Goal: Information Seeking & Learning: Learn about a topic

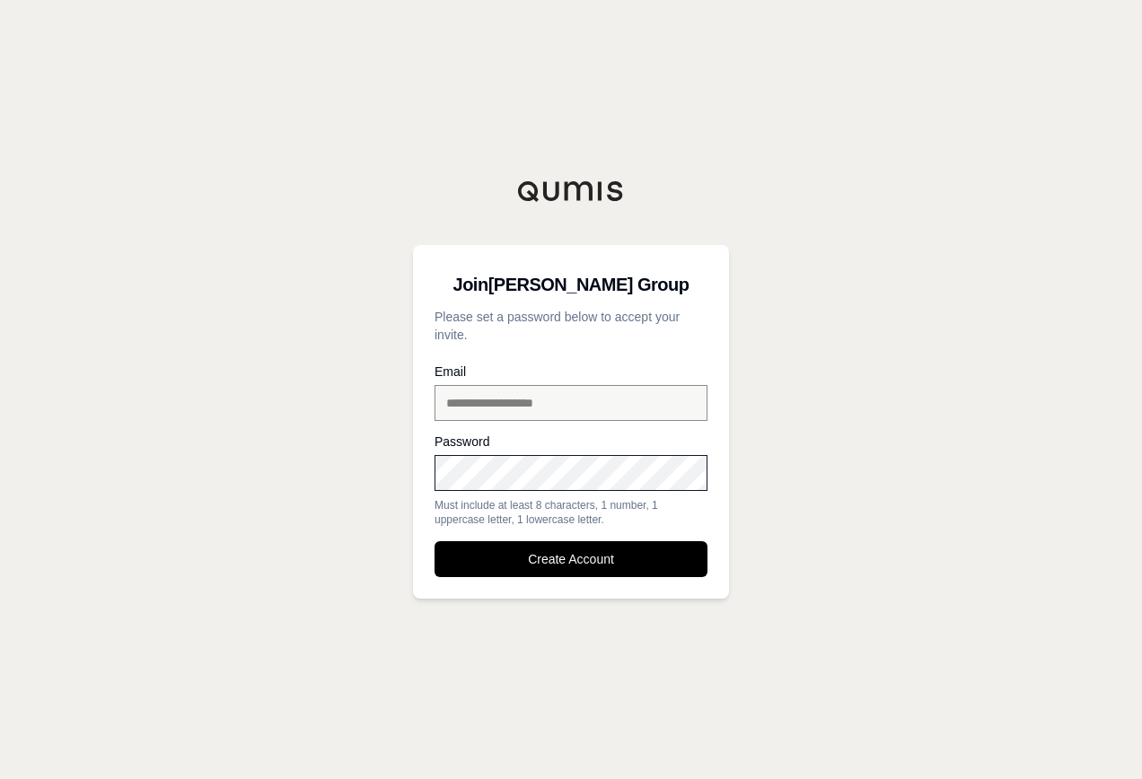
click at [435, 541] on button "Create Account" at bounding box center [571, 559] width 273 height 36
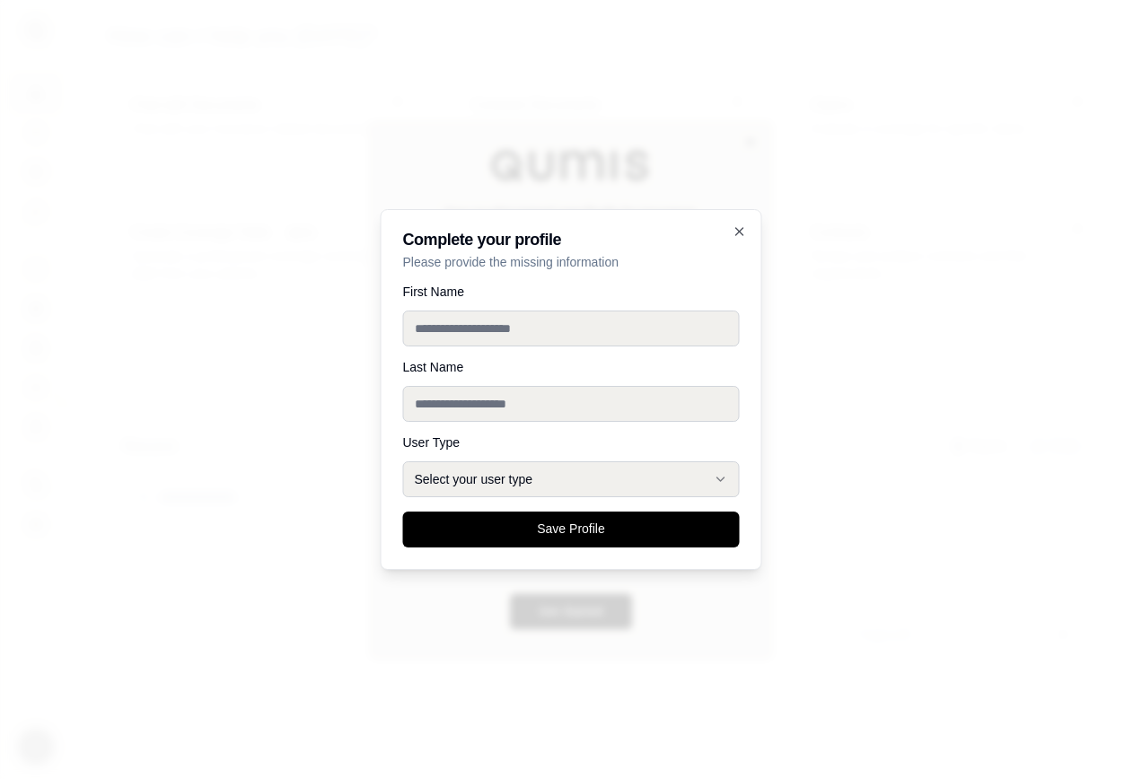
click at [493, 321] on input "First Name" at bounding box center [571, 329] width 337 height 36
type input "*****"
type input "*******"
click at [499, 484] on button "Select your user type" at bounding box center [571, 479] width 337 height 36
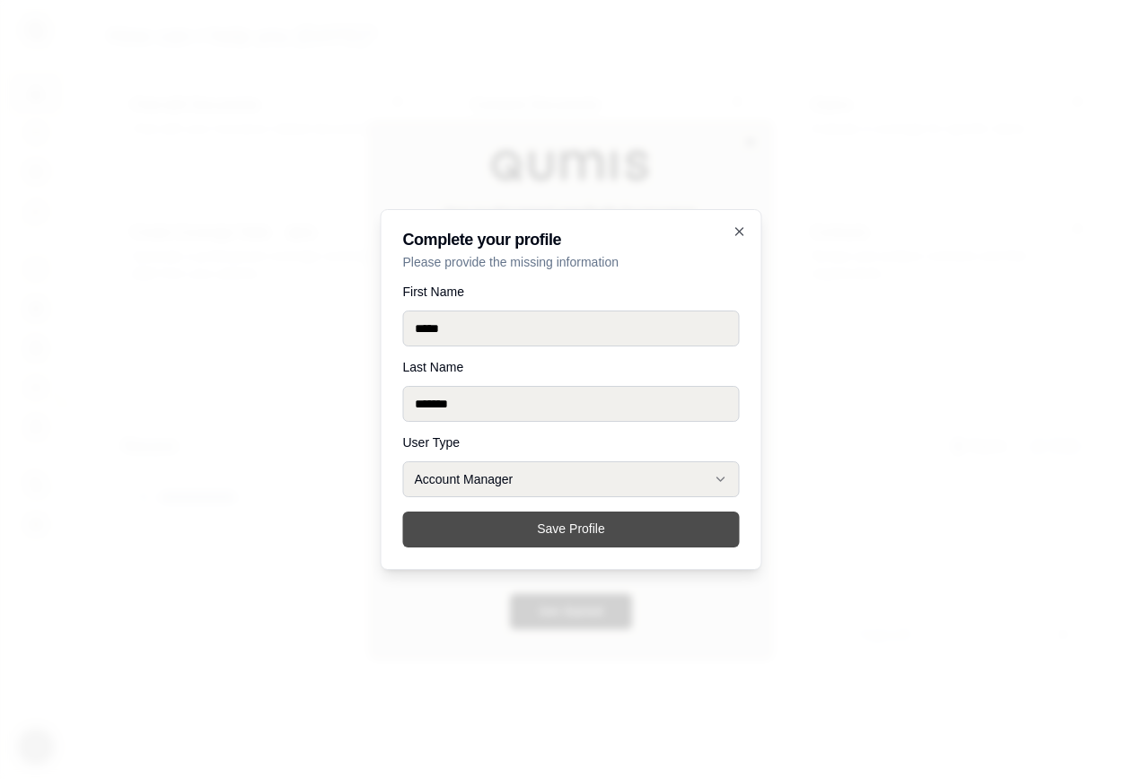
click at [506, 530] on button "Save Profile" at bounding box center [571, 530] width 337 height 36
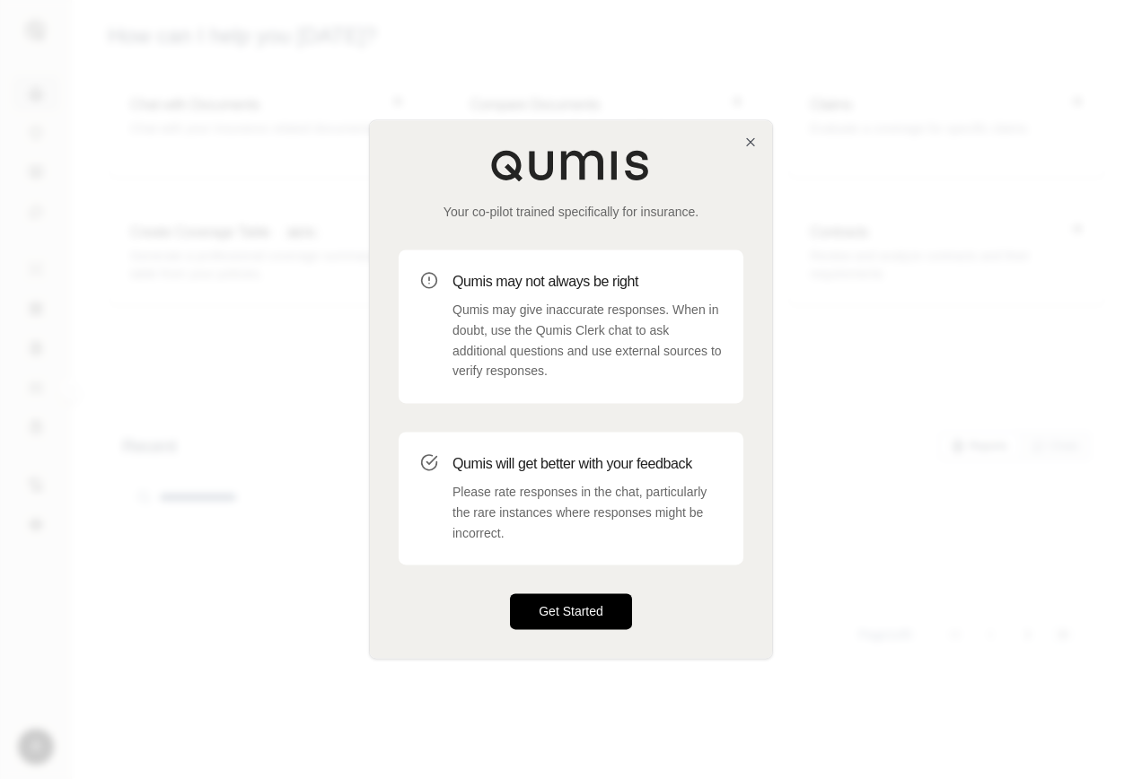
click at [582, 610] on button "Get Started" at bounding box center [571, 612] width 122 height 36
click at [561, 616] on button "Get Started" at bounding box center [571, 612] width 122 height 36
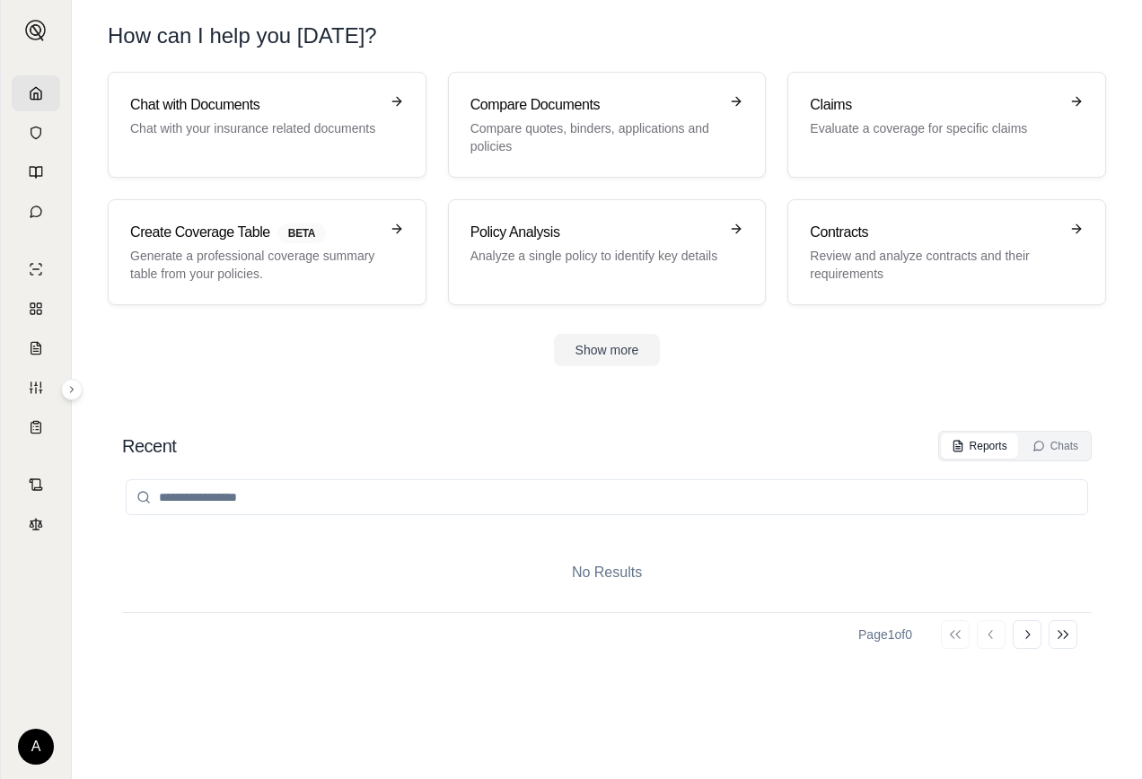
click at [307, 419] on div "Recent Reports Chats No Results Page 1 of 0 Go to first page Go to previous pag…" at bounding box center [607, 587] width 998 height 341
click at [555, 128] on p "Compare quotes, binders, applications and policies" at bounding box center [594, 137] width 249 height 36
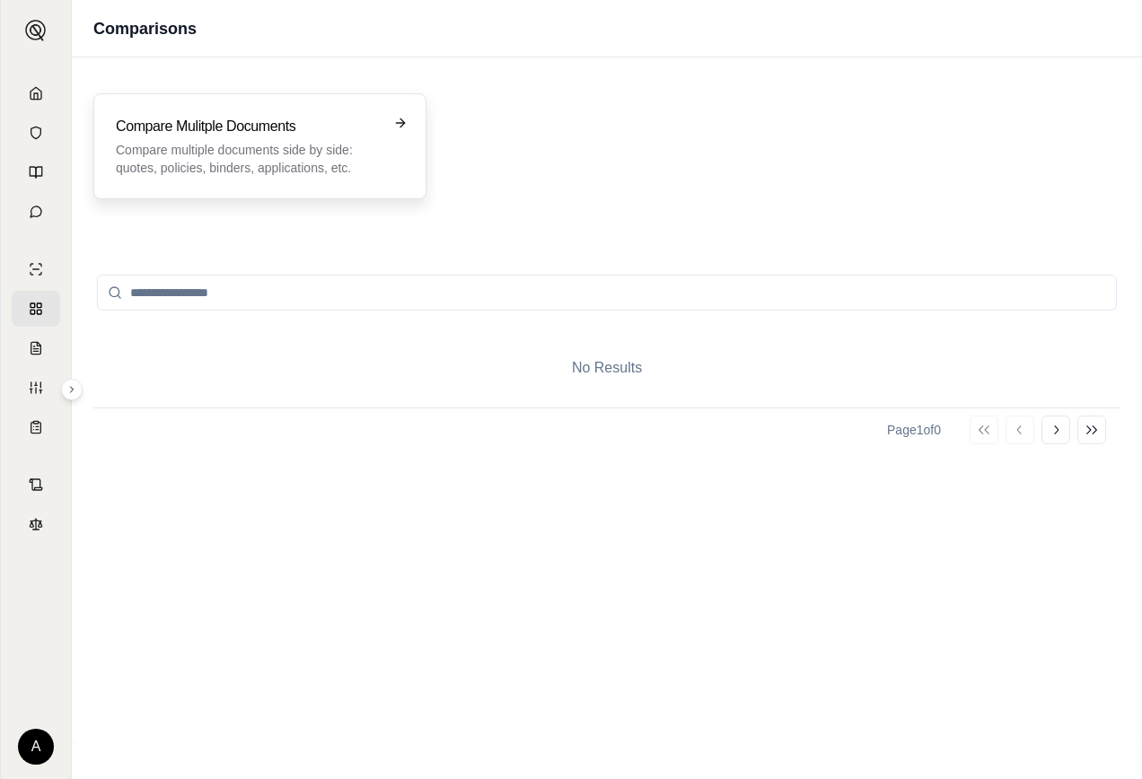
click at [312, 145] on p "Compare multiple documents side by side: quotes, policies, binders, application…" at bounding box center [247, 159] width 263 height 36
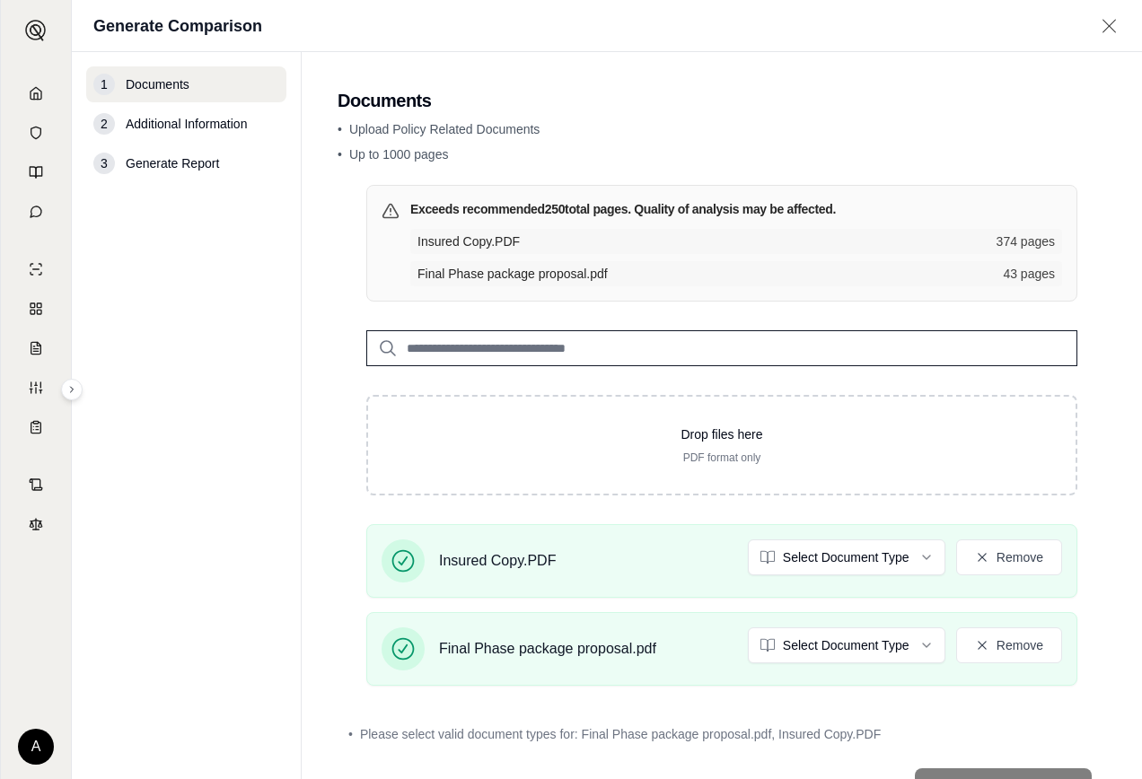
click at [200, 123] on span "Additional Information" at bounding box center [186, 124] width 121 height 18
click at [114, 122] on div "2" at bounding box center [104, 124] width 22 height 22
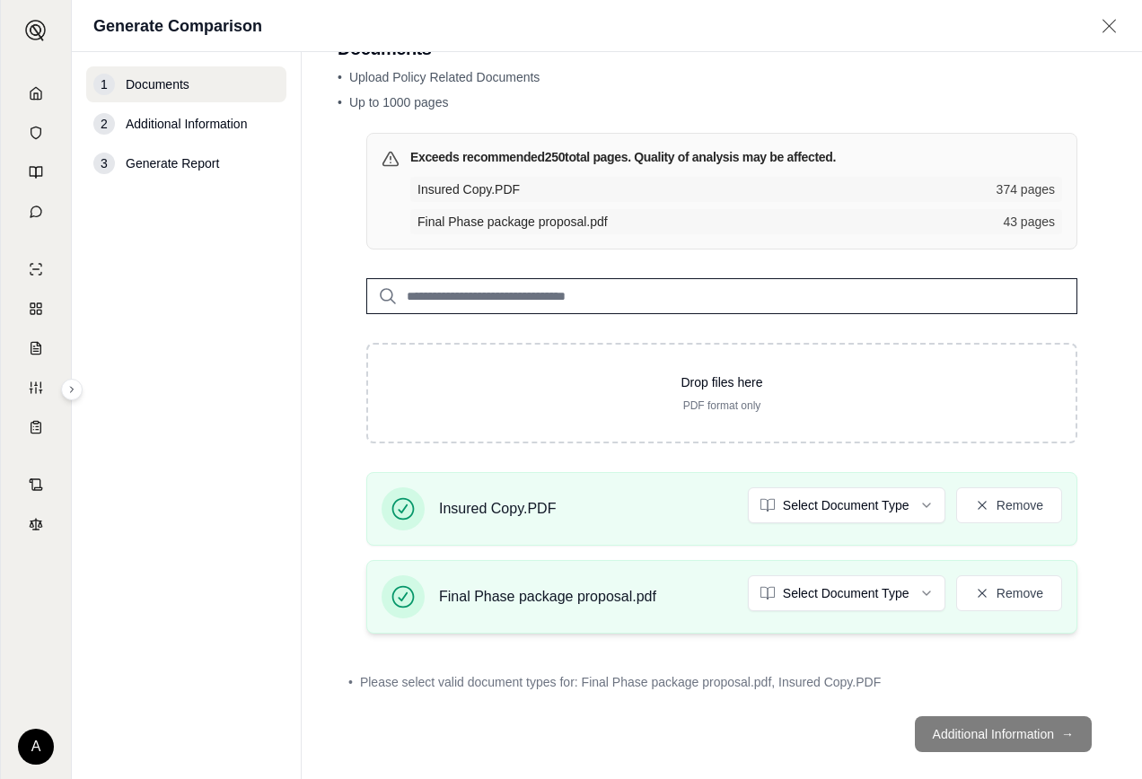
scroll to position [75, 0]
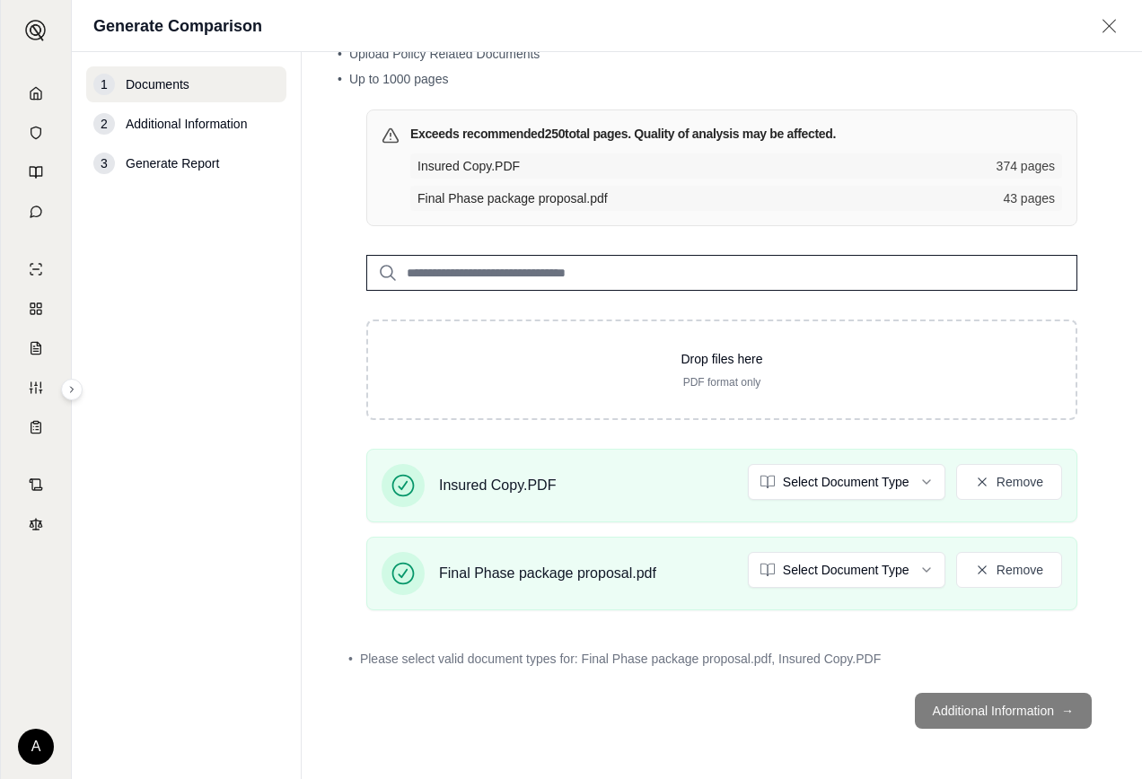
click at [974, 712] on footer "Additional Information →" at bounding box center [722, 711] width 769 height 65
click at [868, 481] on html "A Generate Comparison 1 Documents 2 Additional Information 3 Generate Report Do…" at bounding box center [571, 389] width 1142 height 779
click at [851, 559] on html "Document type updated successfully A Generate Comparison 1 Documents 2 Addition…" at bounding box center [571, 389] width 1142 height 779
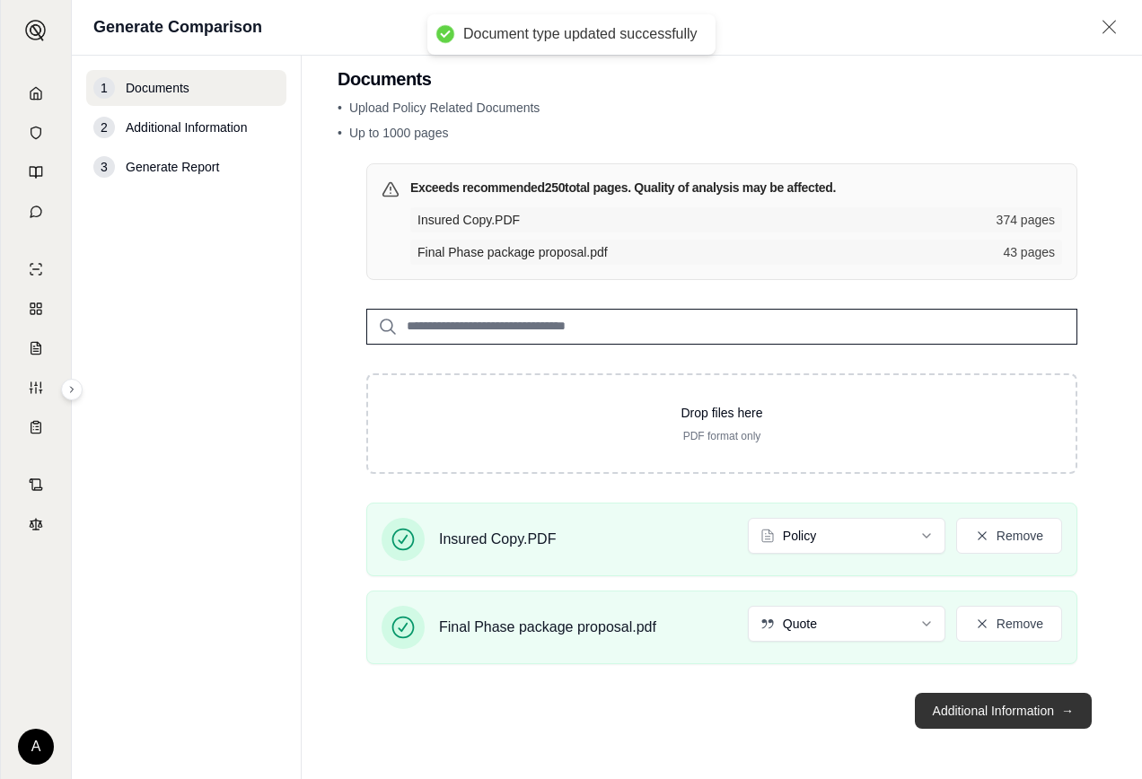
click at [970, 705] on button "Additional Information →" at bounding box center [1003, 711] width 177 height 36
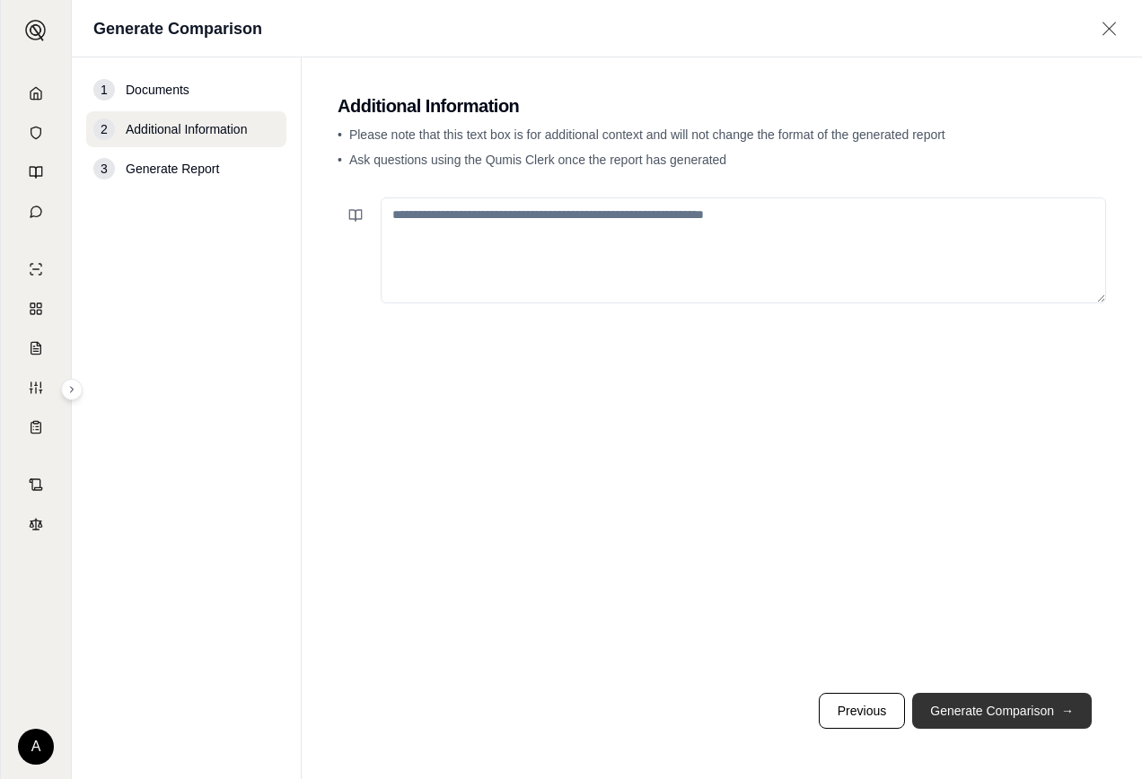
scroll to position [0, 0]
click at [951, 711] on button "Generate Comparison →" at bounding box center [1002, 711] width 180 height 36
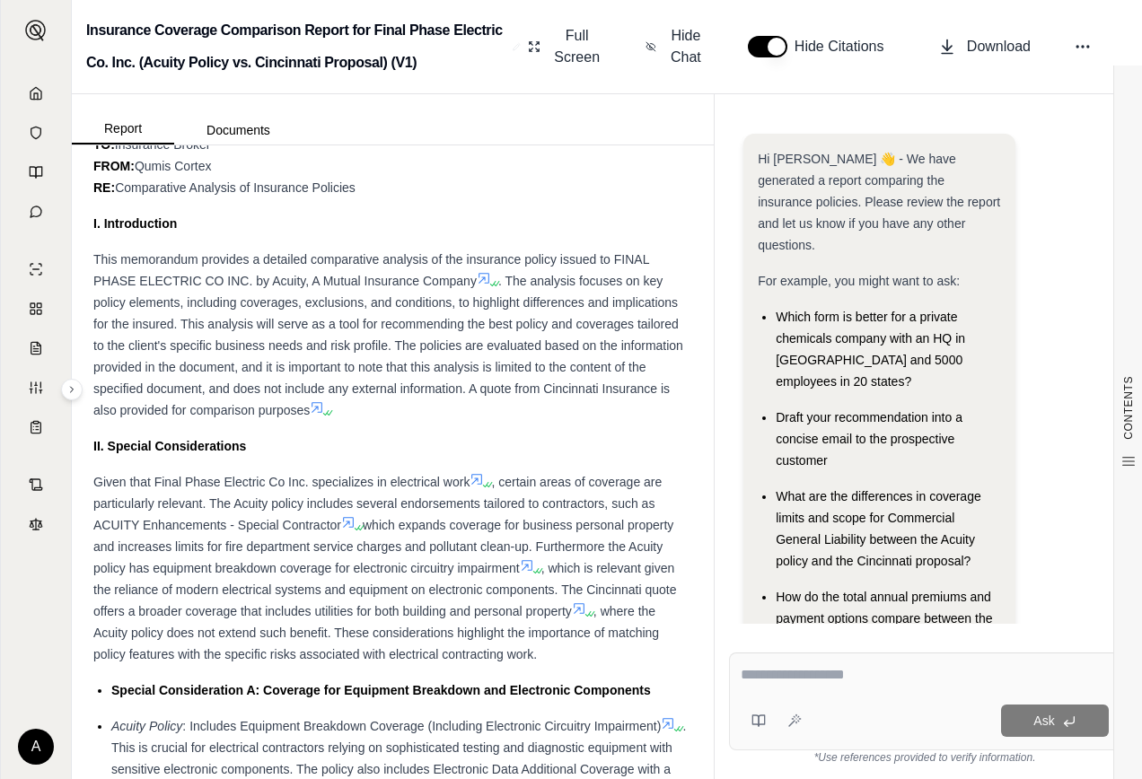
scroll to position [1077, 0]
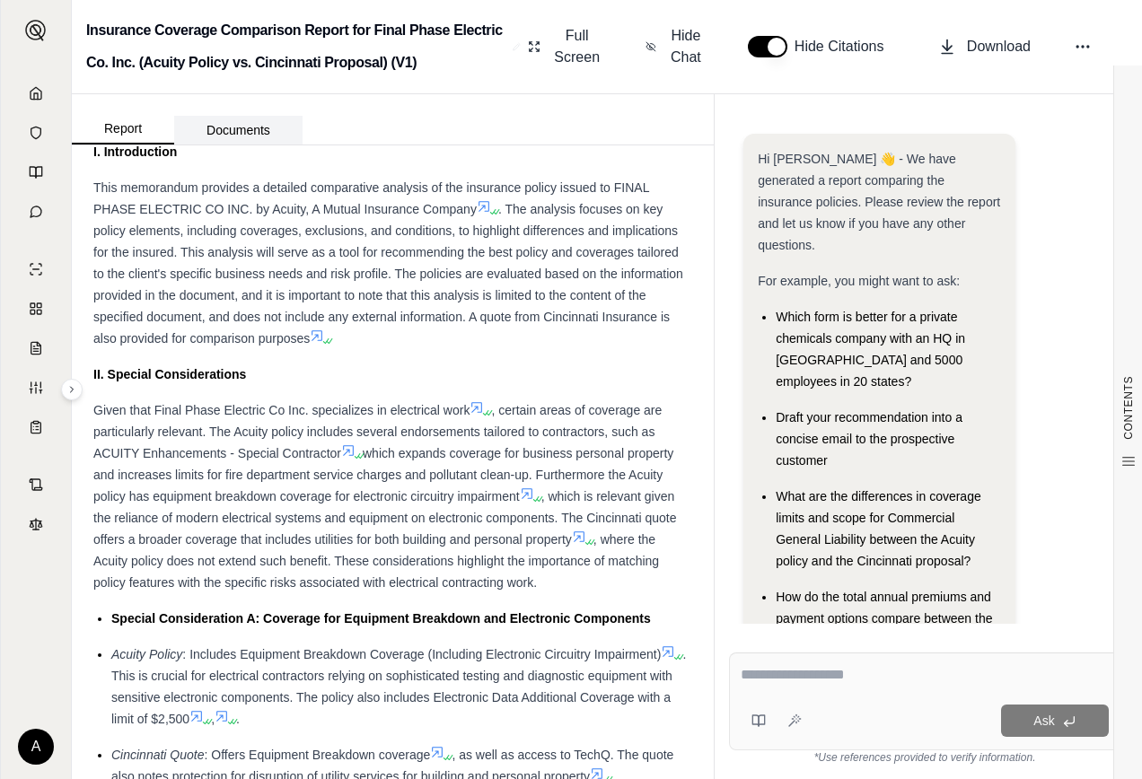
click at [256, 133] on button "Documents" at bounding box center [238, 130] width 128 height 29
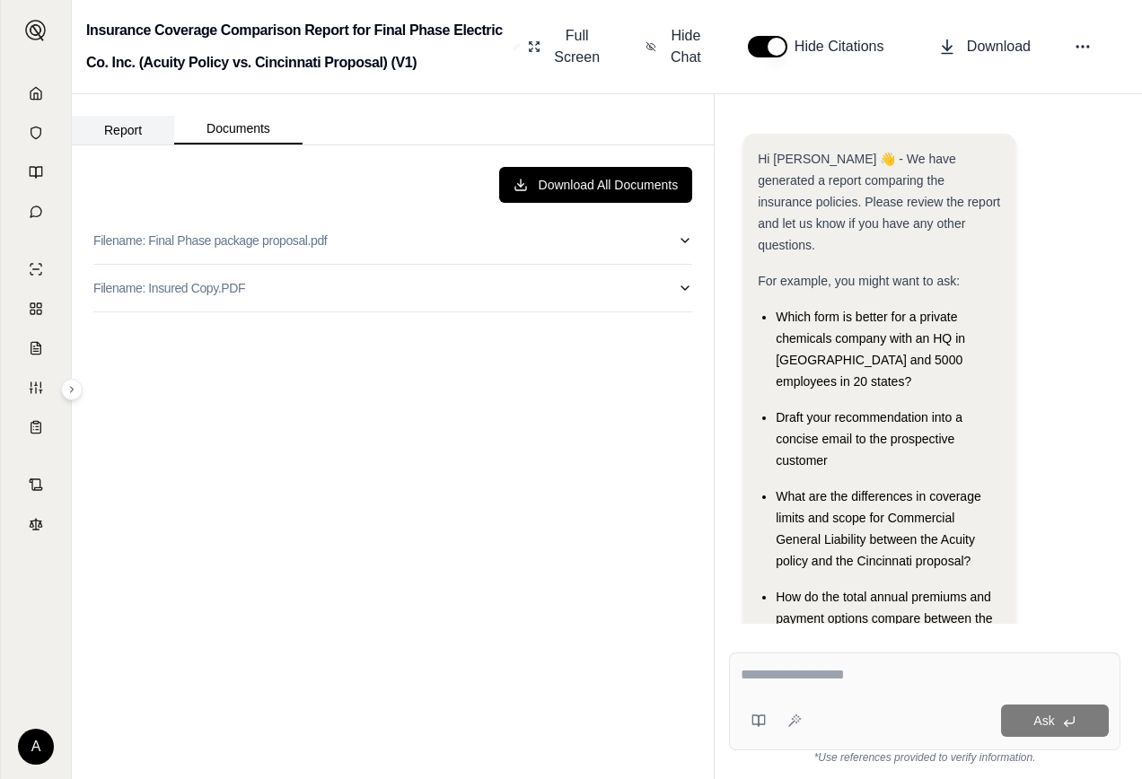
click at [132, 134] on button "Report" at bounding box center [123, 130] width 102 height 29
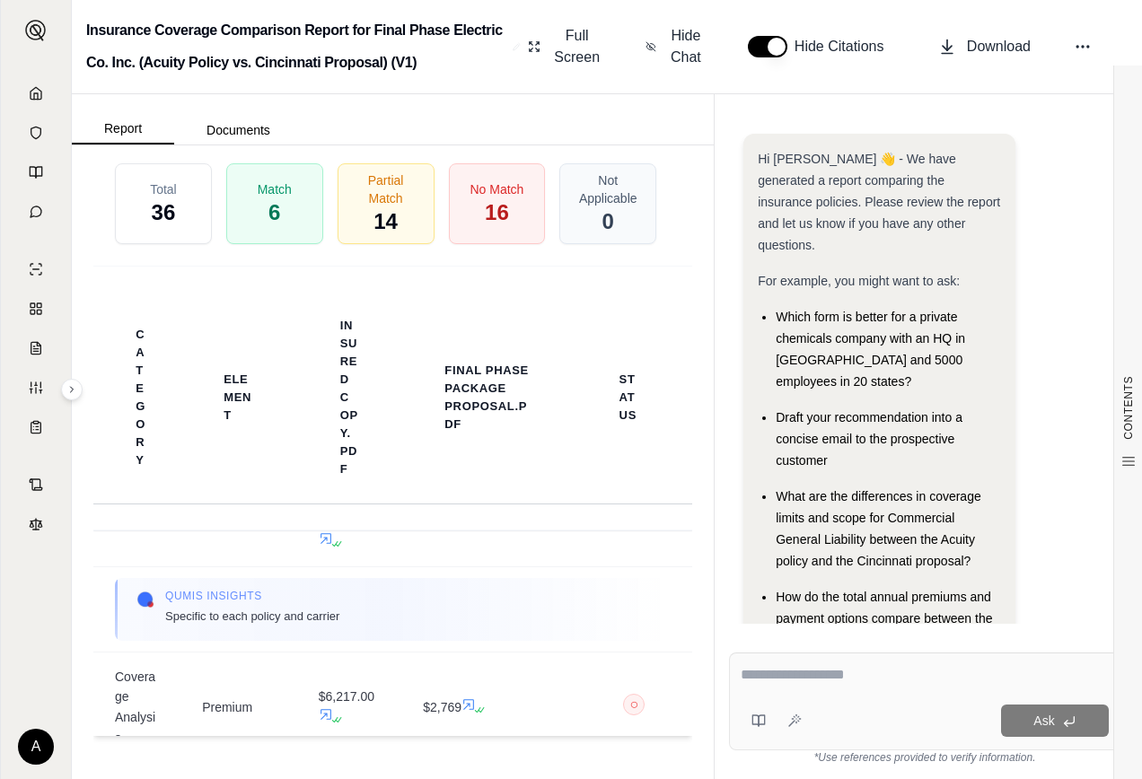
scroll to position [0, 0]
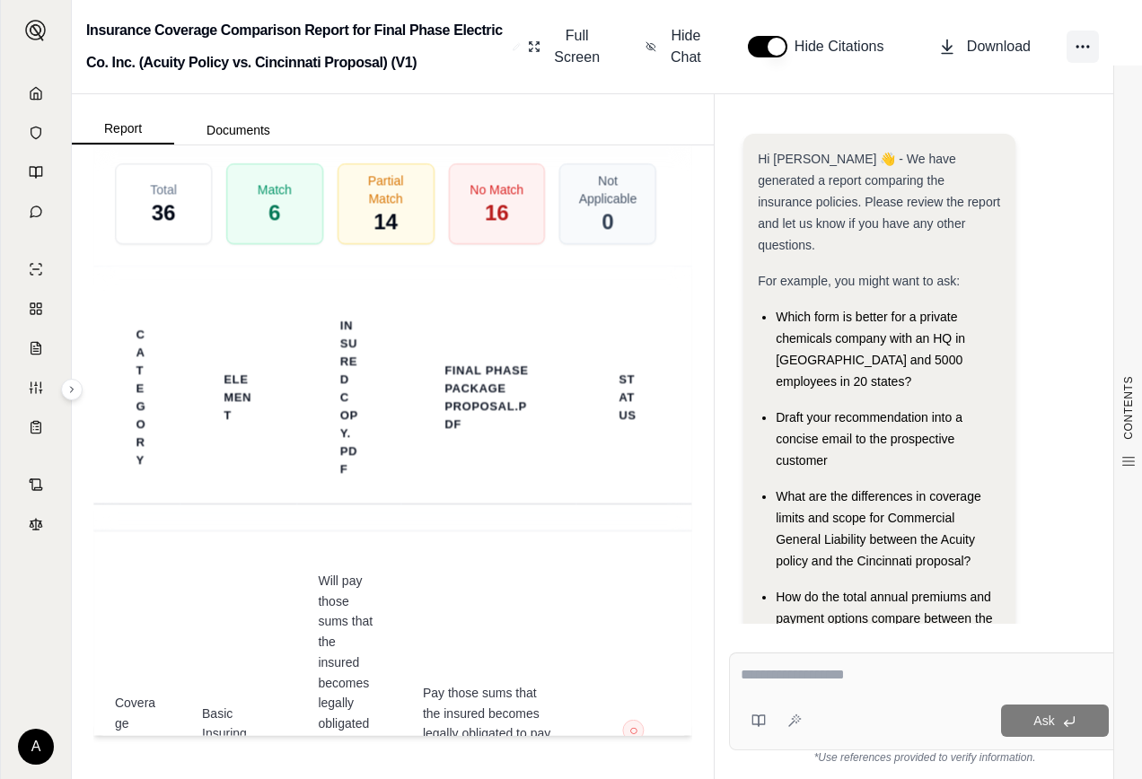
click at [1083, 44] on icon at bounding box center [1083, 47] width 18 height 18
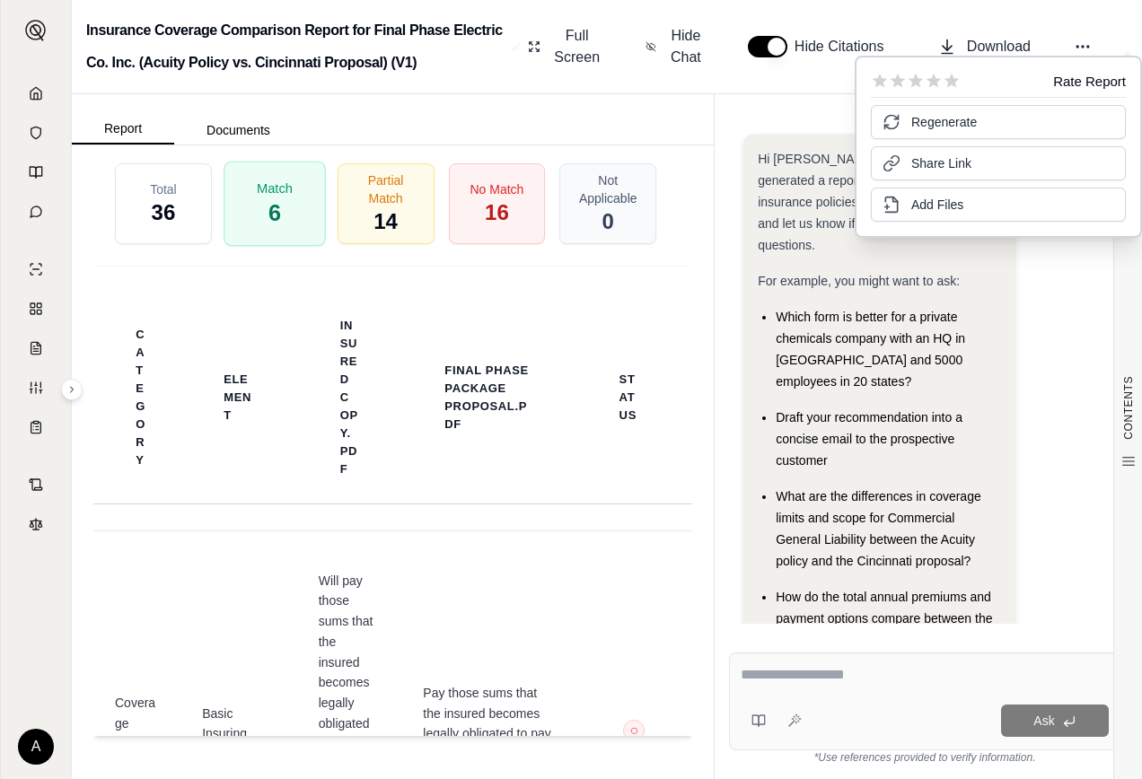
click at [268, 228] on span "6" at bounding box center [274, 213] width 13 height 31
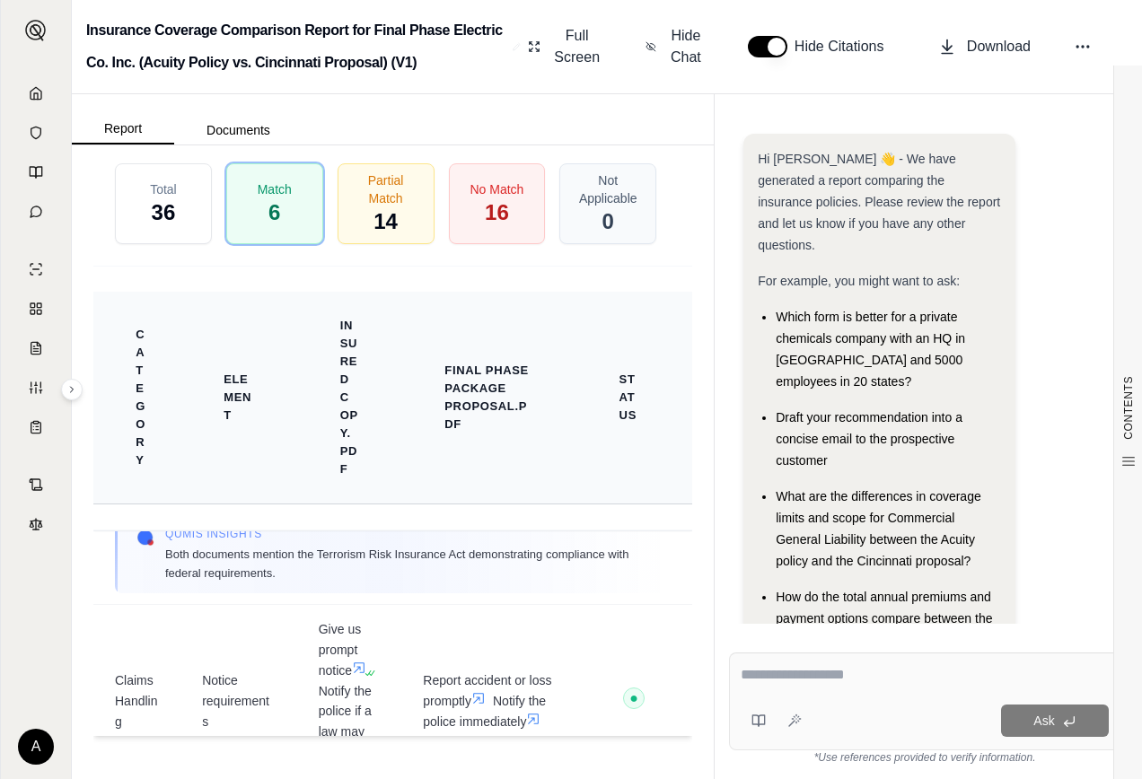
scroll to position [1904, 0]
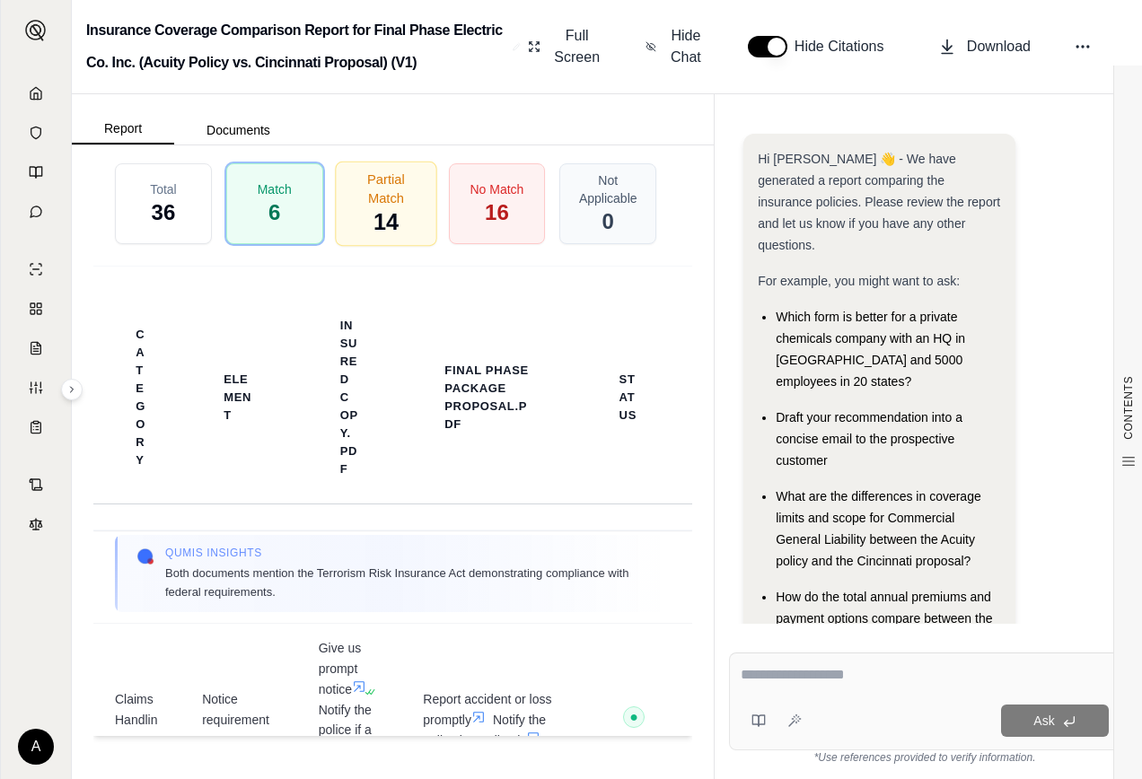
click at [374, 211] on span "14" at bounding box center [386, 222] width 25 height 31
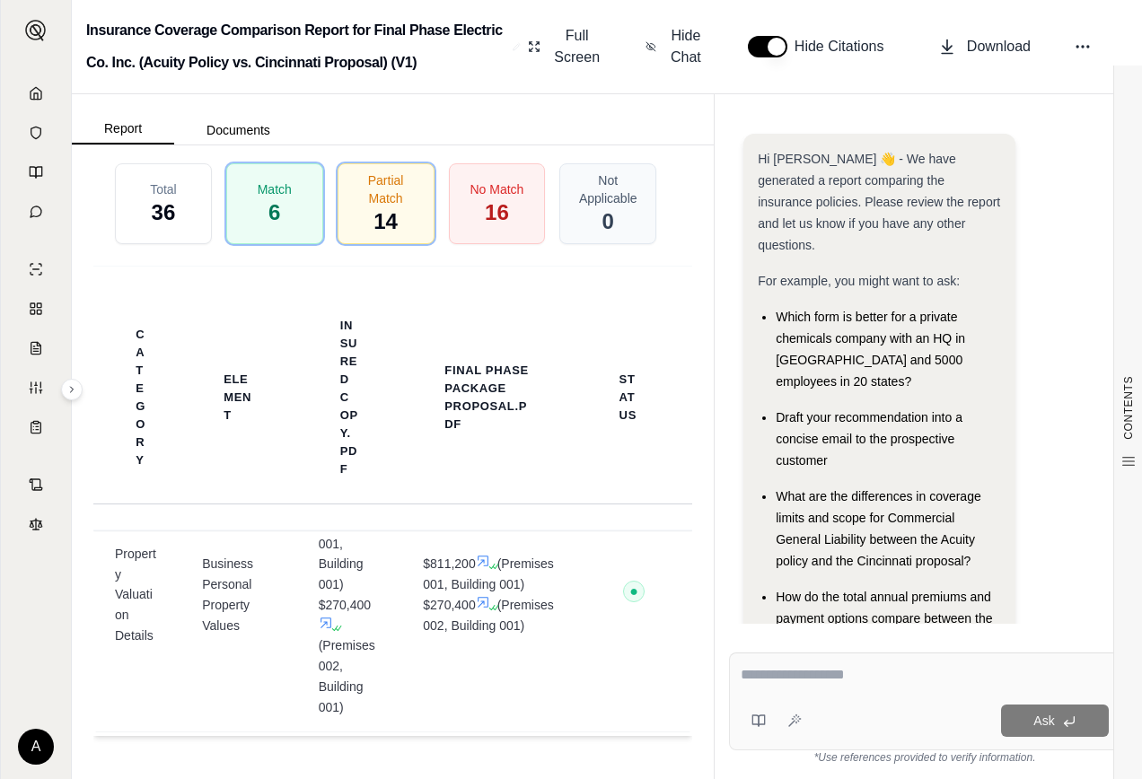
scroll to position [2533, 0]
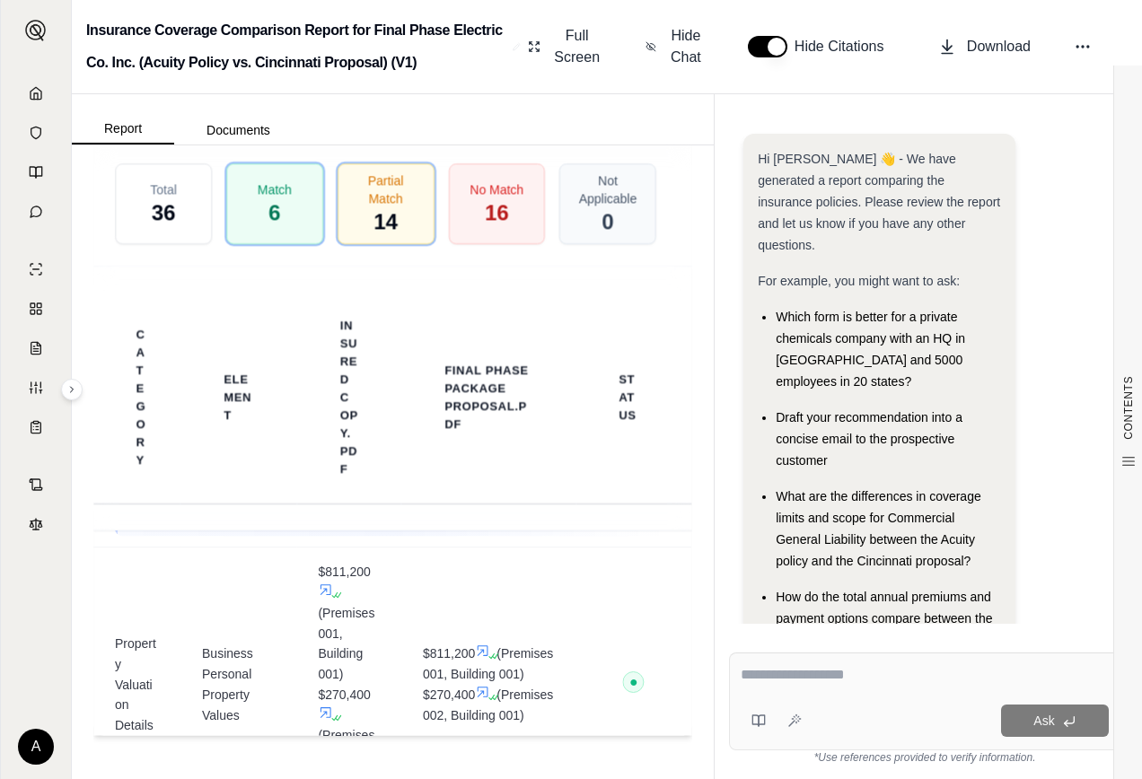
click at [74, 389] on icon at bounding box center [71, 389] width 11 height 11
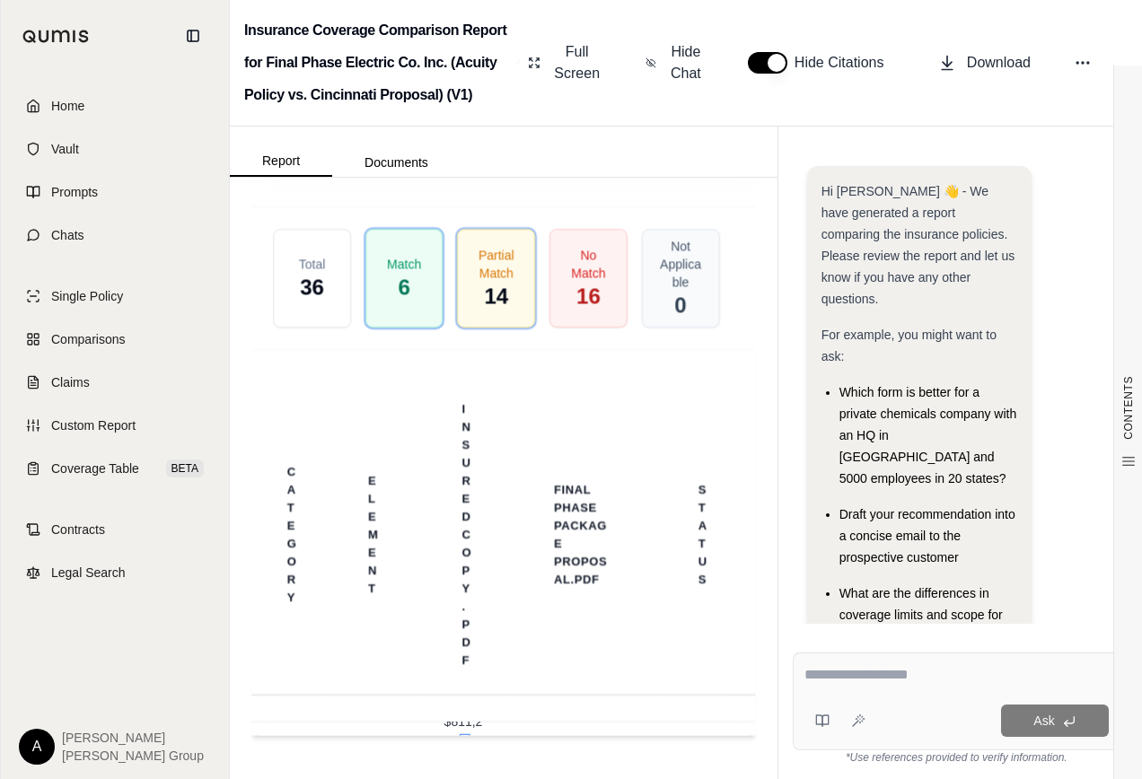
scroll to position [3218, 0]
click at [96, 470] on span "Coverage Table" at bounding box center [95, 469] width 88 height 18
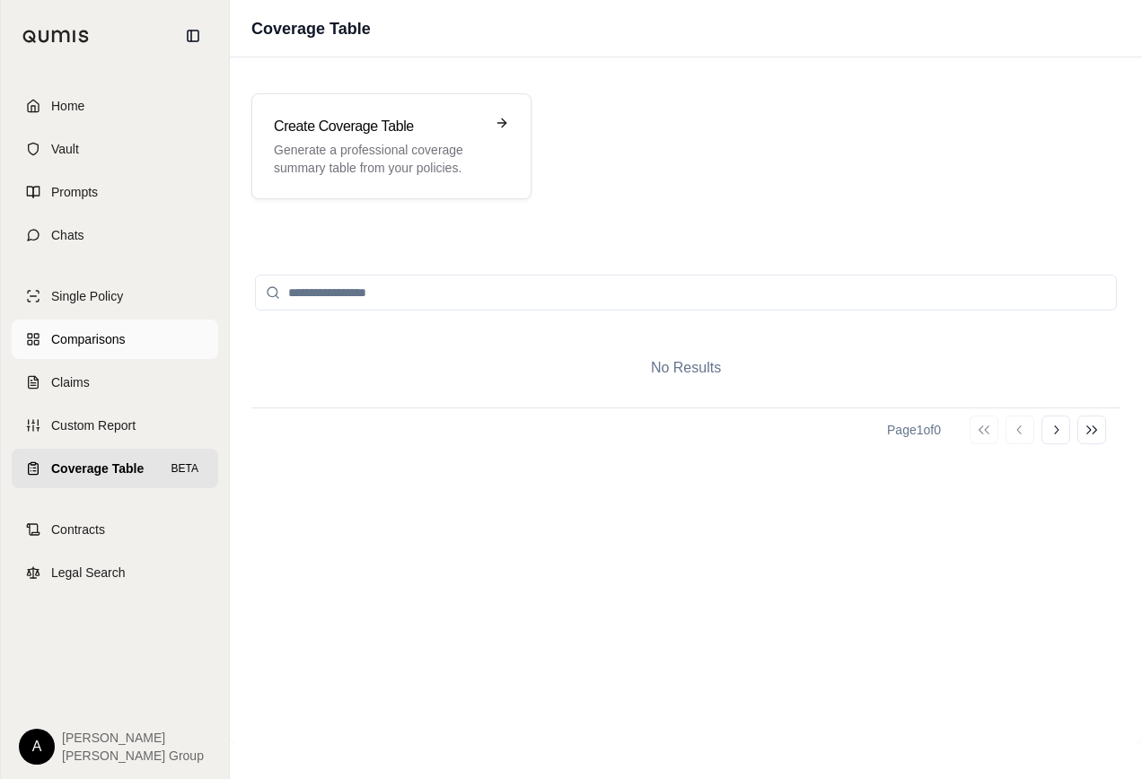
click at [80, 339] on span "Comparisons" at bounding box center [88, 339] width 74 height 18
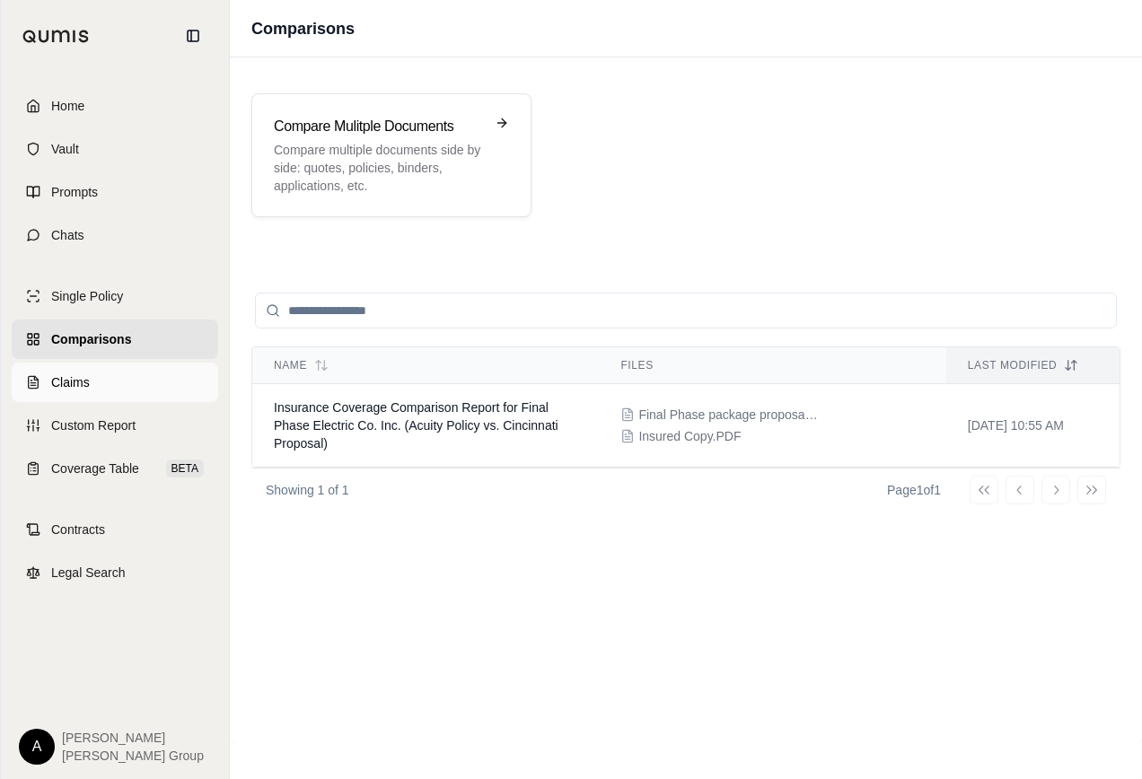
click at [76, 380] on span "Claims" at bounding box center [70, 383] width 39 height 18
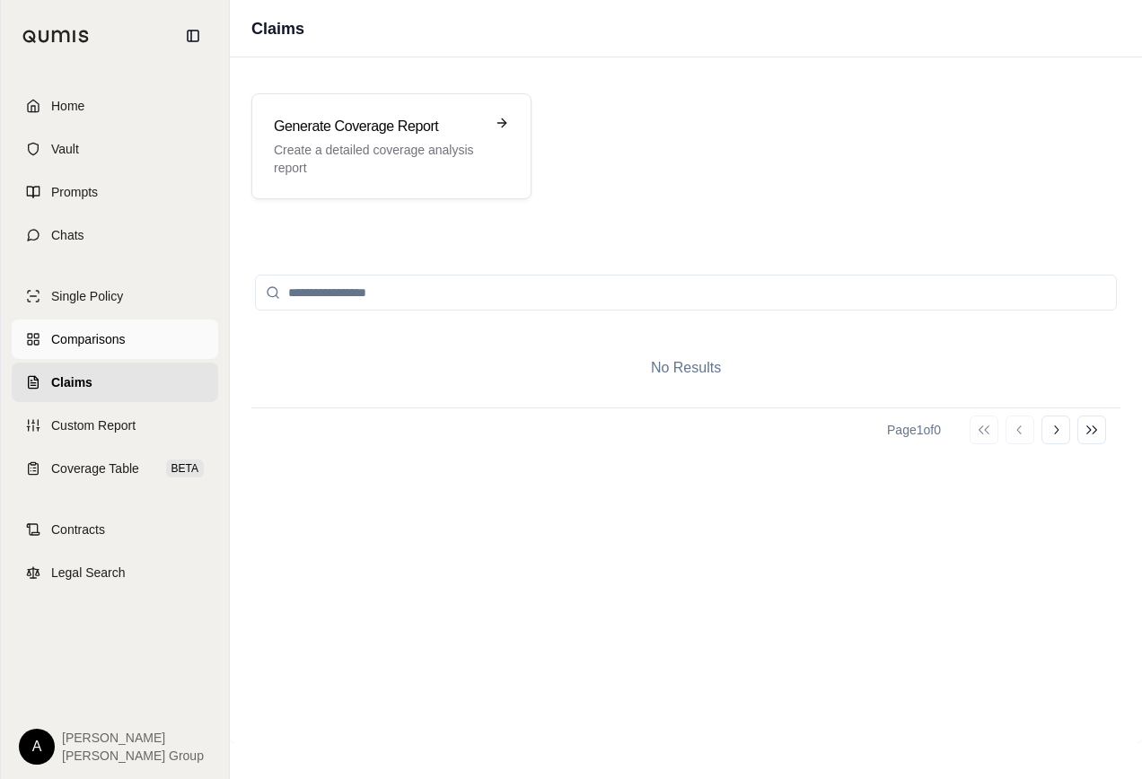
click at [90, 338] on span "Comparisons" at bounding box center [88, 339] width 74 height 18
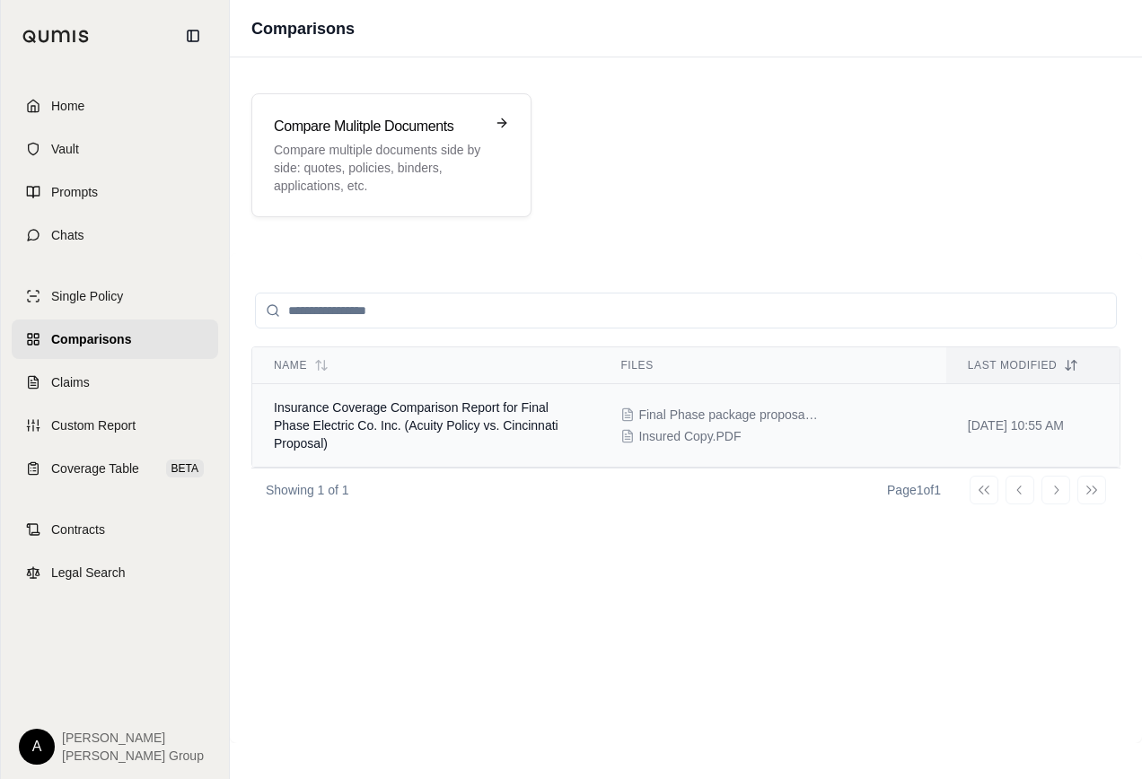
click at [406, 426] on span "Insurance Coverage Comparison Report for Final Phase Electric Co. Inc. (Acuity …" at bounding box center [416, 425] width 285 height 50
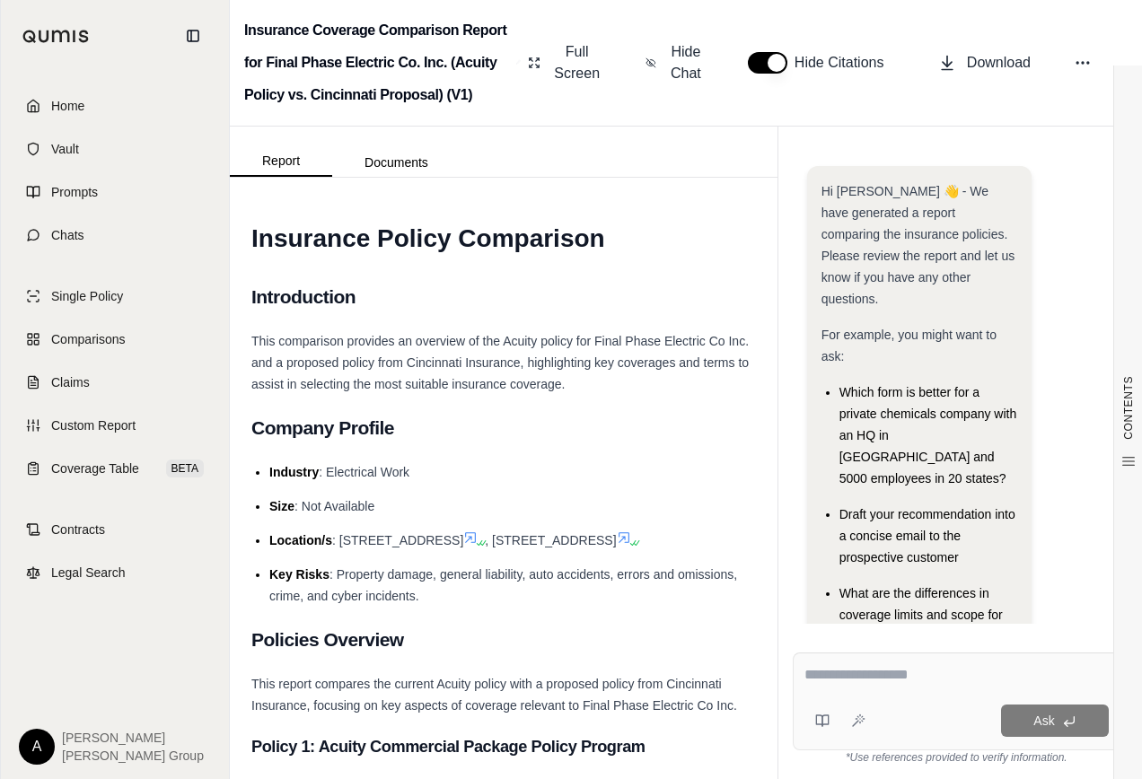
scroll to position [203, 0]
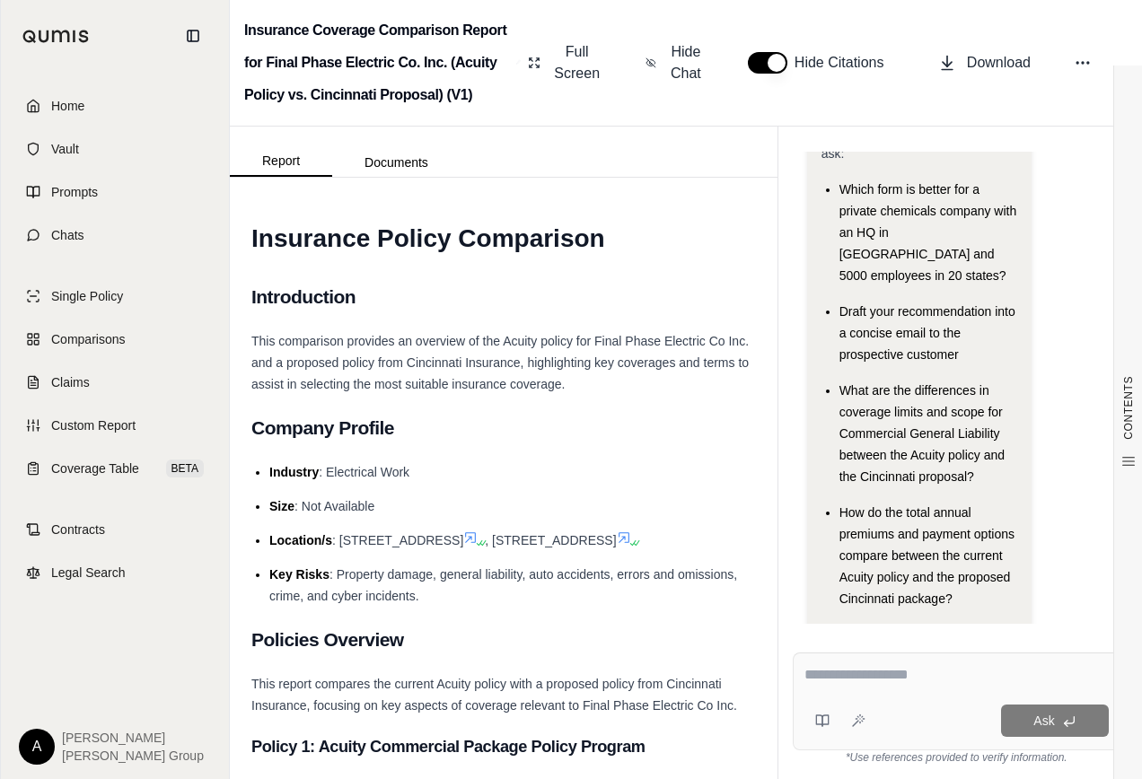
click at [856, 673] on textarea at bounding box center [956, 675] width 304 height 22
click at [804, 672] on textarea "**********" at bounding box center [956, 675] width 304 height 22
click at [990, 674] on textarea "**********" at bounding box center [956, 675] width 304 height 22
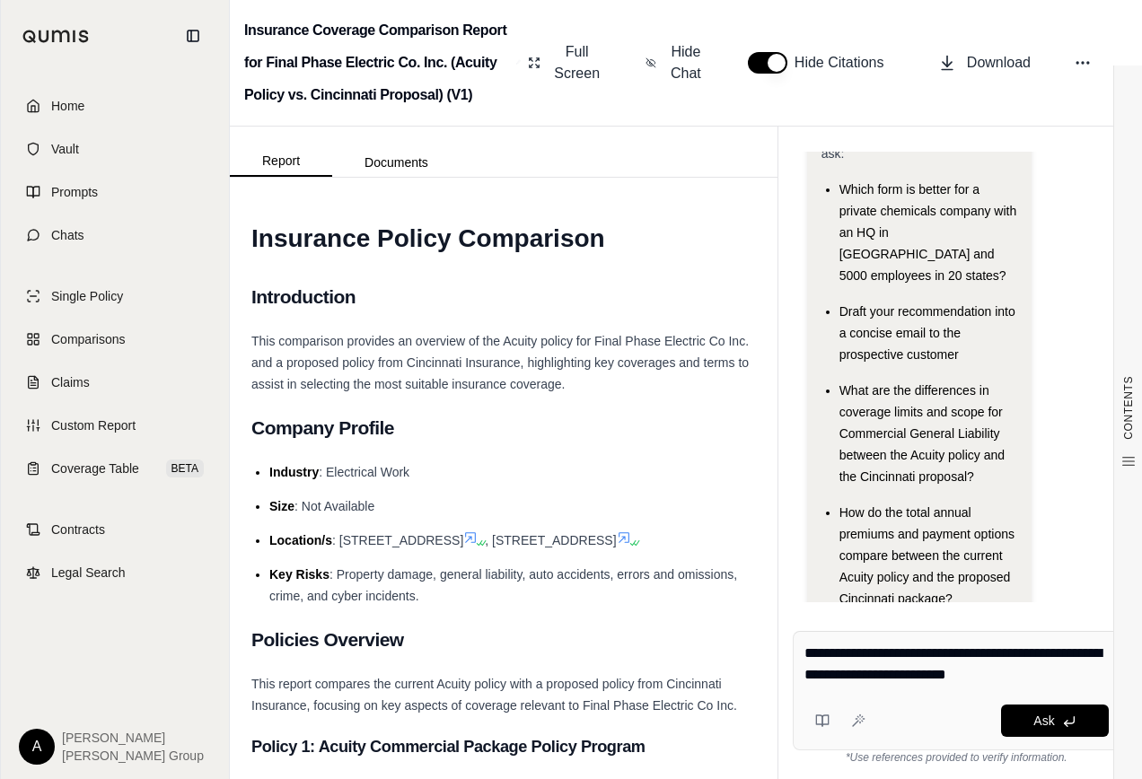
type textarea "**********"
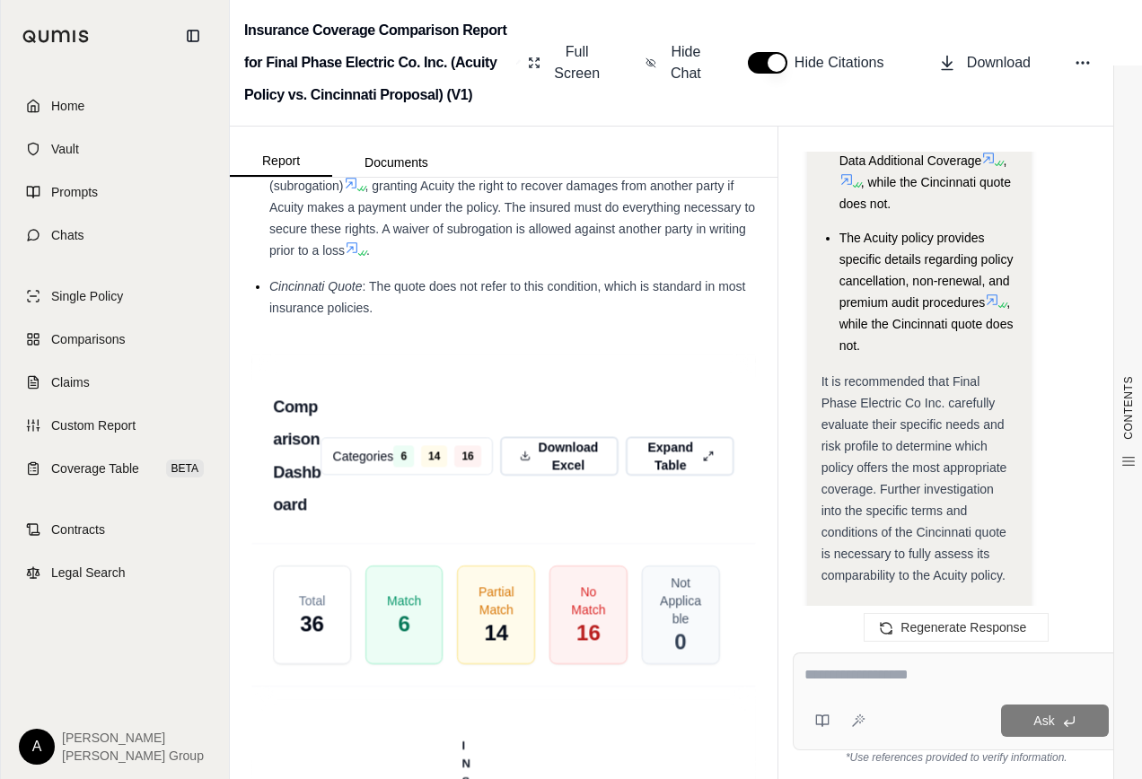
scroll to position [4824, 0]
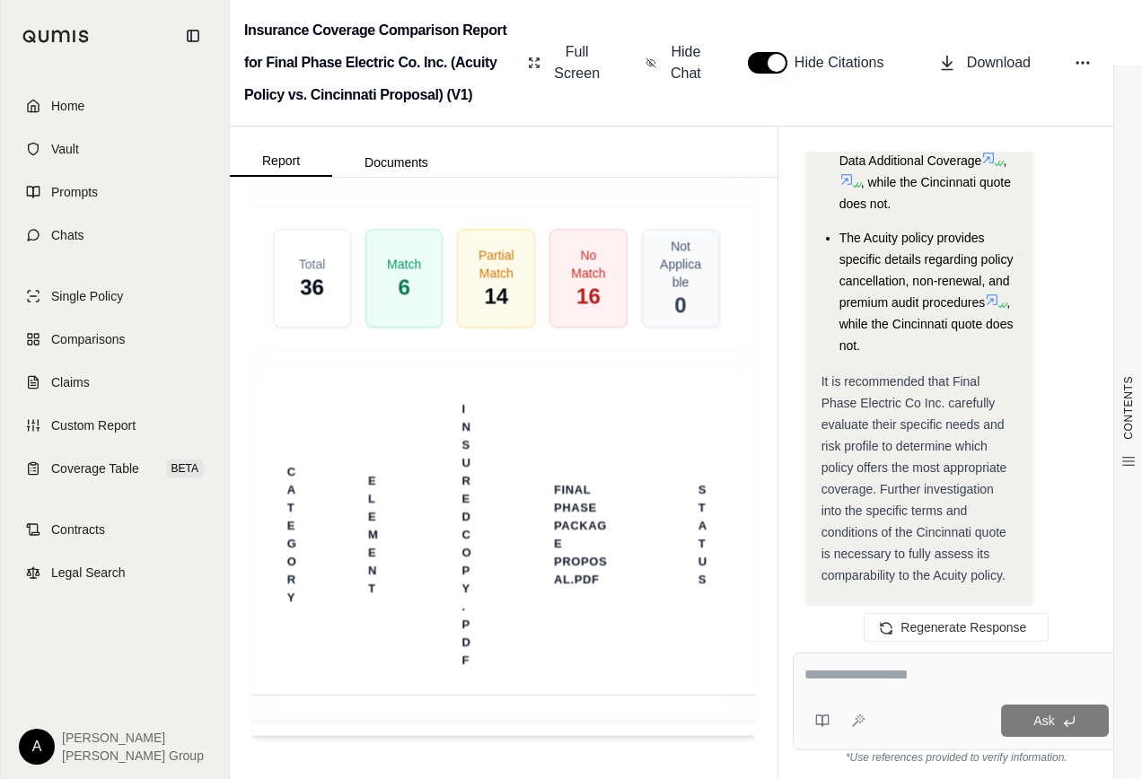
click at [42, 750] on html "Home Vault Prompts Chats Single Policy Comparisons Claims Custom Report Coverag…" at bounding box center [571, 389] width 1142 height 779
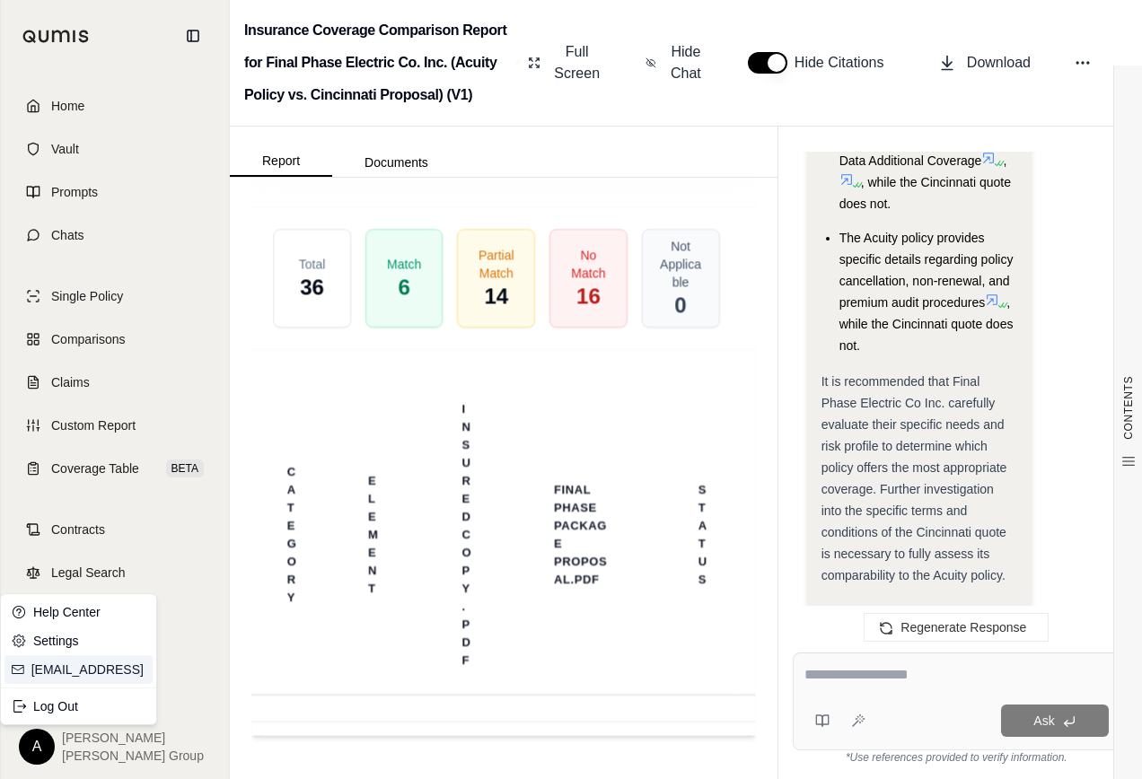
click at [61, 667] on link "[EMAIL_ADDRESS]" at bounding box center [88, 670] width 115 height 18
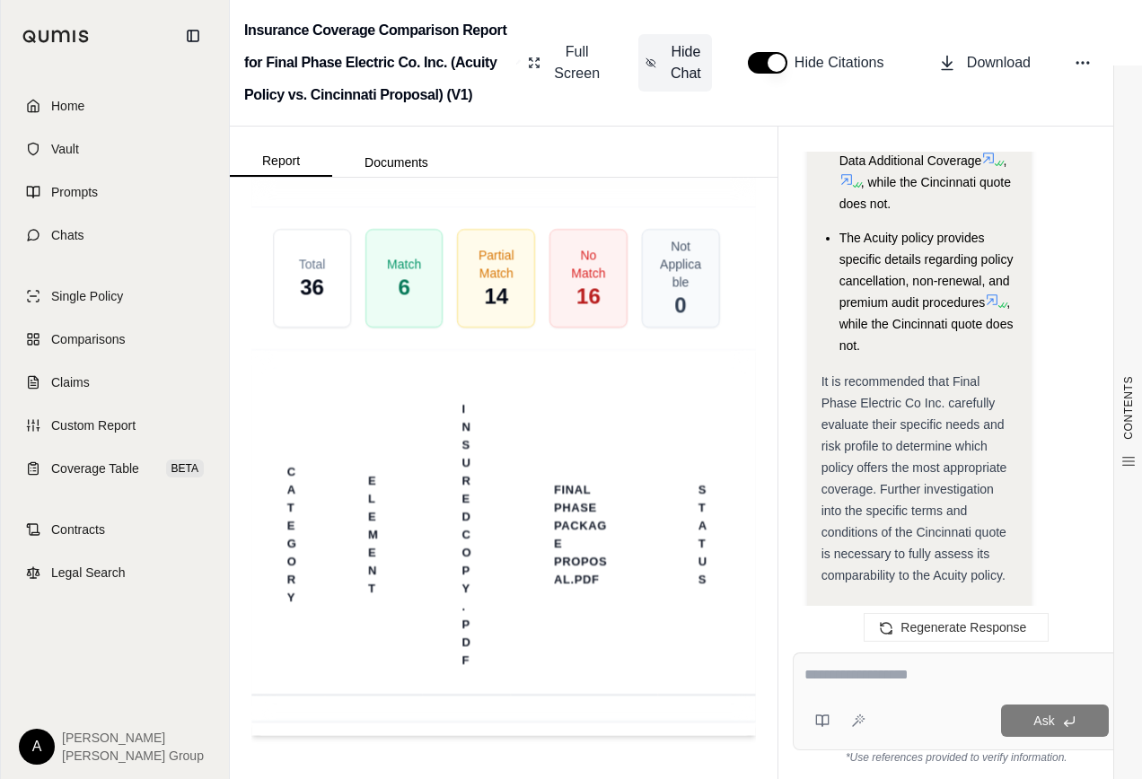
click at [659, 67] on button "Hide Chat" at bounding box center [675, 62] width 74 height 57
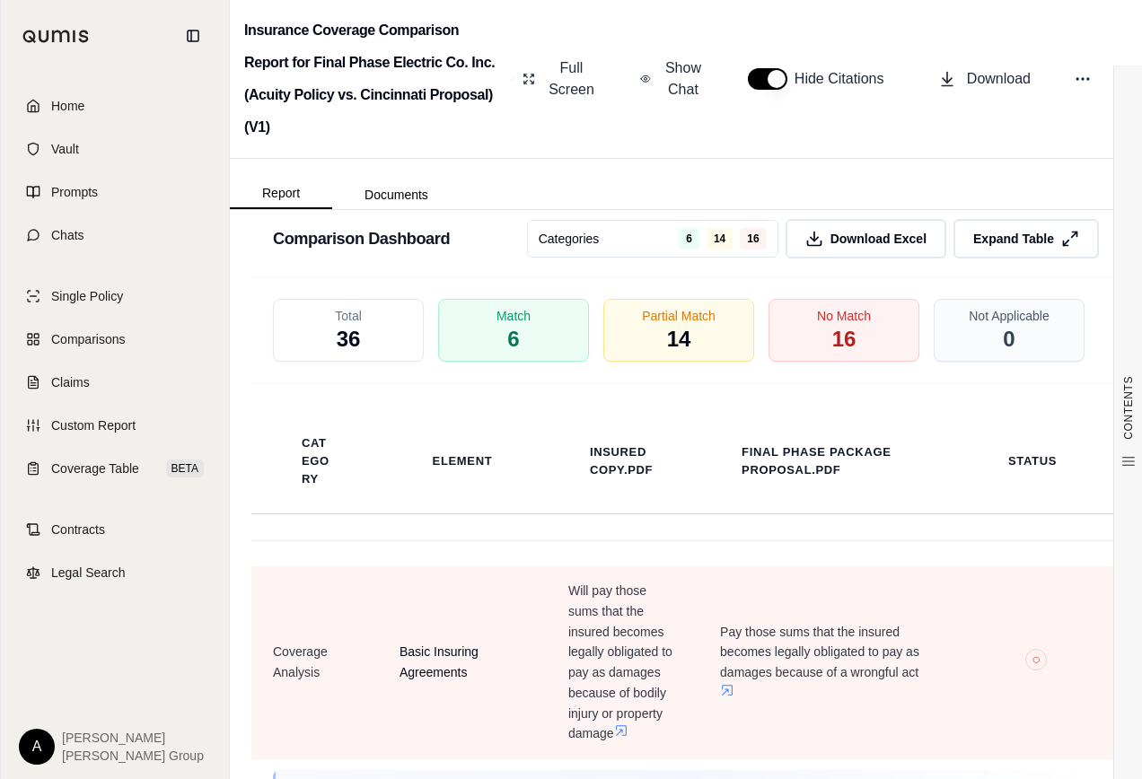
scroll to position [3434, 0]
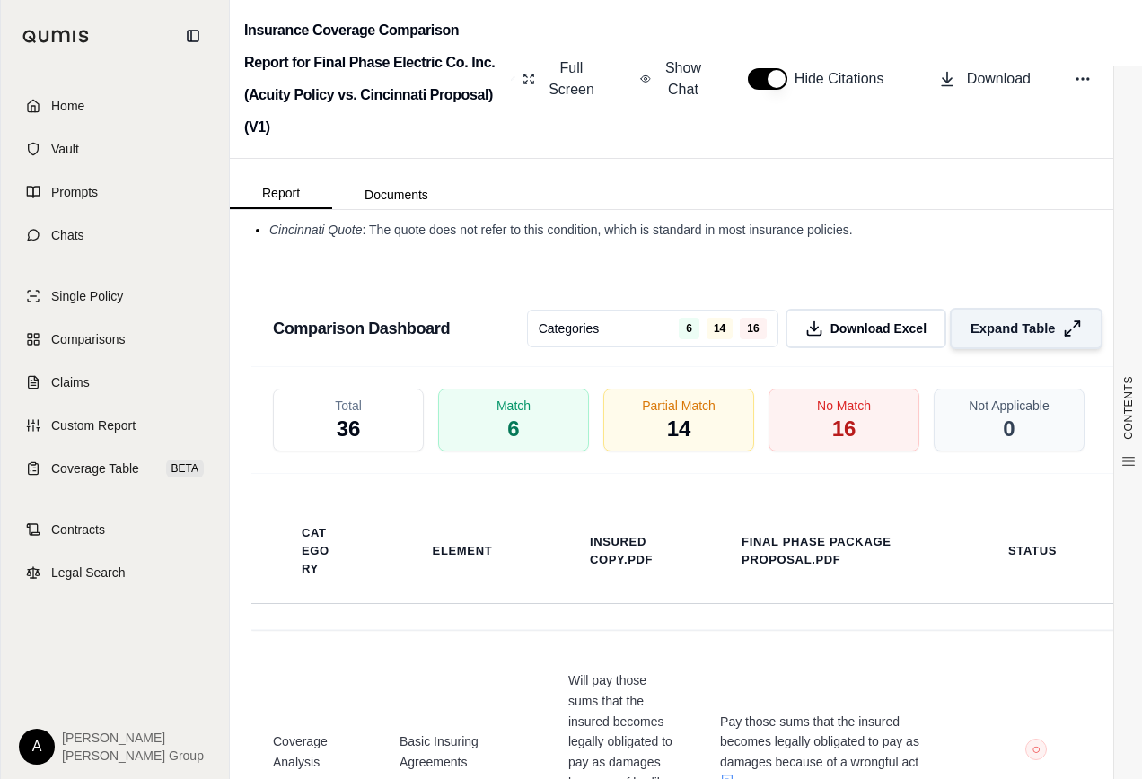
click at [990, 338] on span "Expand Table" at bounding box center [1013, 329] width 84 height 19
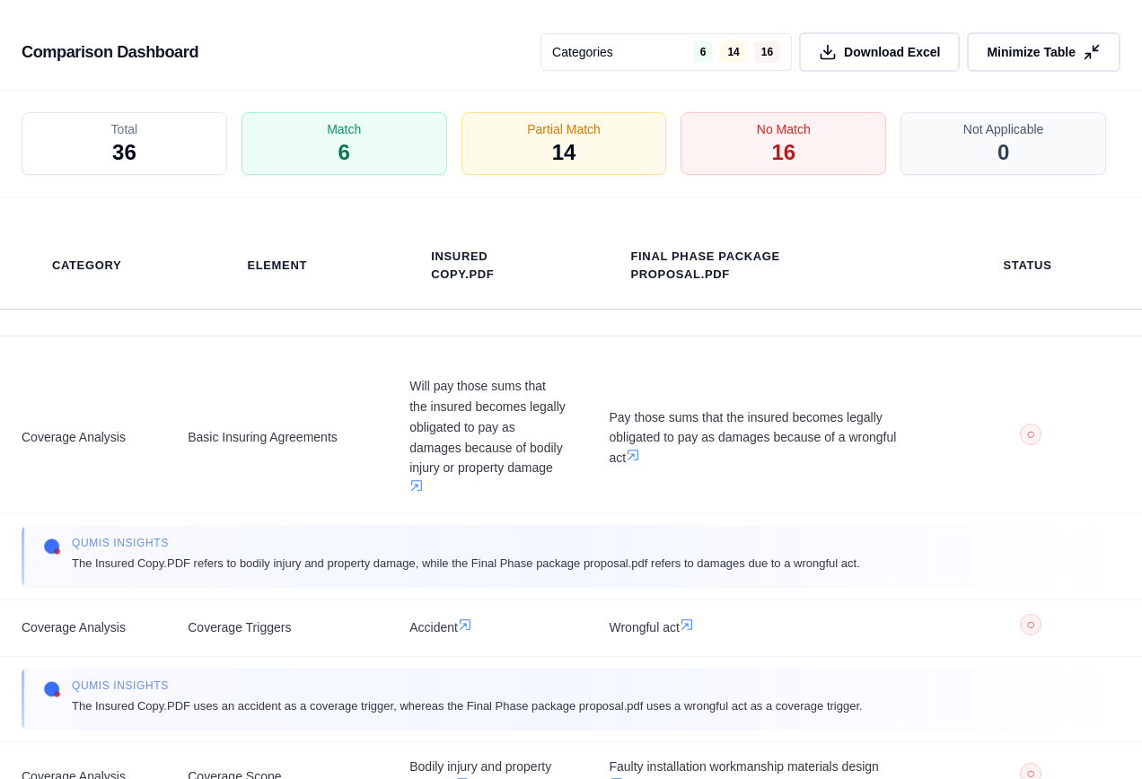
scroll to position [2975, 0]
click at [787, 150] on span "16" at bounding box center [783, 153] width 25 height 31
click at [785, 143] on span "16" at bounding box center [783, 153] width 25 height 31
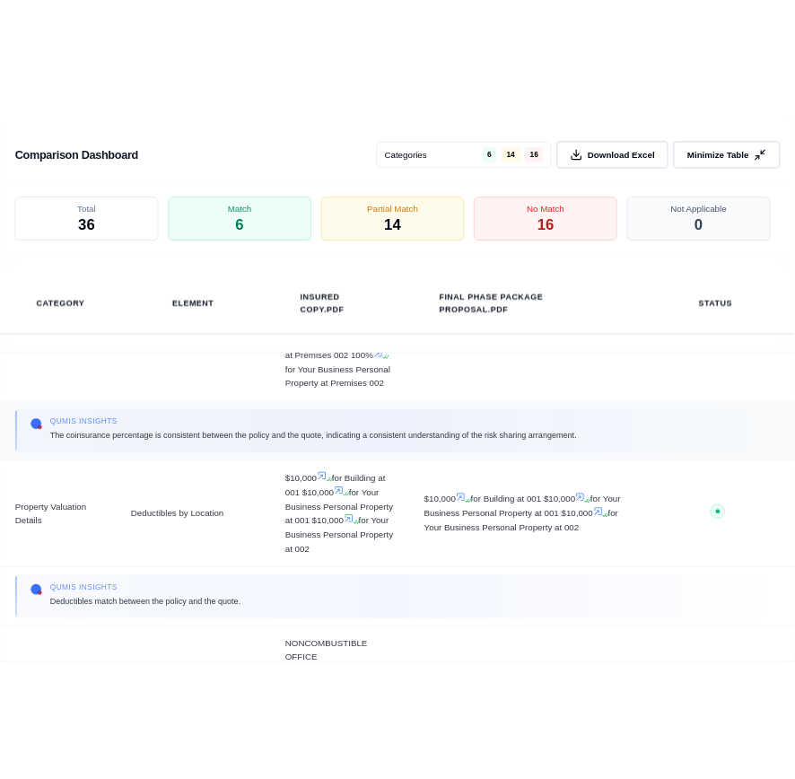
scroll to position [3861, 0]
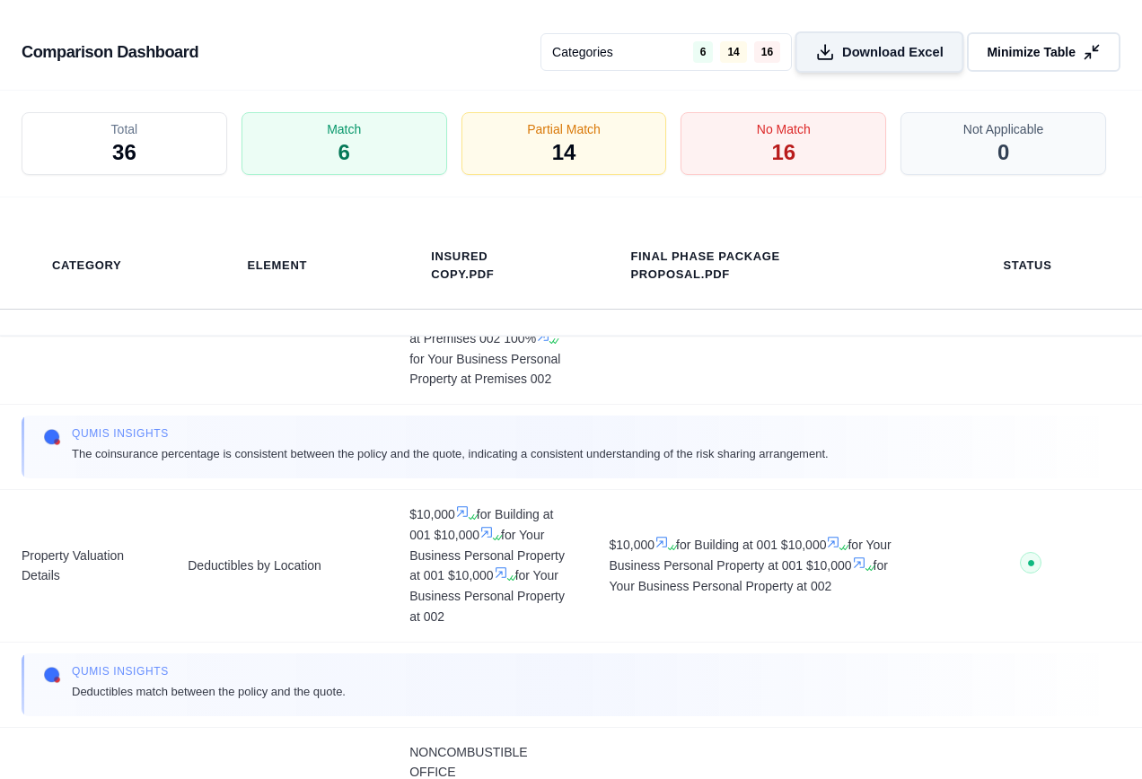
click at [895, 48] on span "Download Excel" at bounding box center [892, 52] width 101 height 19
click at [268, 54] on div "Comparison Dashboard Categories 6 14 16 Download Excel Minimize Table" at bounding box center [571, 45] width 1142 height 91
click at [1094, 50] on icon at bounding box center [1094, 52] width 19 height 19
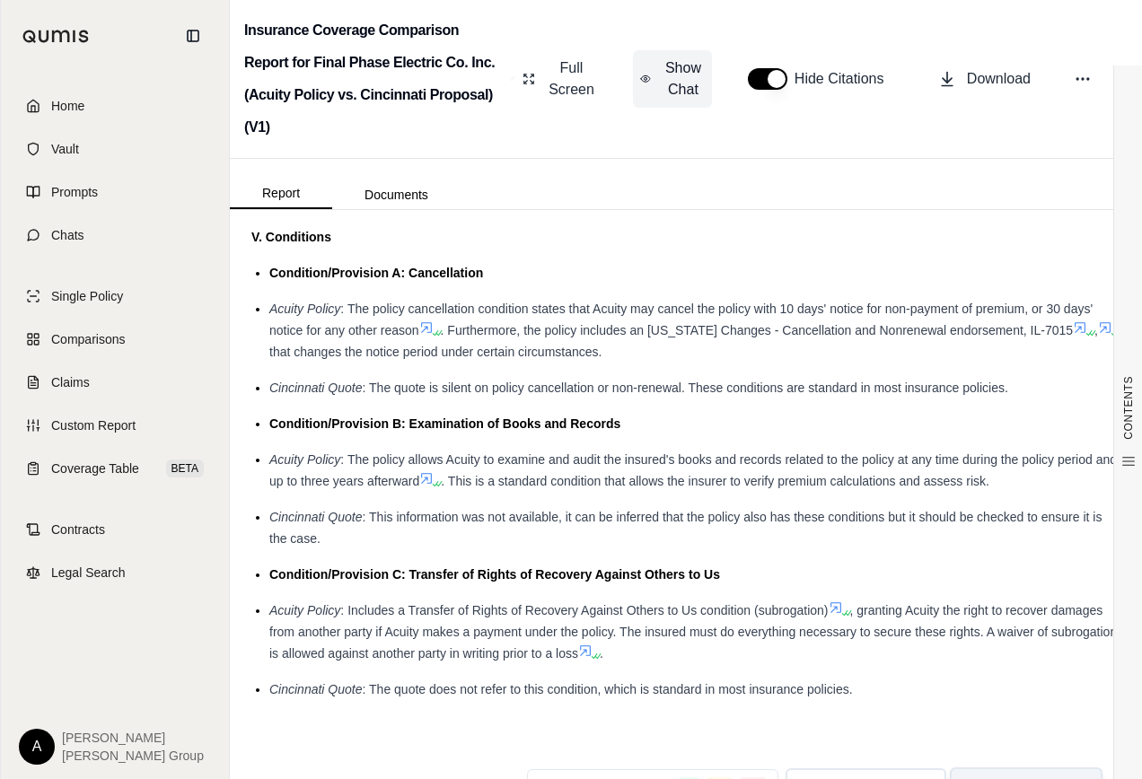
click at [660, 83] on button "Show Chat" at bounding box center [672, 78] width 79 height 57
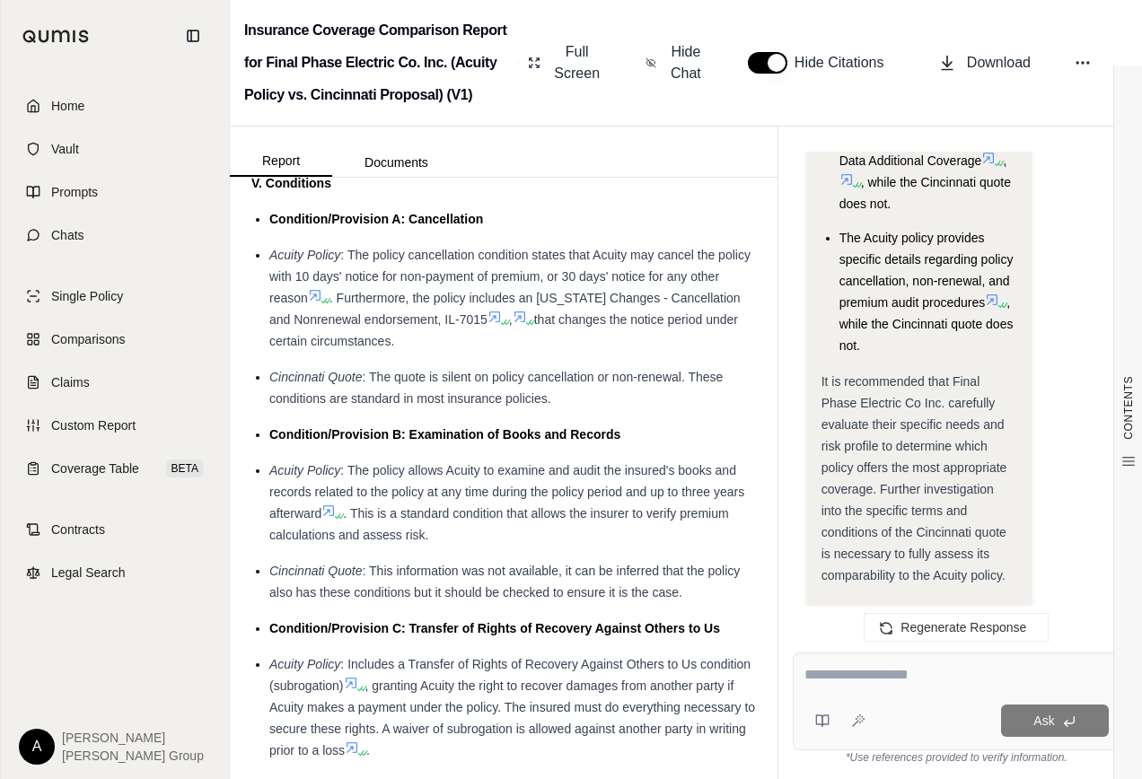
scroll to position [7182, 0]
click at [959, 632] on span "Regenerate Response" at bounding box center [964, 627] width 126 height 14
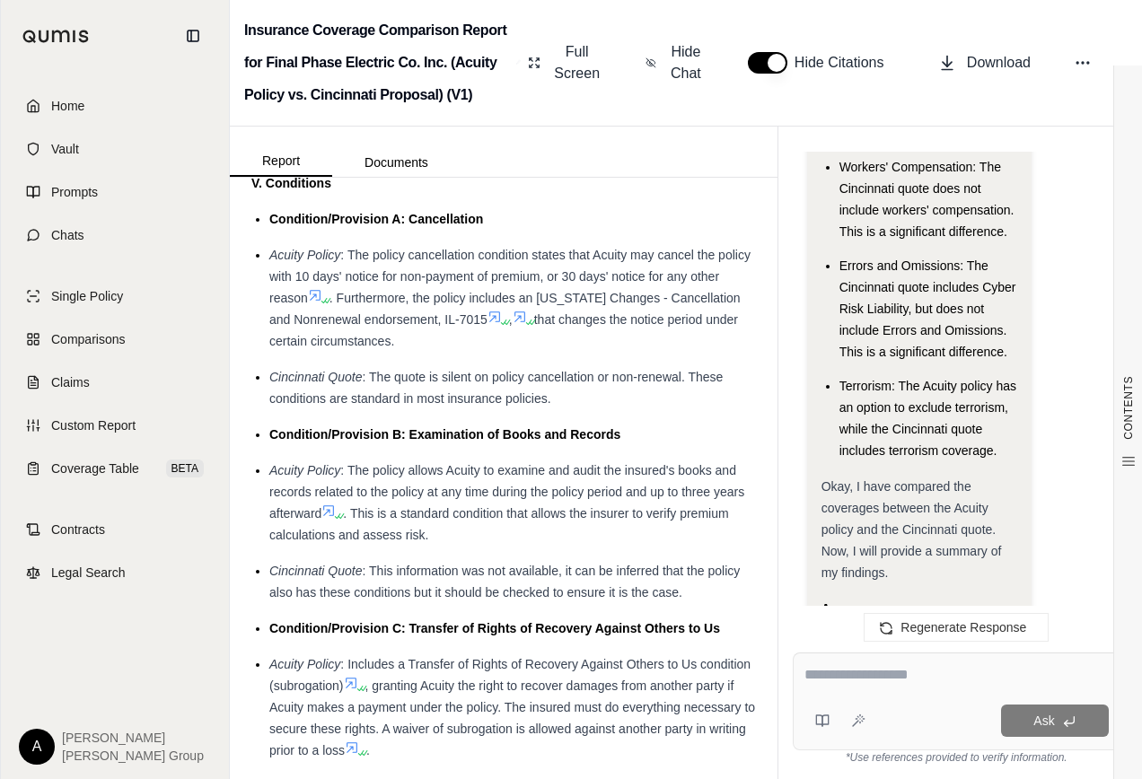
scroll to position [2881, 0]
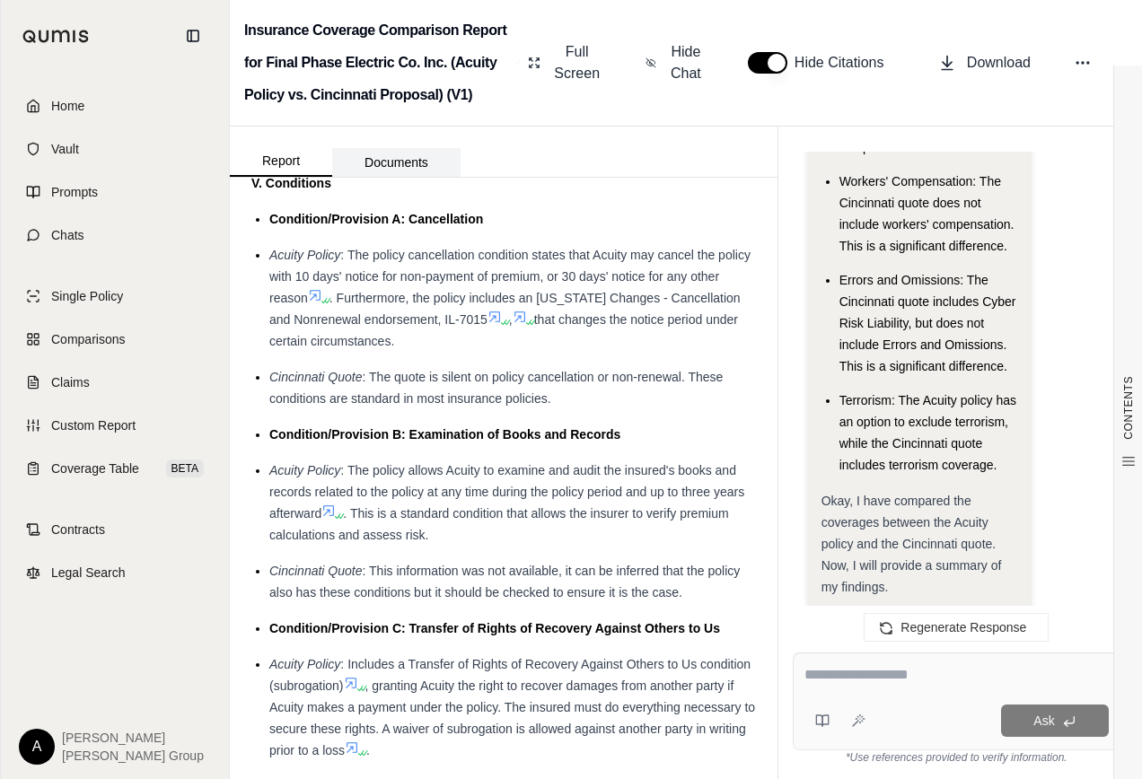
click at [385, 160] on button "Documents" at bounding box center [396, 162] width 128 height 29
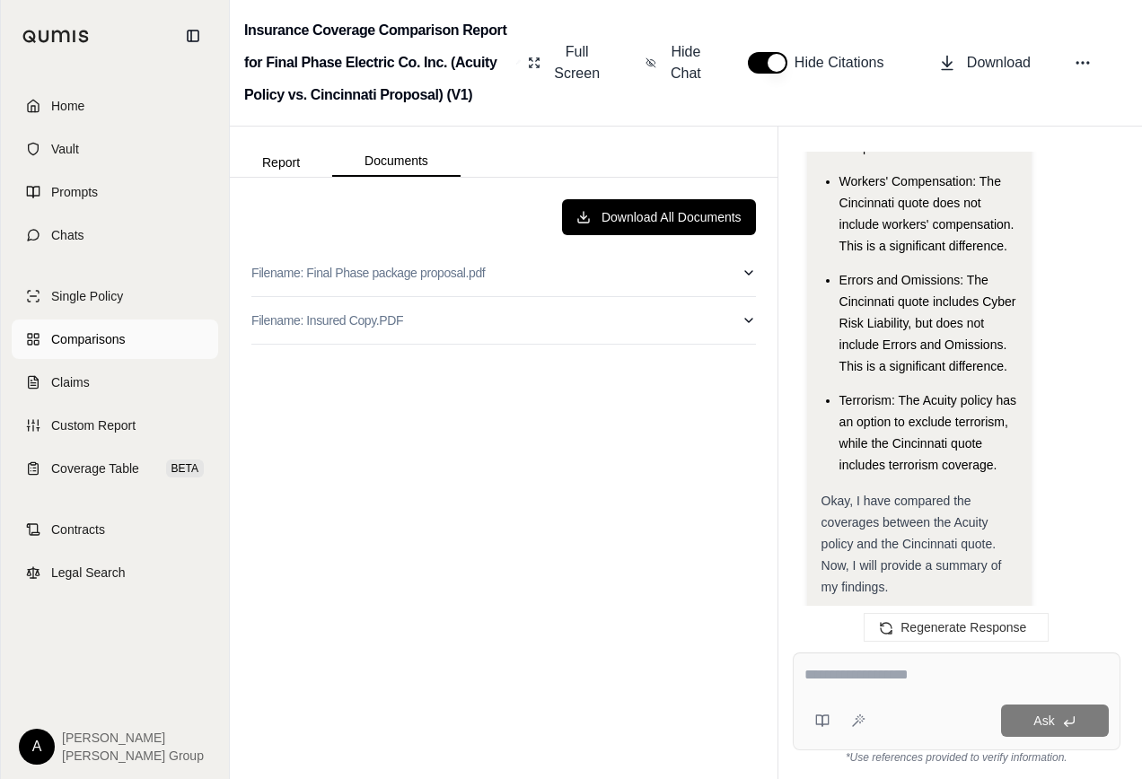
click at [76, 337] on span "Comparisons" at bounding box center [88, 339] width 74 height 18
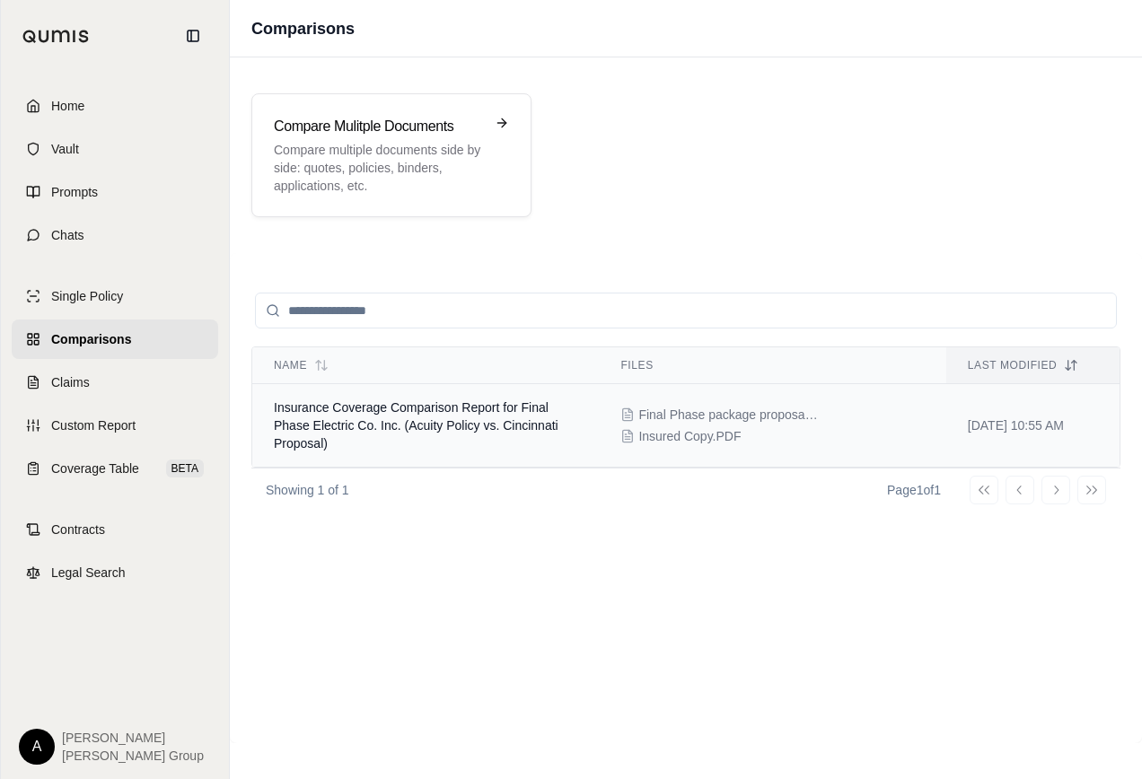
click at [354, 438] on td "Insurance Coverage Comparison Report for Final Phase Electric Co. Inc. (Acuity …" at bounding box center [425, 425] width 347 height 83
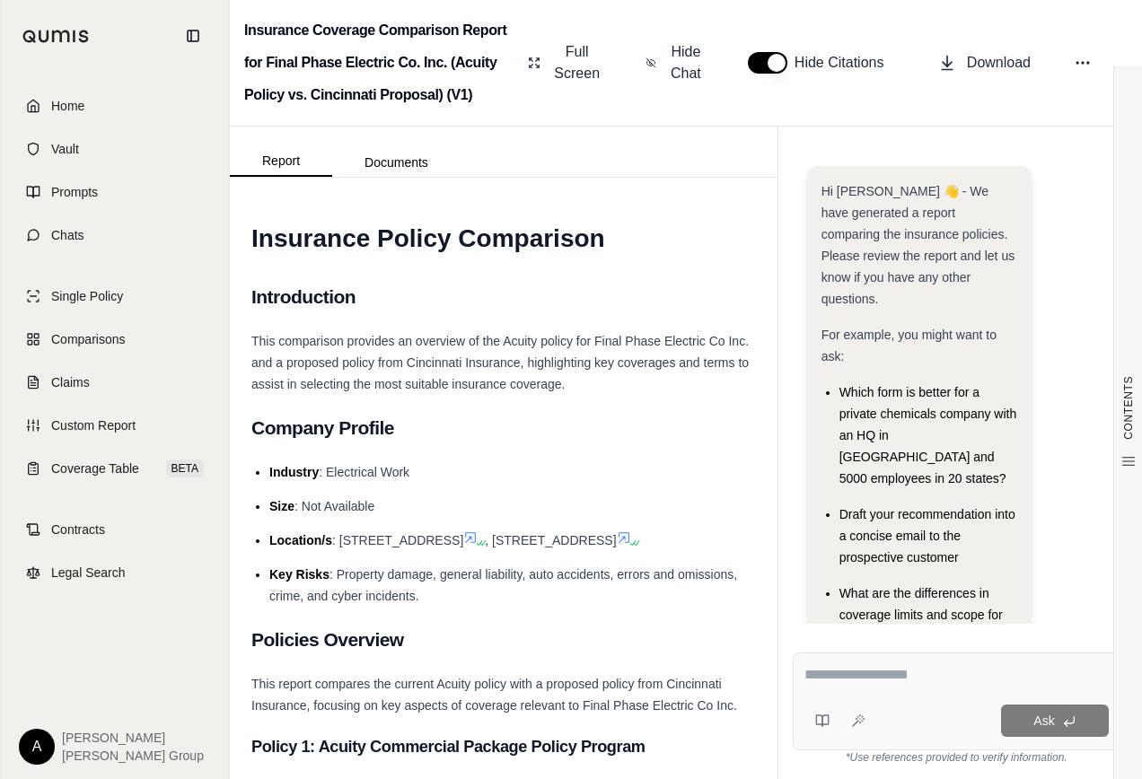
scroll to position [203, 0]
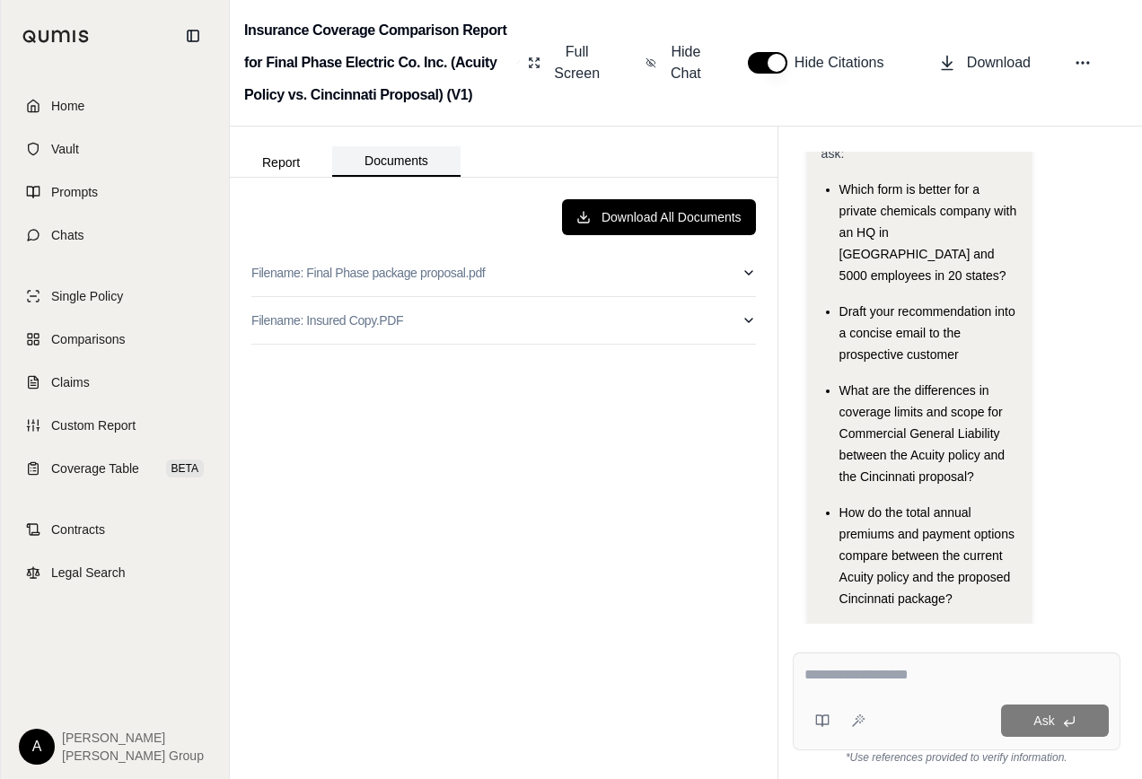
click at [409, 161] on button "Documents" at bounding box center [396, 161] width 128 height 31
click at [88, 425] on span "Custom Report" at bounding box center [93, 426] width 84 height 18
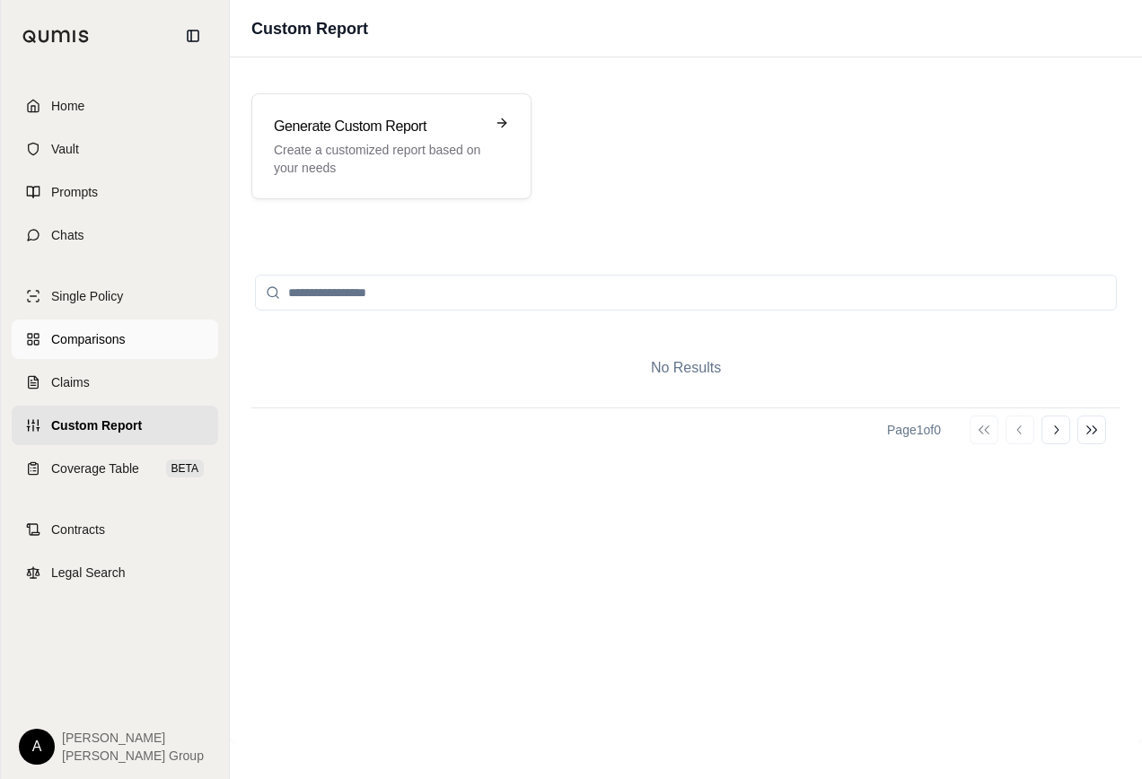
click at [83, 341] on span "Comparisons" at bounding box center [88, 339] width 74 height 18
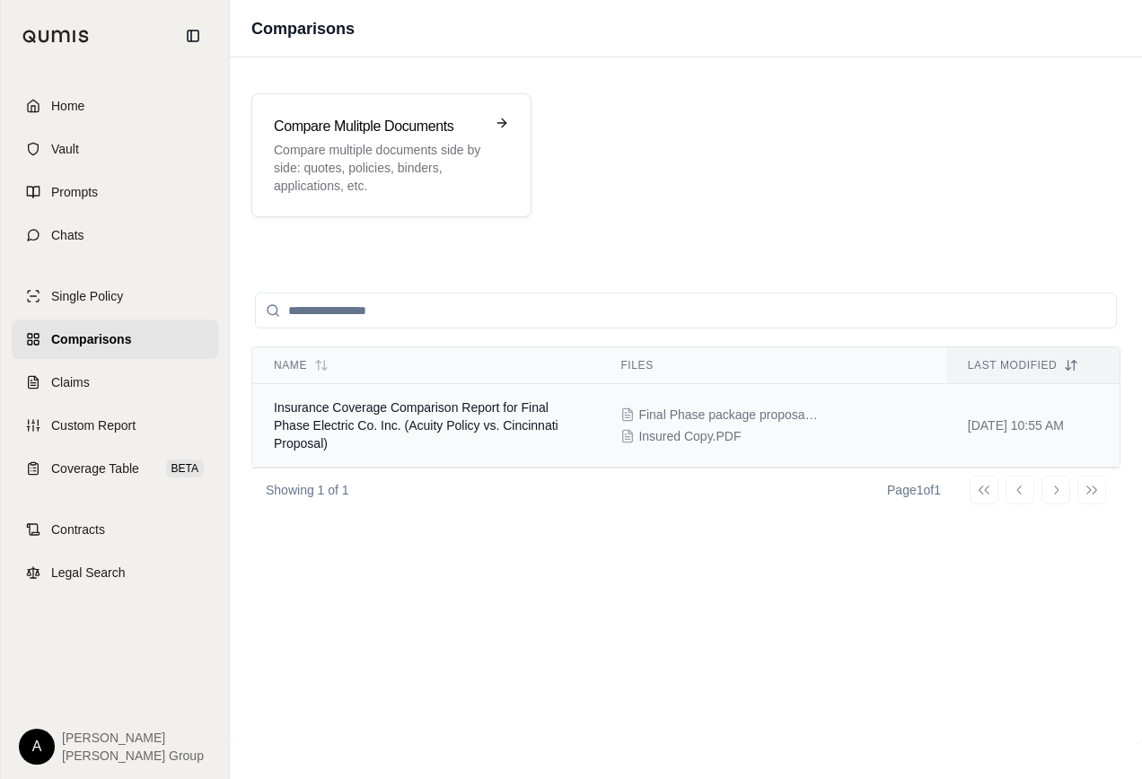
click at [428, 422] on span "Insurance Coverage Comparison Report for Final Phase Electric Co. Inc. (Acuity …" at bounding box center [416, 425] width 285 height 50
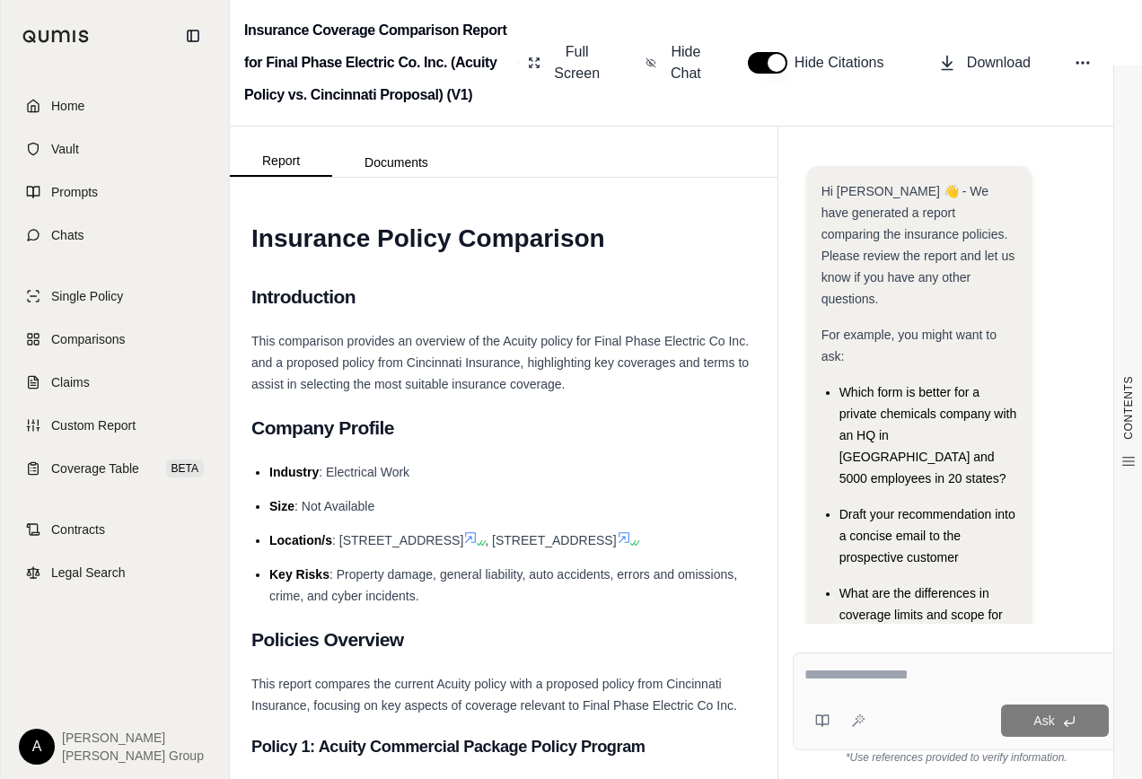
scroll to position [203, 0]
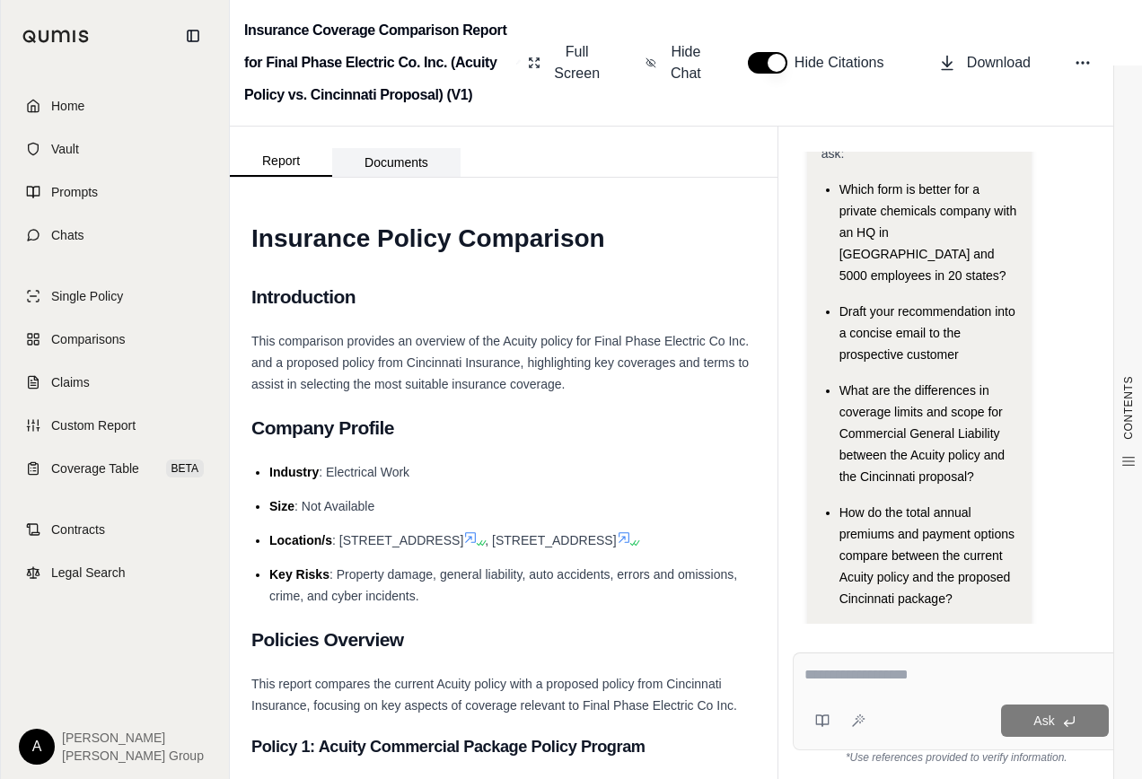
click at [414, 163] on button "Documents" at bounding box center [396, 162] width 128 height 29
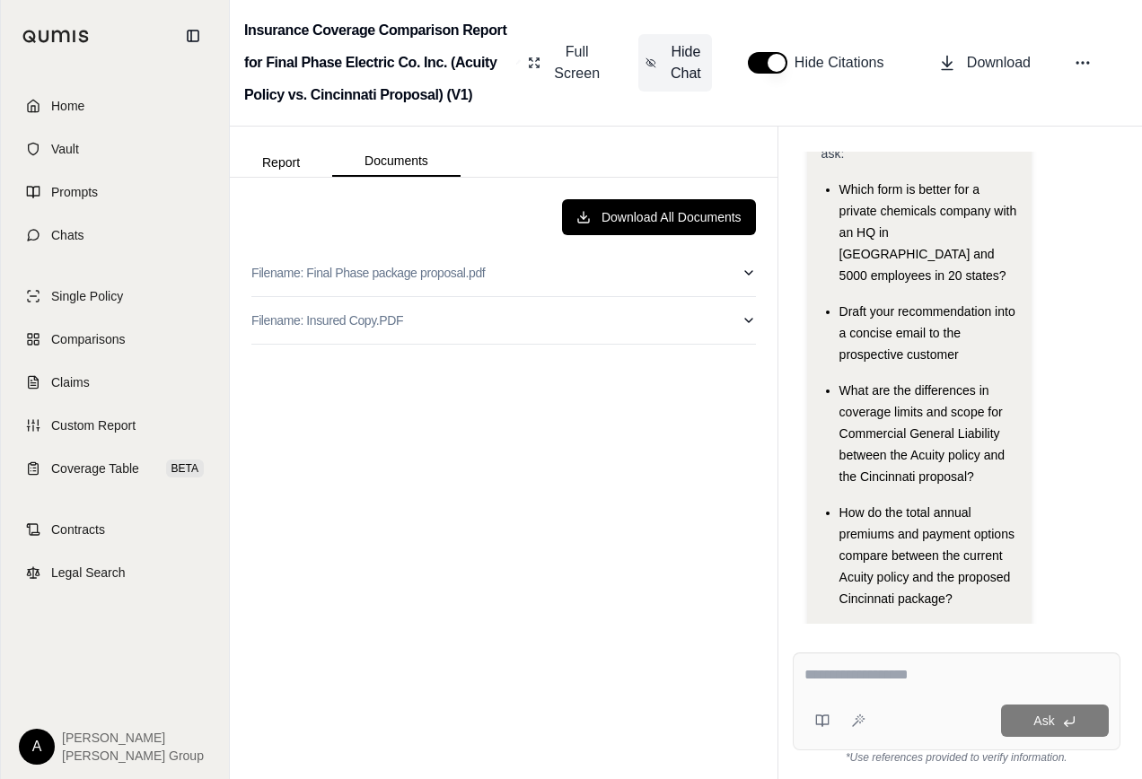
click at [688, 67] on span "Hide Chat" at bounding box center [686, 62] width 38 height 43
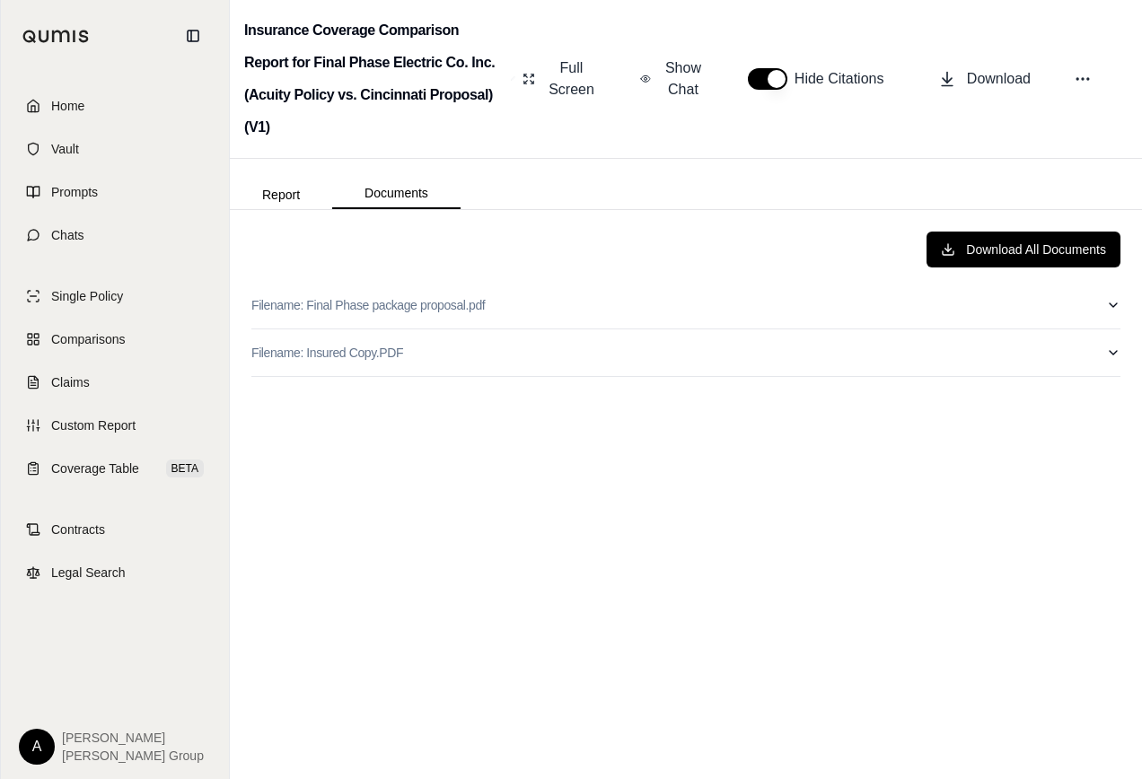
scroll to position [0, 0]
click at [275, 195] on button "Report" at bounding box center [281, 194] width 102 height 29
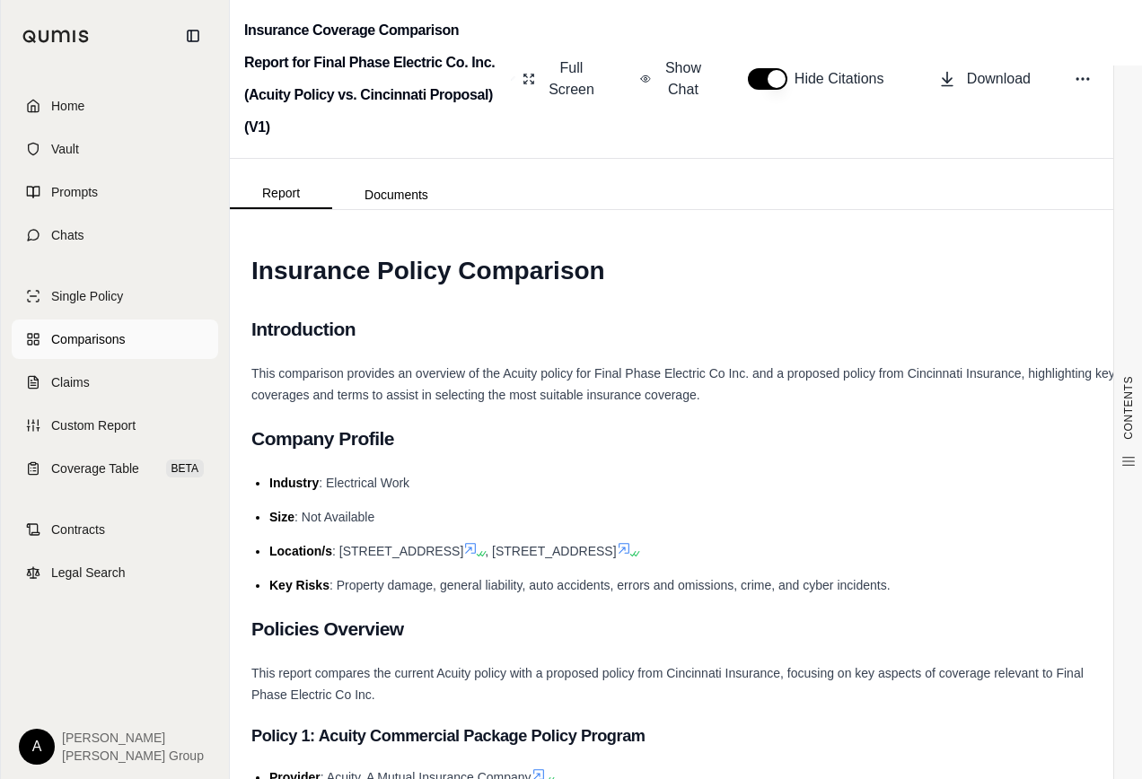
click at [85, 339] on span "Comparisons" at bounding box center [88, 339] width 74 height 18
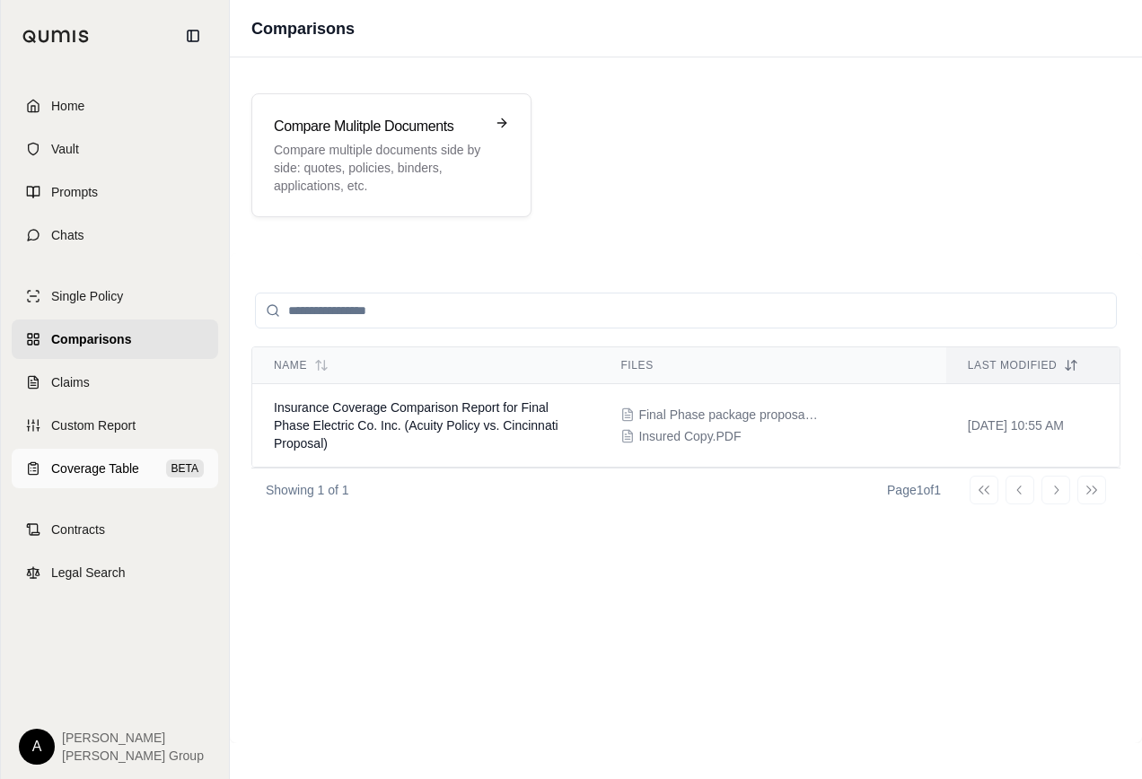
click at [118, 472] on span "Coverage Table" at bounding box center [95, 469] width 88 height 18
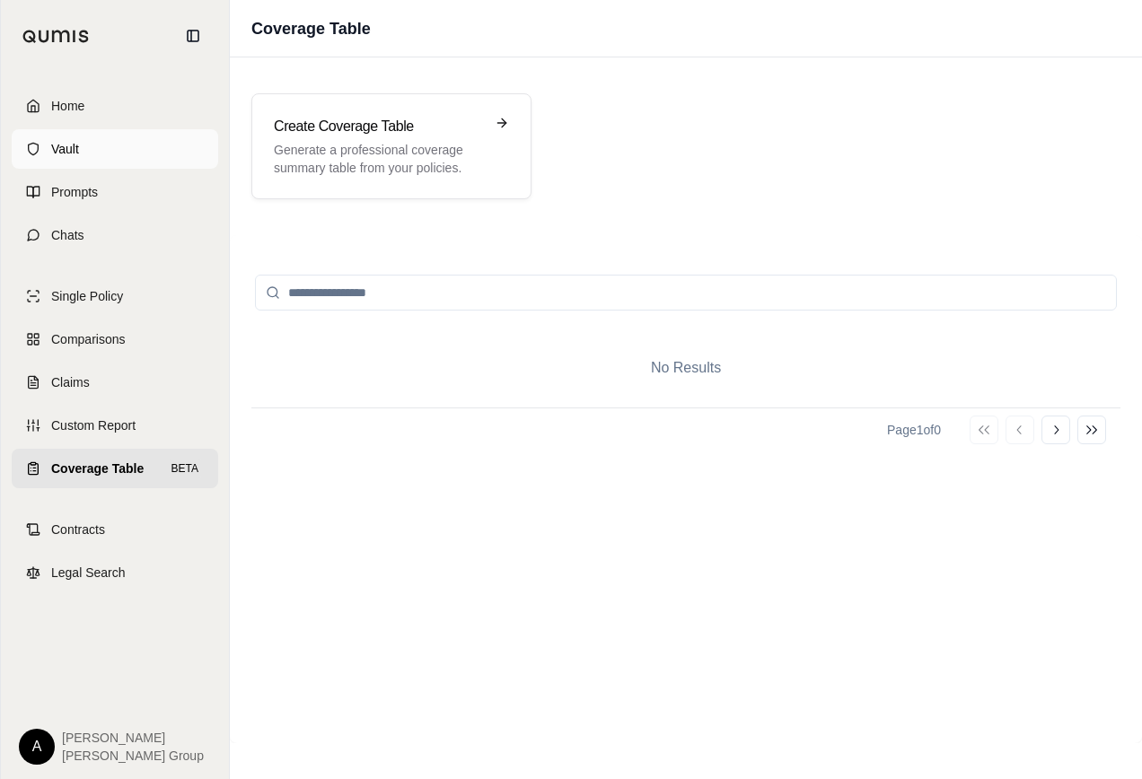
click at [58, 145] on span "Vault" at bounding box center [65, 149] width 28 height 18
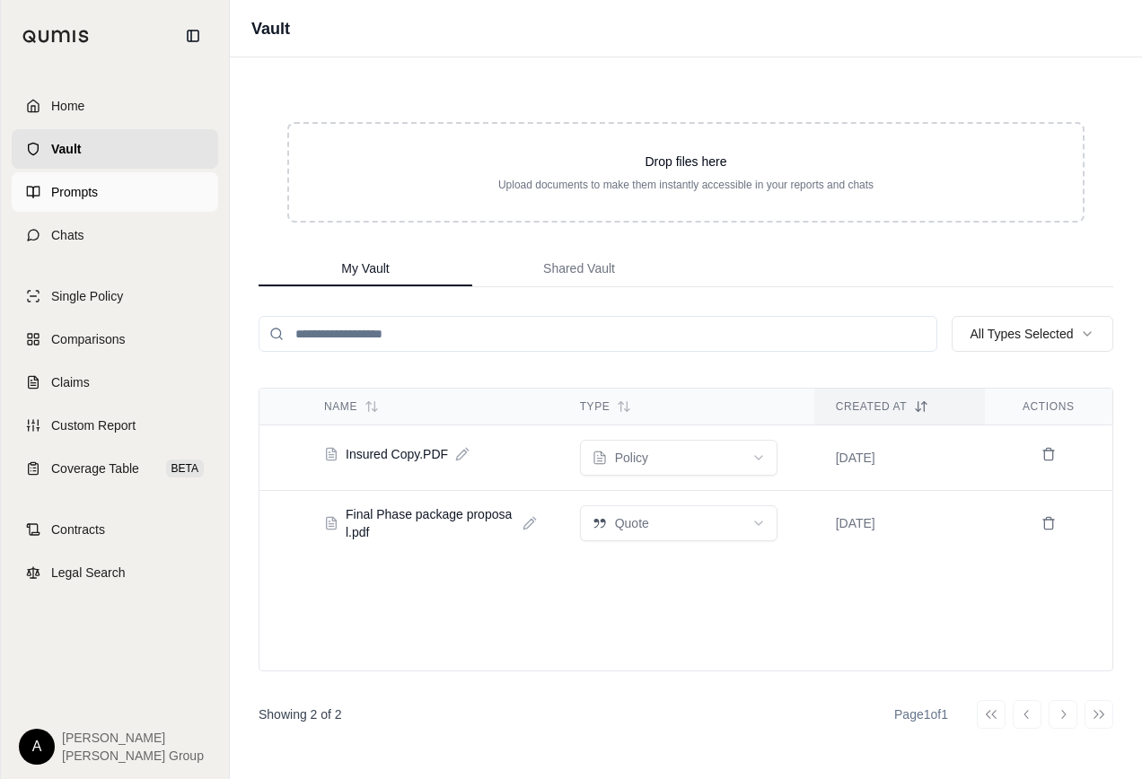
click at [73, 190] on span "Prompts" at bounding box center [74, 192] width 47 height 18
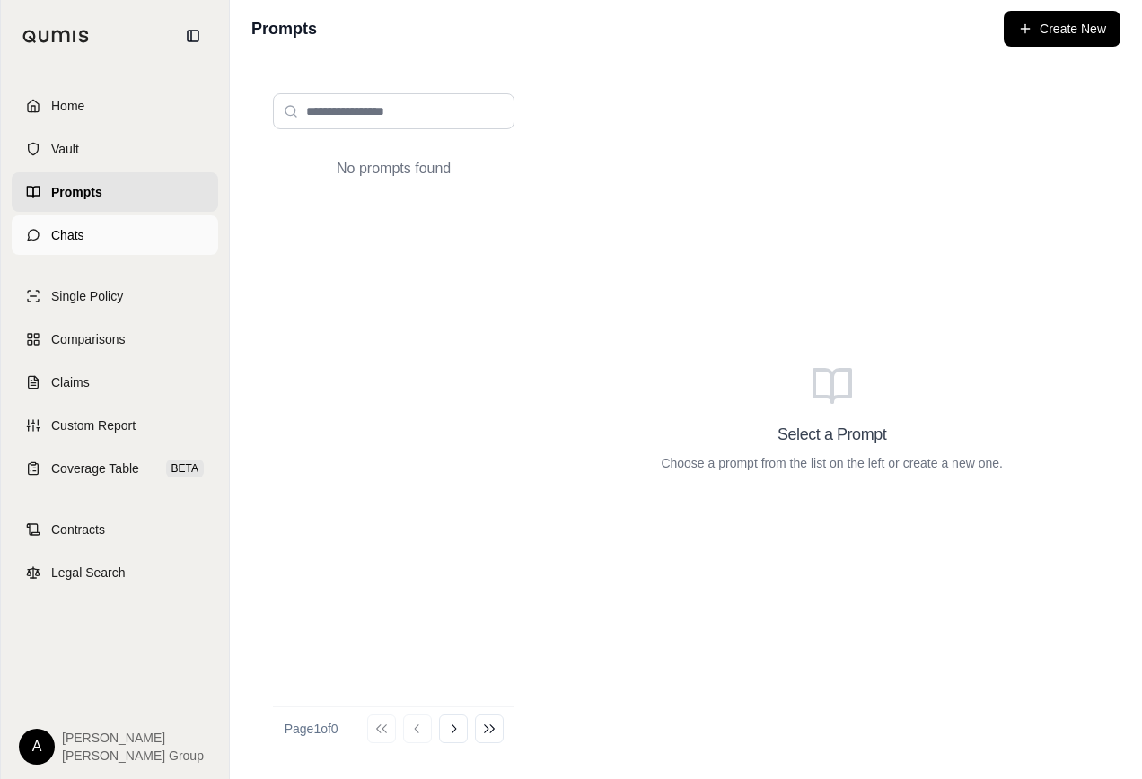
click at [79, 236] on span "Chats" at bounding box center [67, 235] width 33 height 18
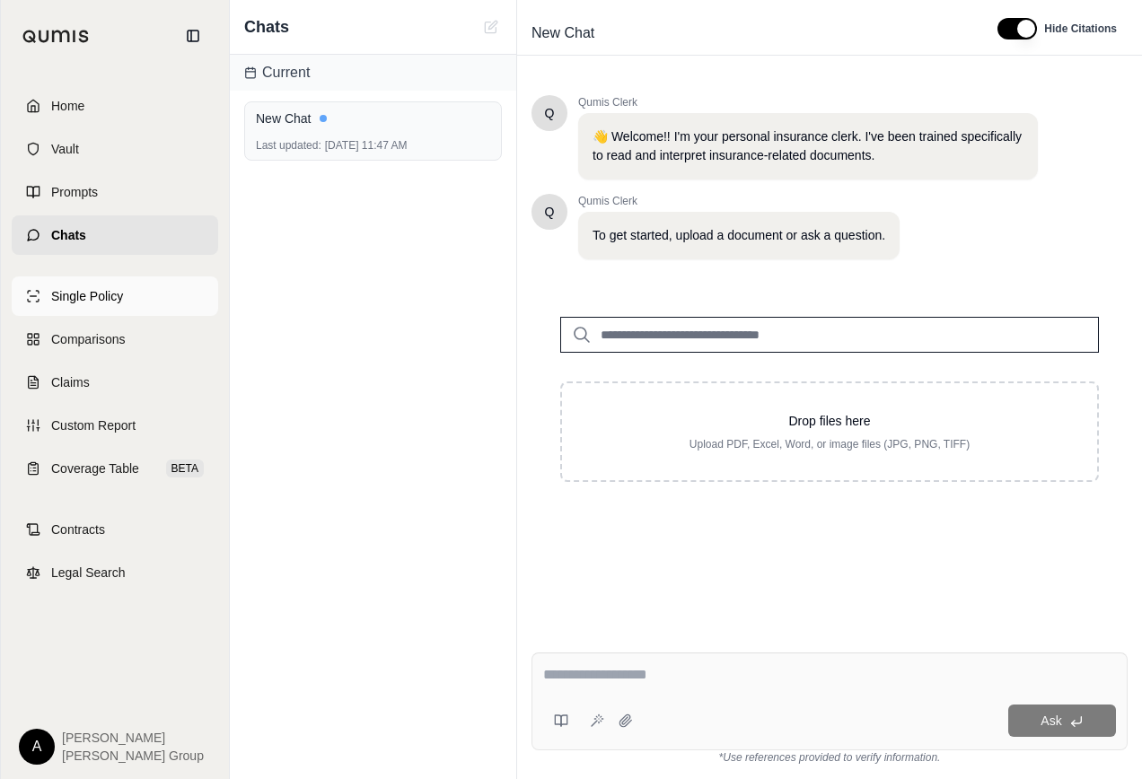
click at [83, 294] on span "Single Policy" at bounding box center [87, 296] width 72 height 18
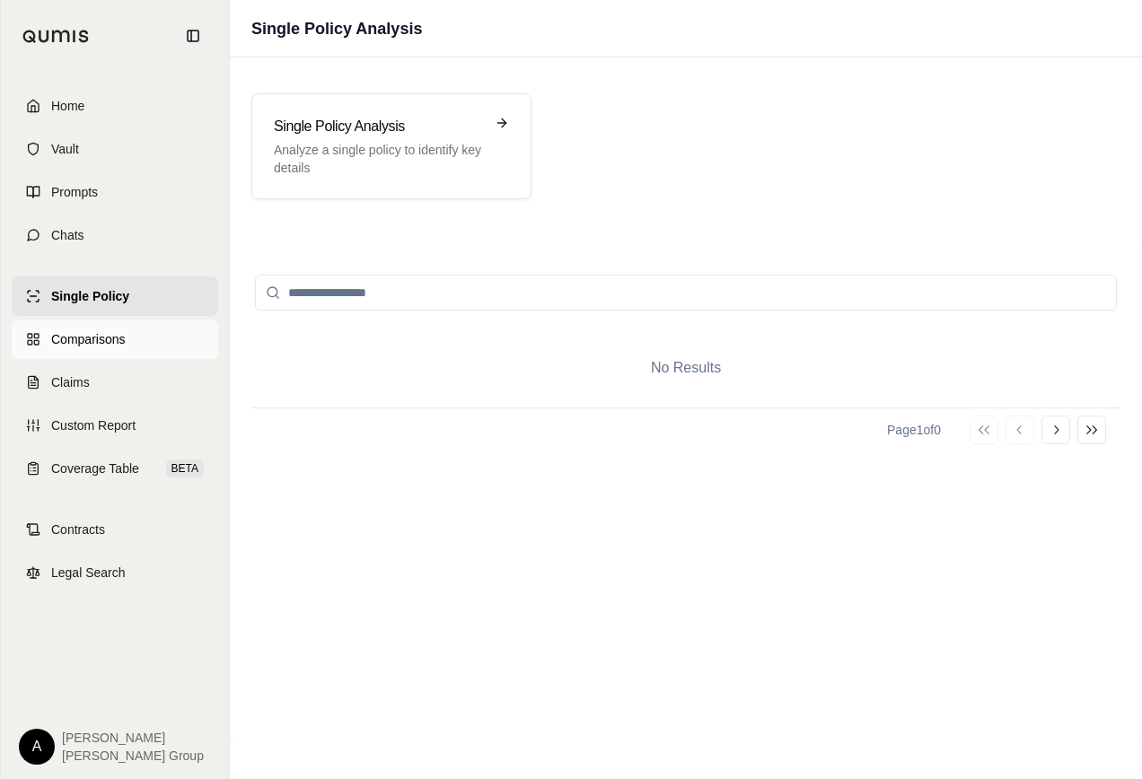
click at [80, 338] on span "Comparisons" at bounding box center [88, 339] width 74 height 18
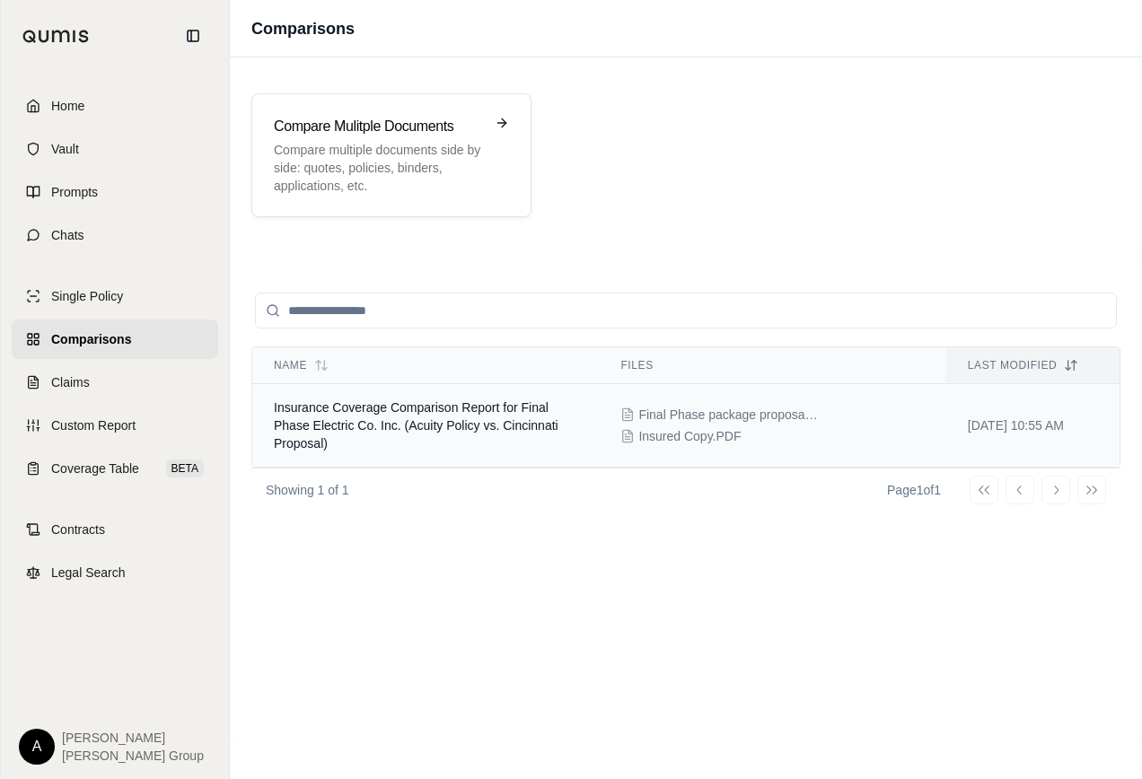
click at [579, 456] on td "Insurance Coverage Comparison Report for Final Phase Electric Co. Inc. (Acuity …" at bounding box center [425, 425] width 347 height 83
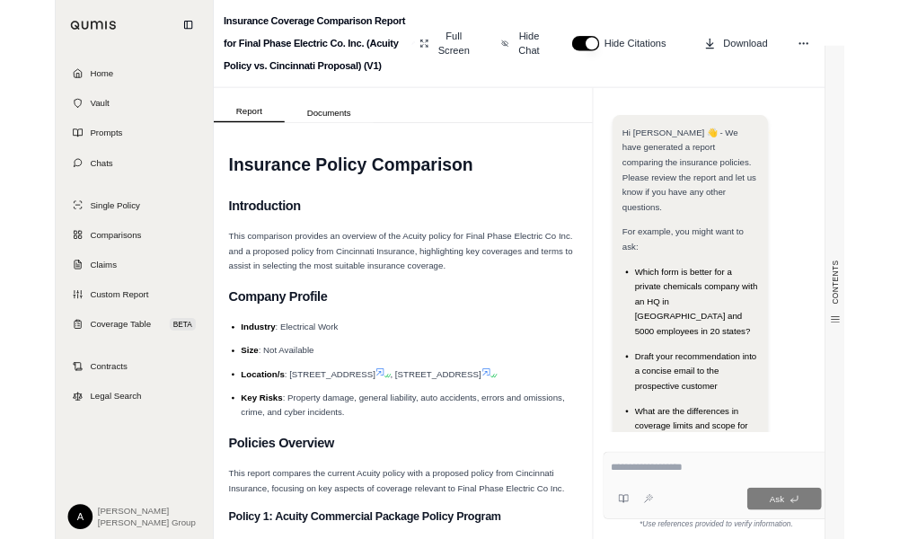
scroll to position [203, 0]
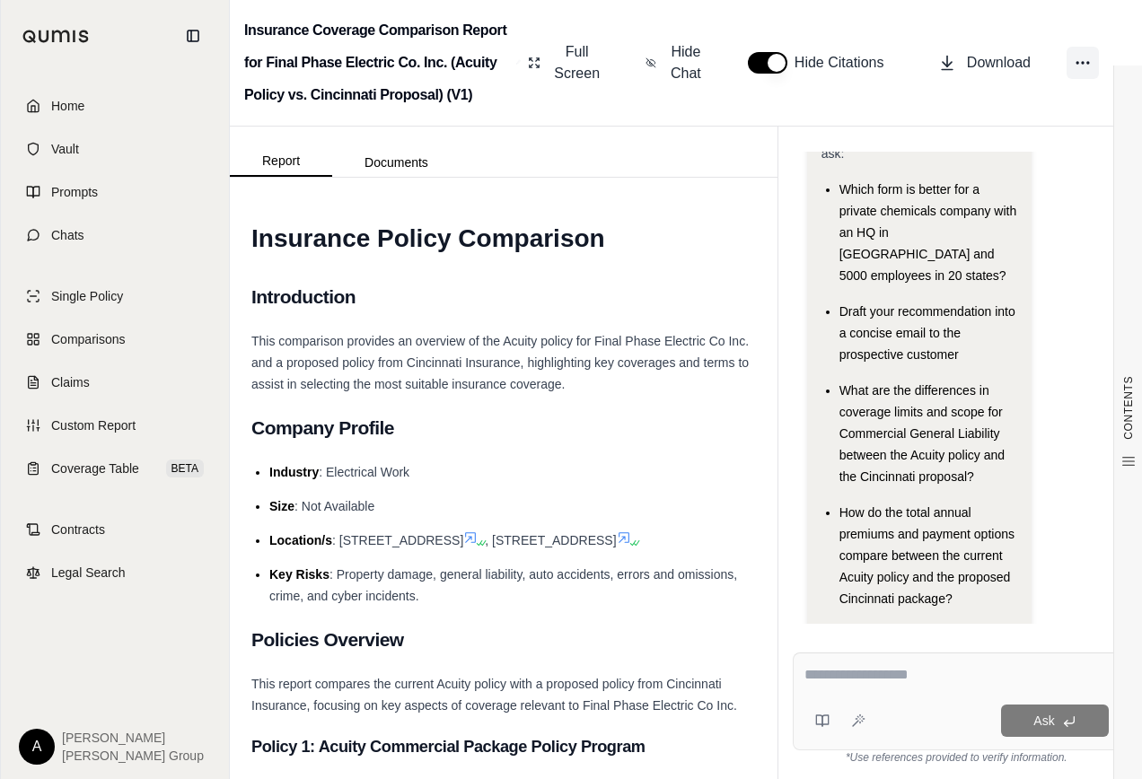
click at [1086, 65] on icon at bounding box center [1083, 63] width 18 height 18
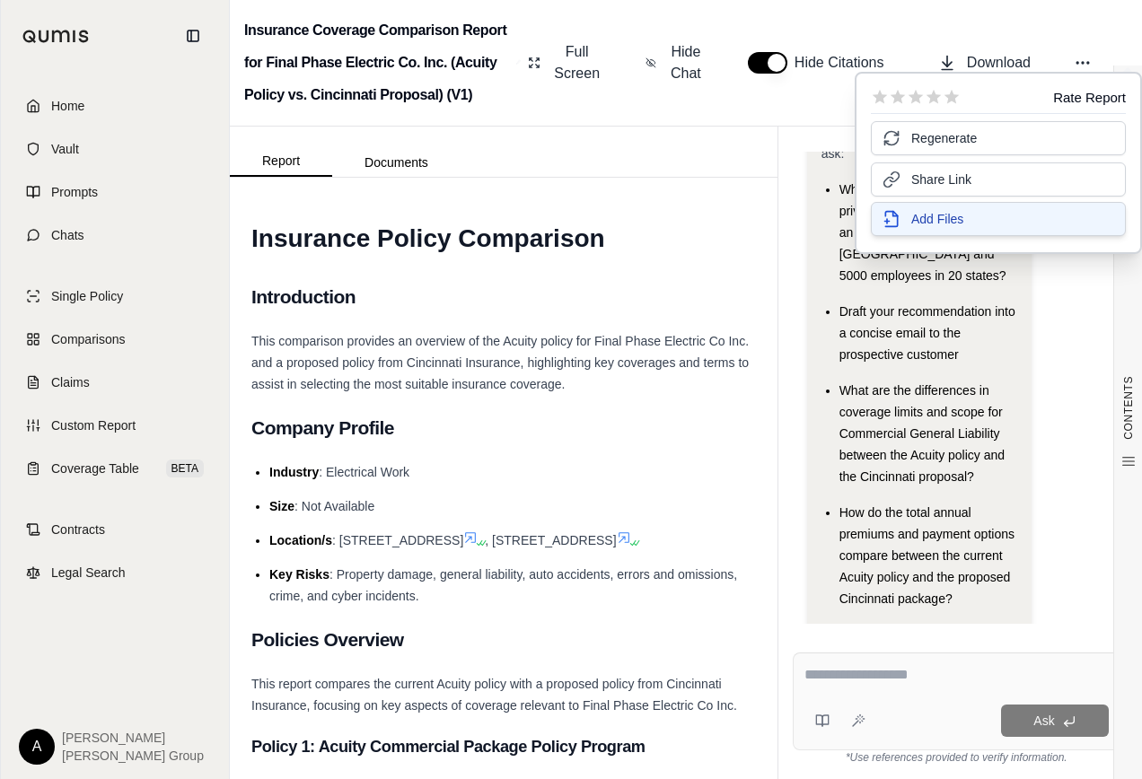
click at [989, 219] on button "Add Files" at bounding box center [998, 219] width 255 height 34
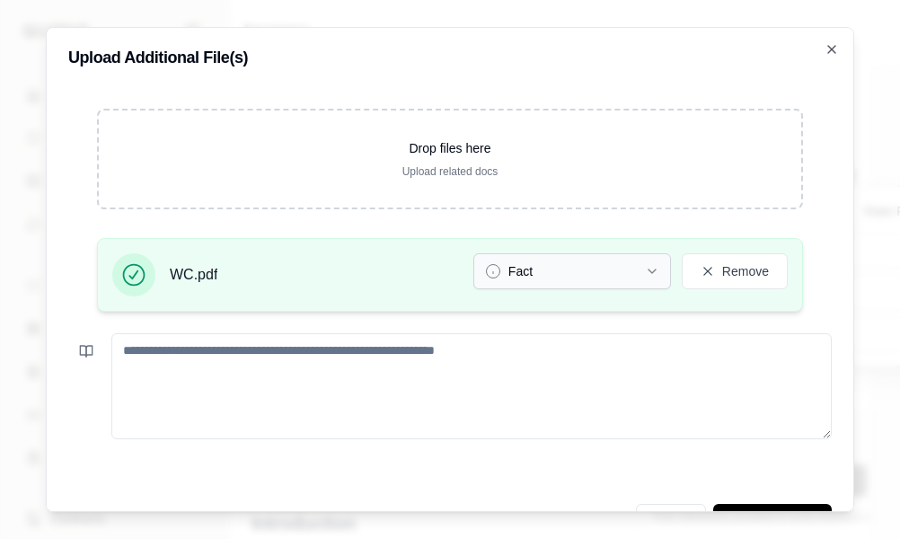
click at [545, 270] on button "Fact" at bounding box center [572, 271] width 198 height 36
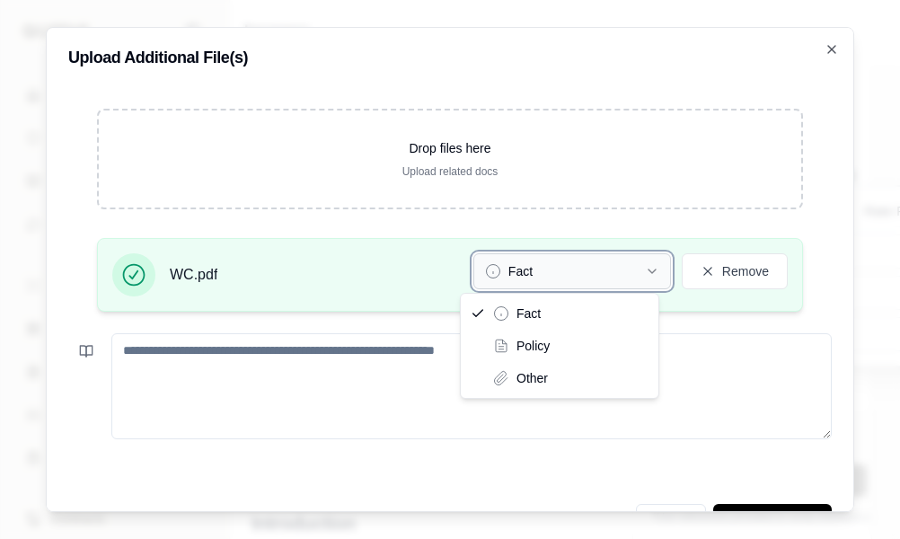
click at [545, 270] on button "Fact" at bounding box center [572, 271] width 198 height 36
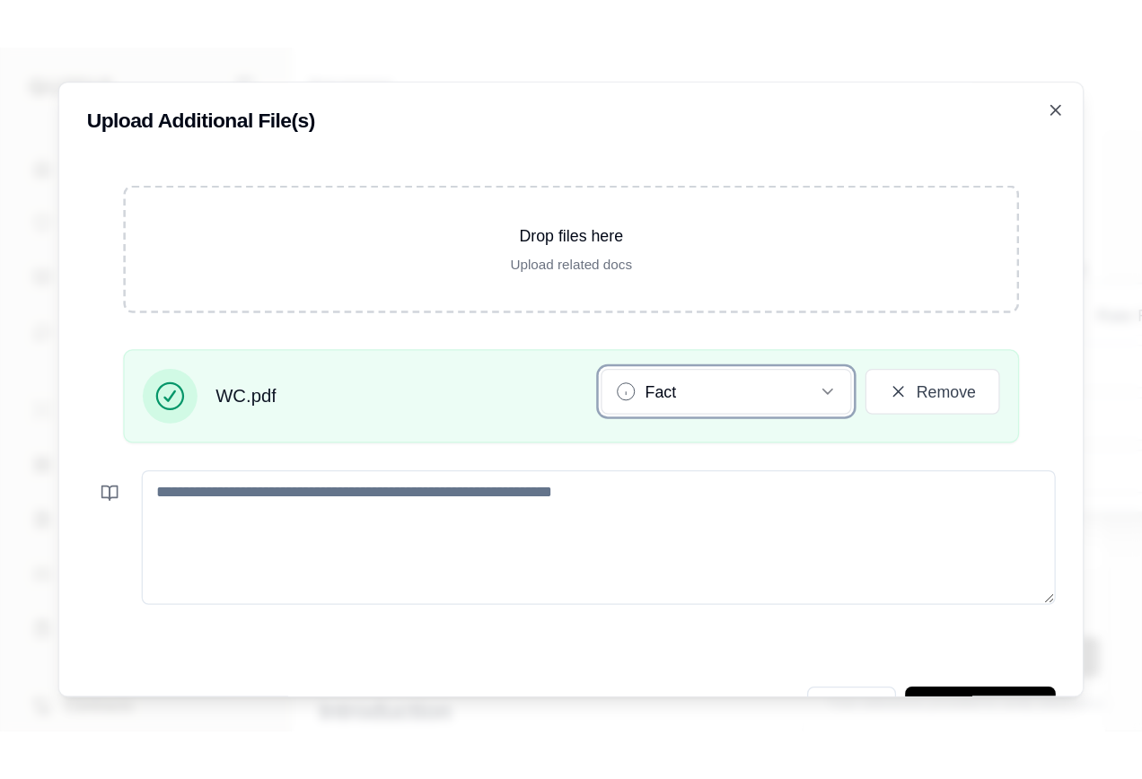
scroll to position [50, 0]
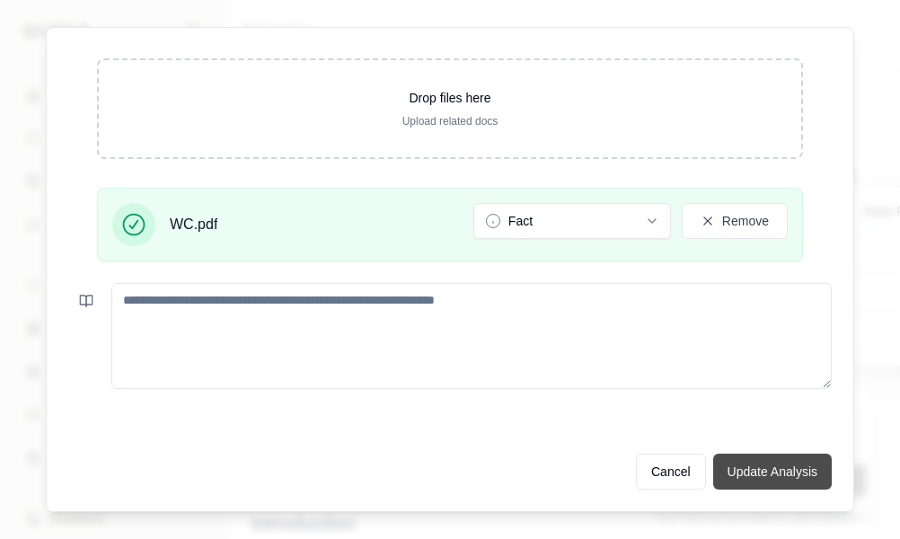
click at [763, 470] on button "Update Analysis" at bounding box center [772, 471] width 119 height 36
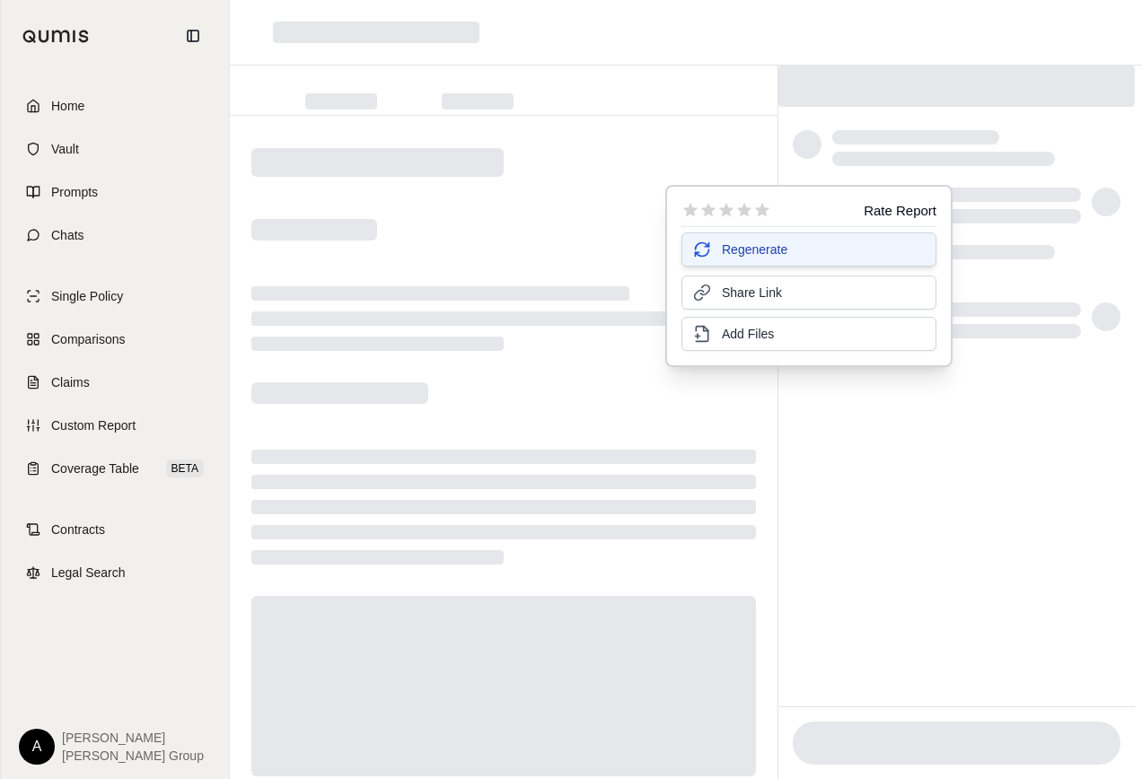
click at [766, 253] on span "Regenerate" at bounding box center [755, 250] width 66 height 18
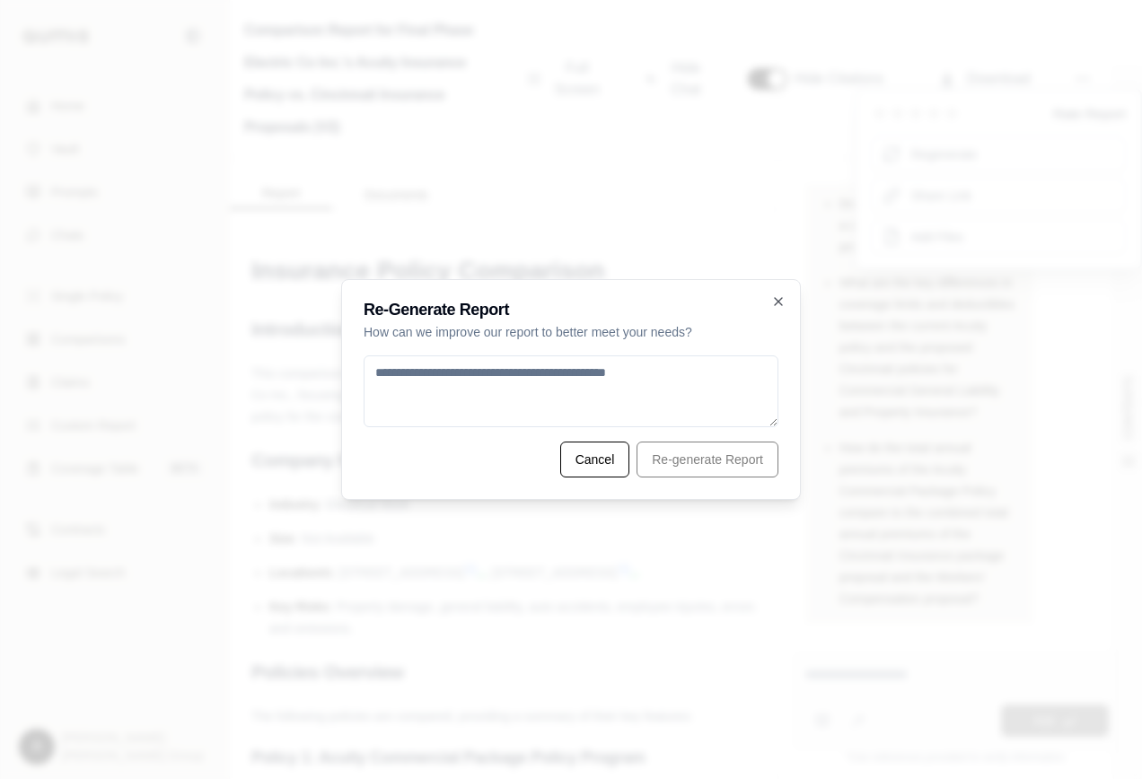
click at [407, 385] on textarea at bounding box center [571, 392] width 415 height 72
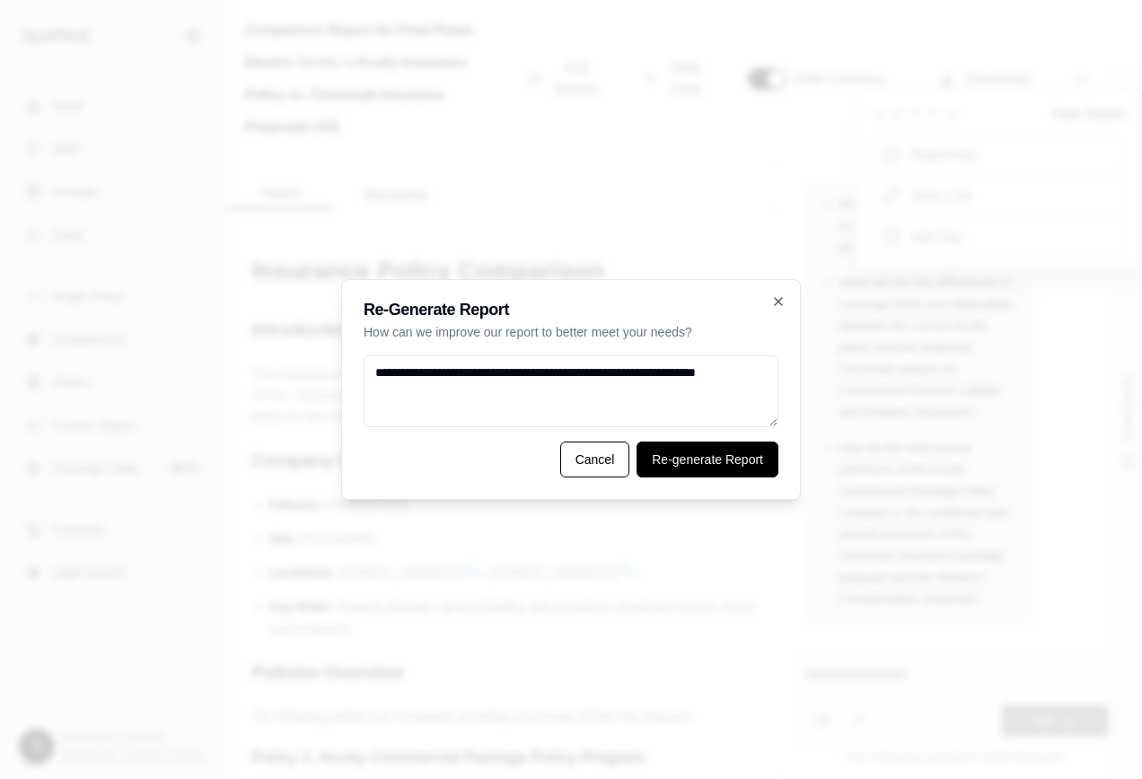
type textarea "**********"
click at [703, 461] on button "Re-generate Report" at bounding box center [708, 460] width 142 height 36
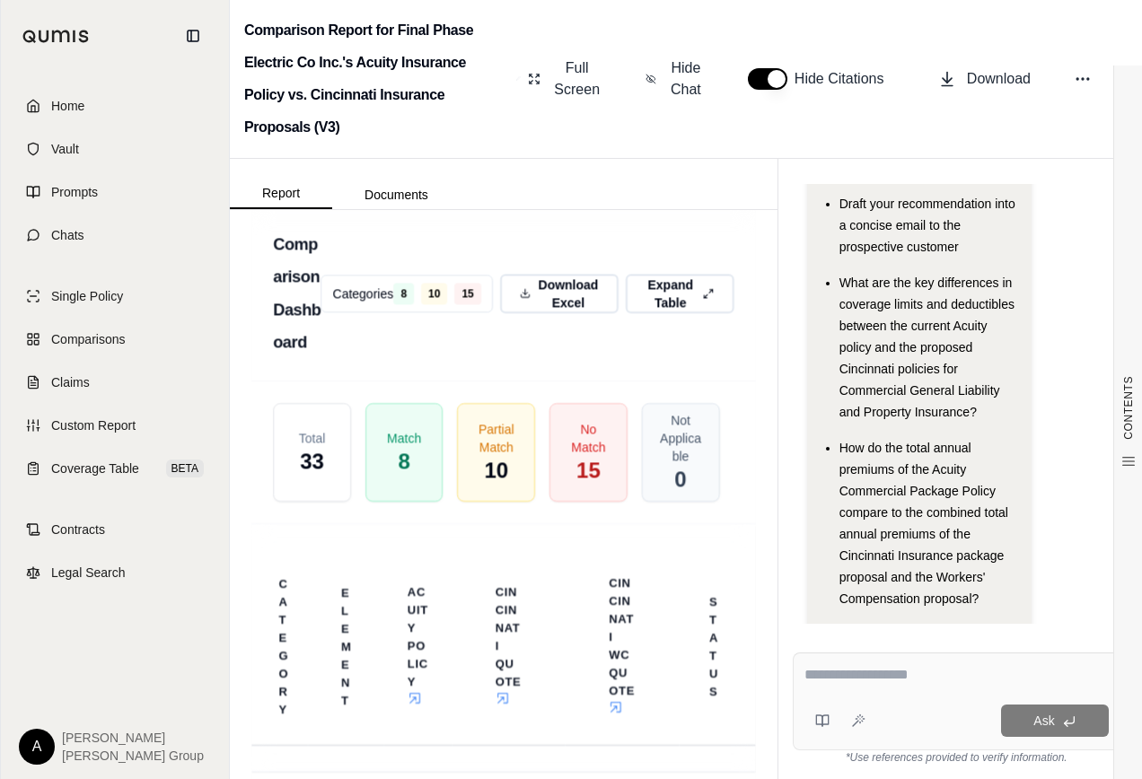
scroll to position [4756, 0]
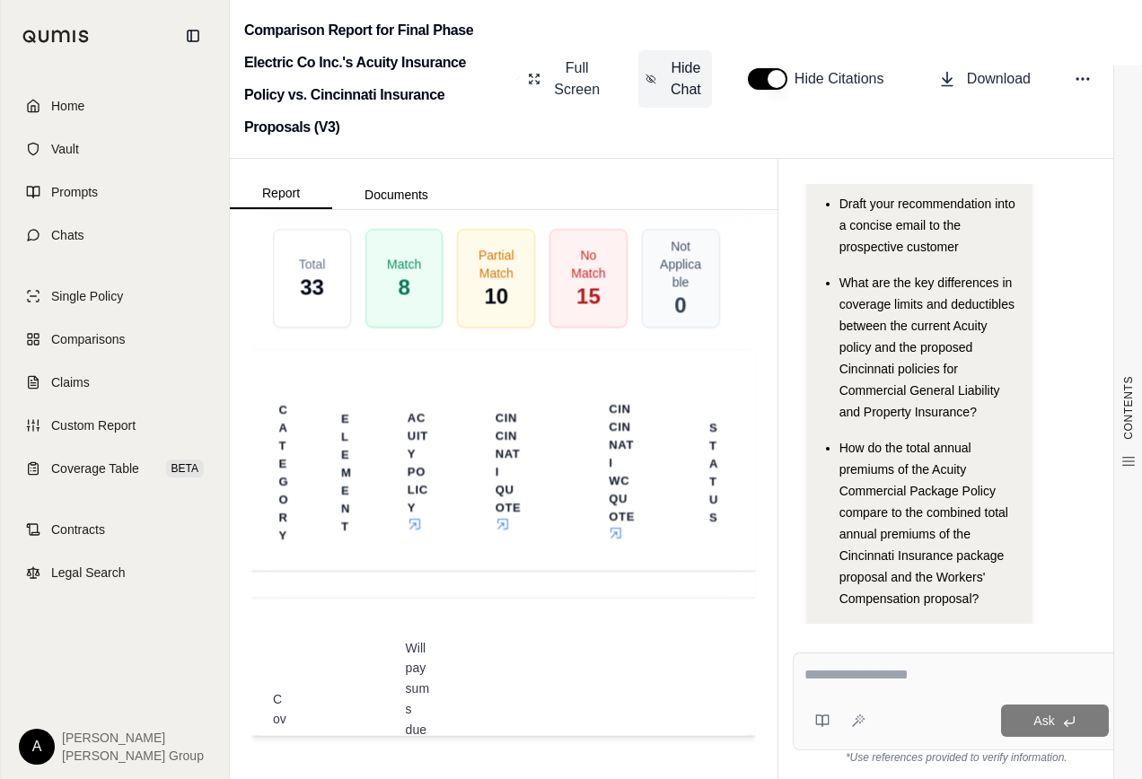
click at [688, 81] on span "Hide Chat" at bounding box center [686, 78] width 38 height 43
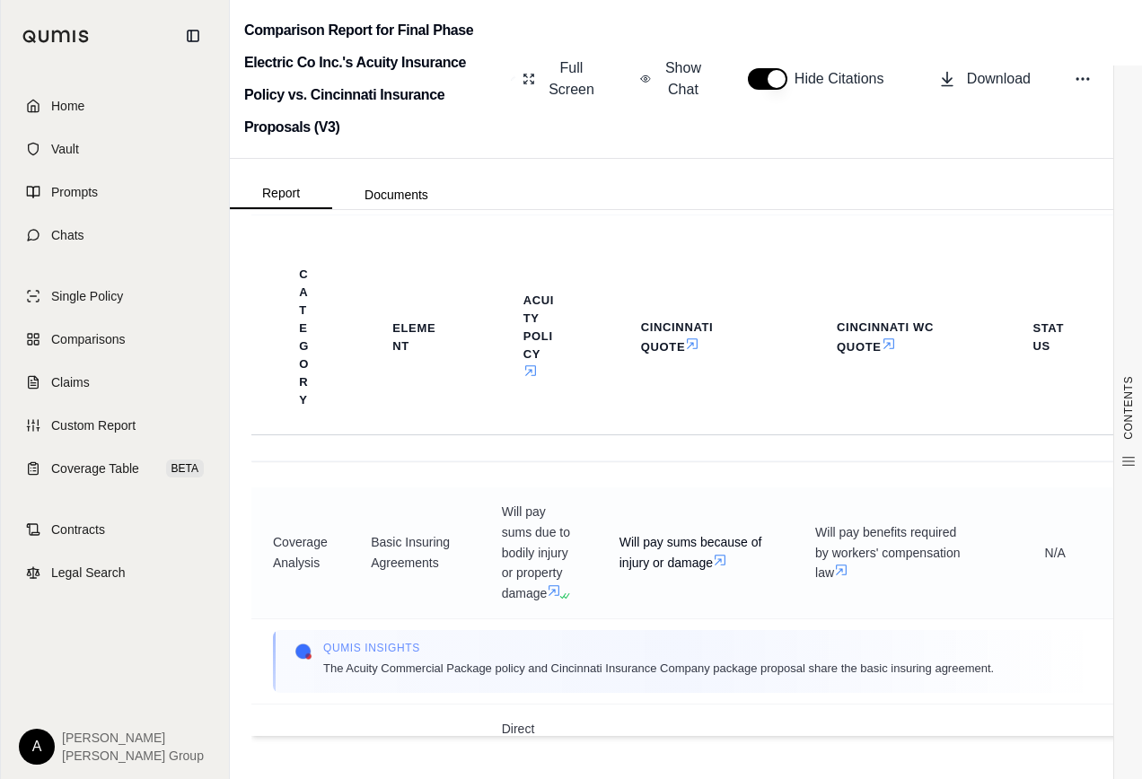
scroll to position [3657, 0]
click at [567, 85] on span "Full Screen" at bounding box center [571, 78] width 51 height 43
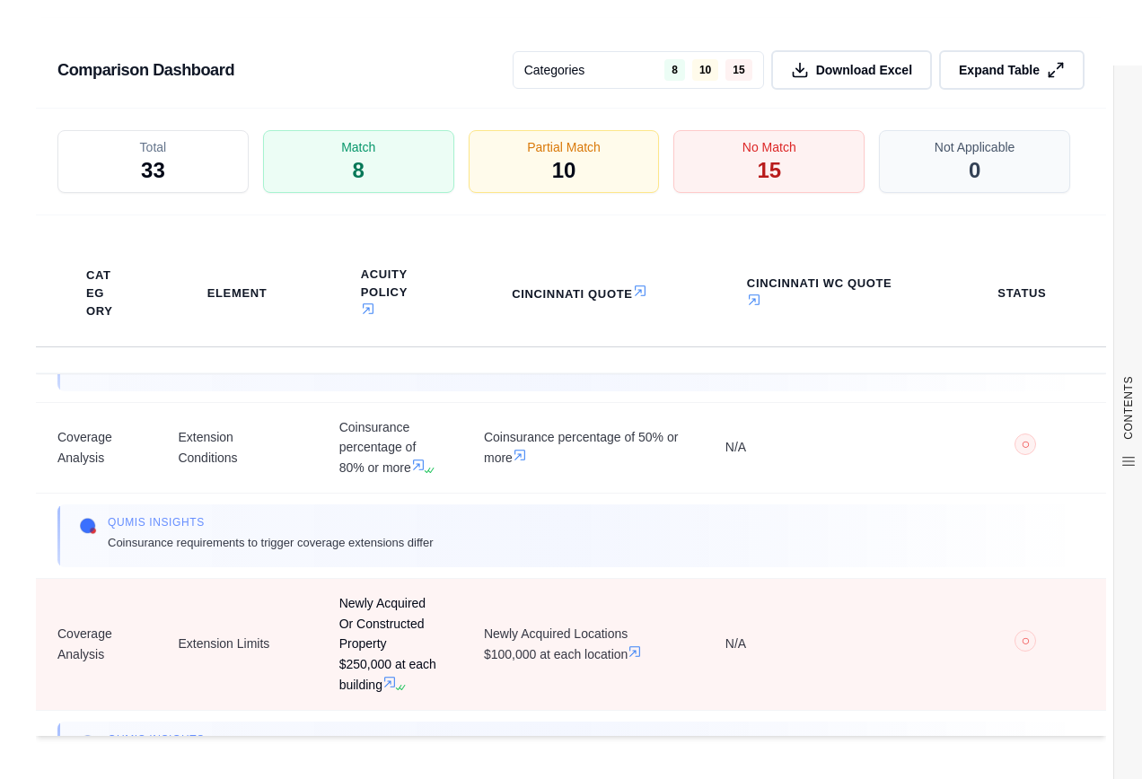
scroll to position [2694, 0]
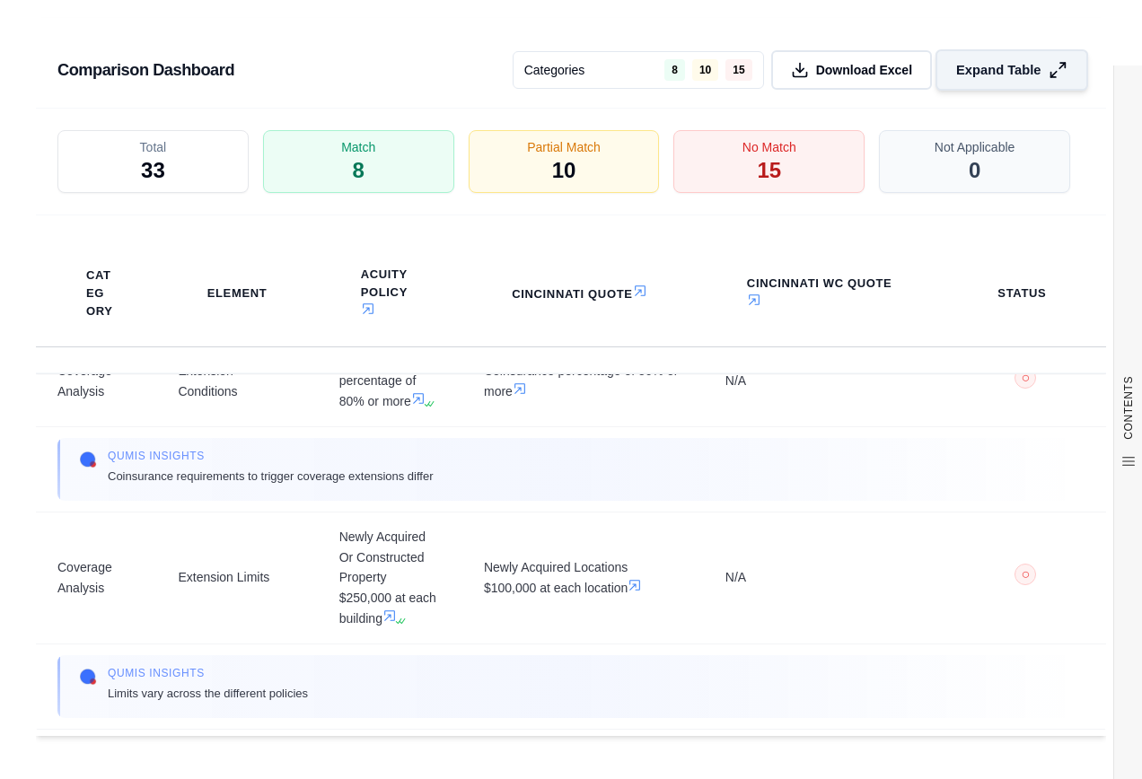
click at [1000, 78] on span "Expand Table" at bounding box center [998, 70] width 84 height 19
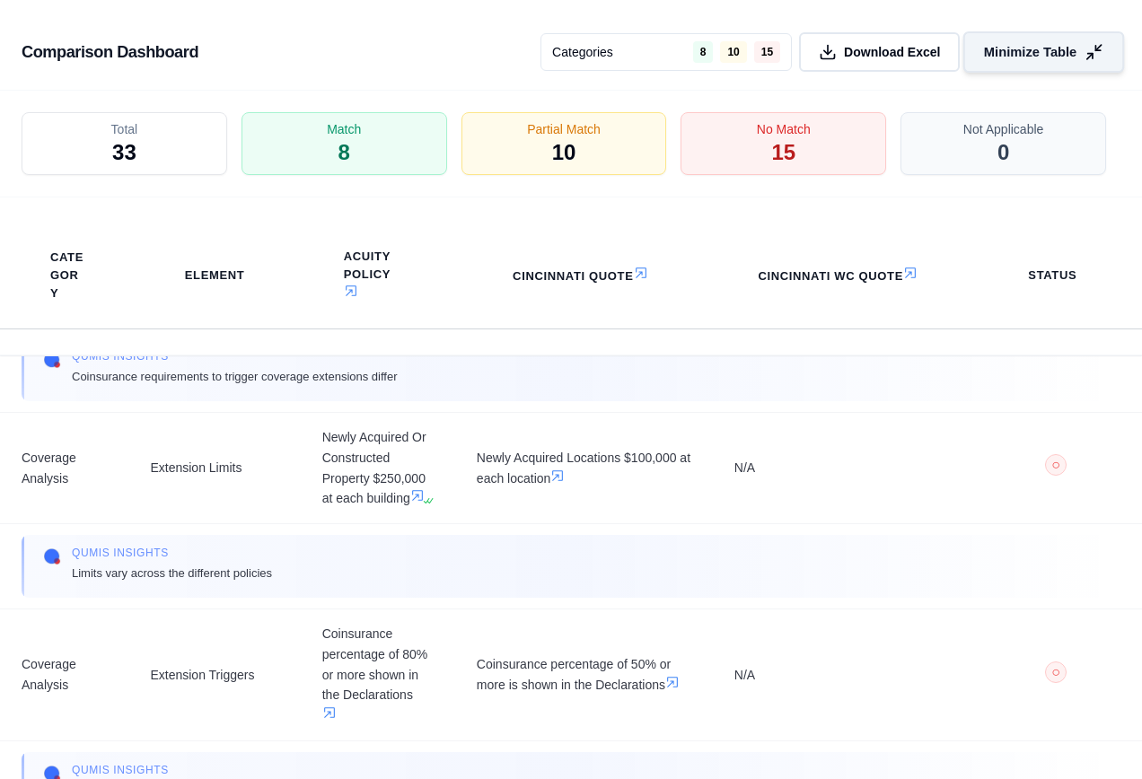
scroll to position [2420, 0]
click at [1011, 61] on button "Minimize Table" at bounding box center [1043, 51] width 161 height 41
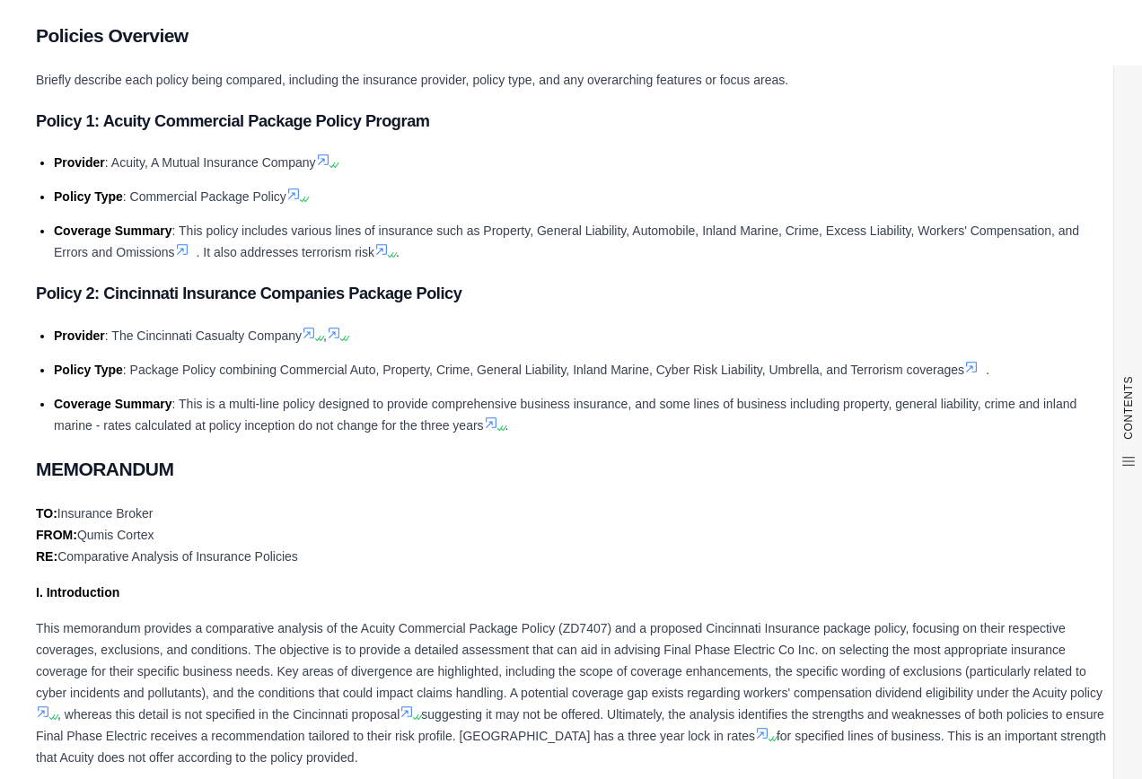
scroll to position [0, 0]
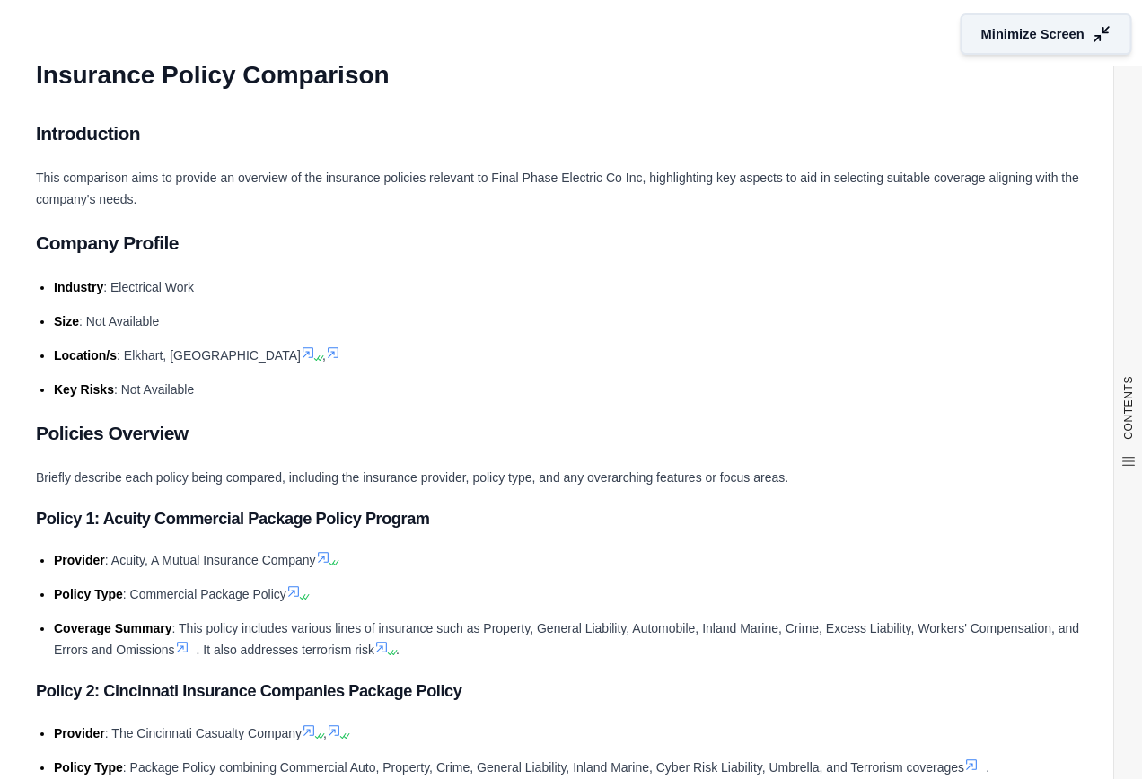
click at [999, 25] on span "Minimize Screen" at bounding box center [1032, 34] width 103 height 19
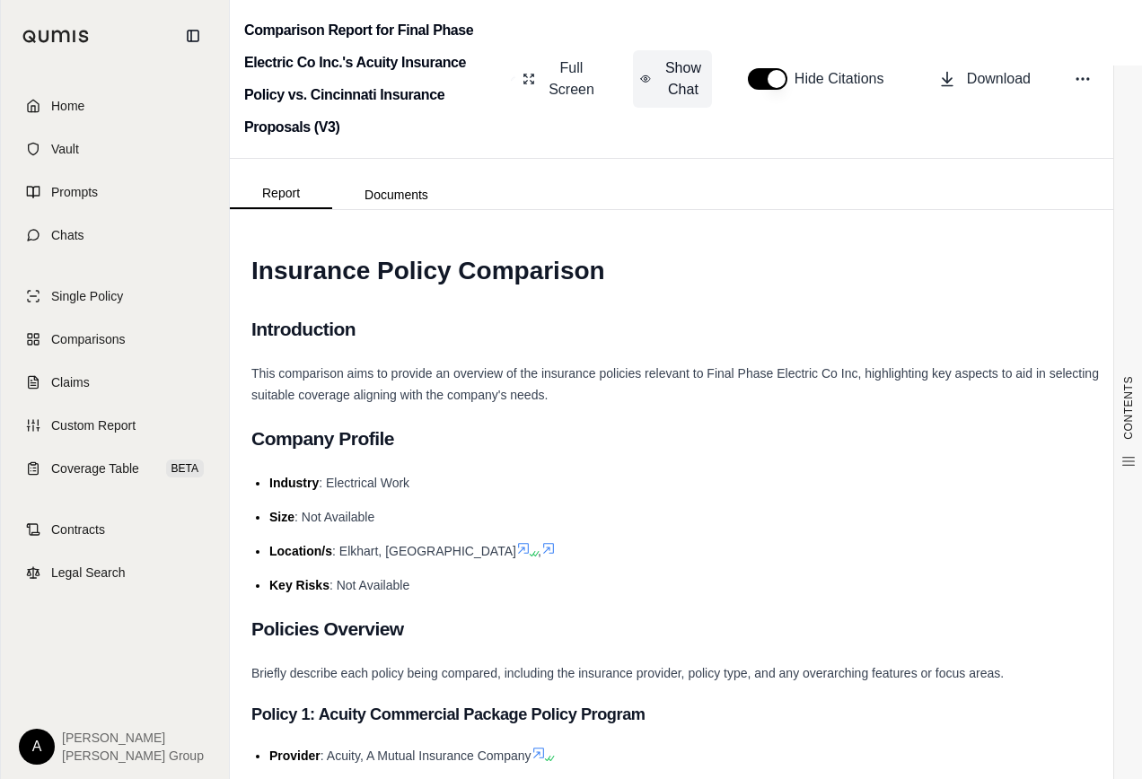
click at [682, 69] on span "Show Chat" at bounding box center [683, 78] width 43 height 43
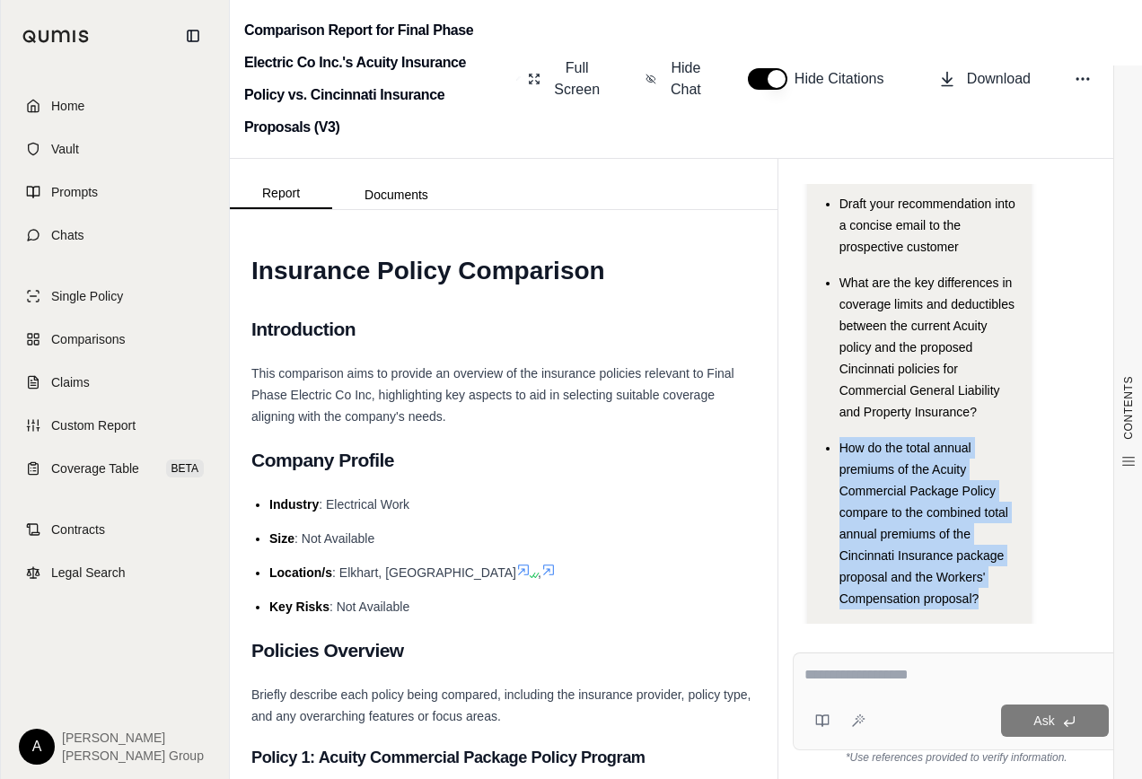
drag, startPoint x: 841, startPoint y: 405, endPoint x: 984, endPoint y: 553, distance: 205.7
click at [984, 553] on div "How do the total annual premiums of the Acuity Commercial Package Policy compar…" at bounding box center [928, 523] width 178 height 172
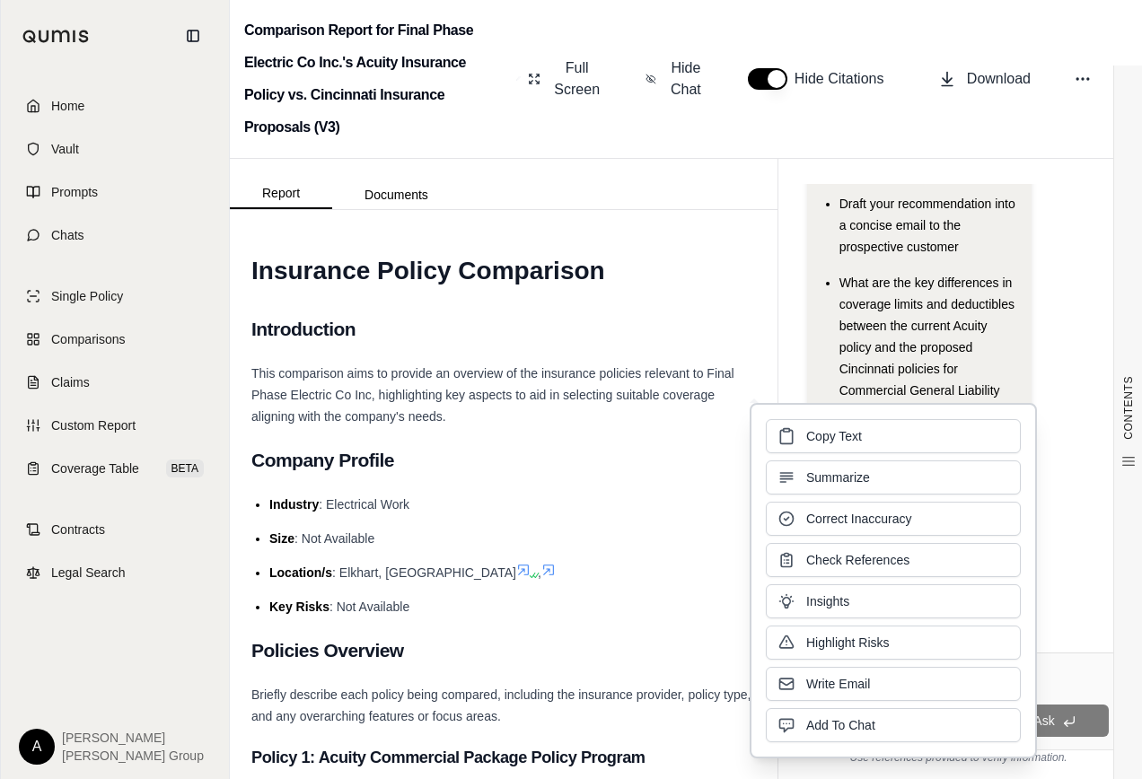
drag, startPoint x: 984, startPoint y: 553, endPoint x: 859, endPoint y: 473, distance: 148.2
click at [848, 436] on span "Copy Text" at bounding box center [834, 436] width 56 height 18
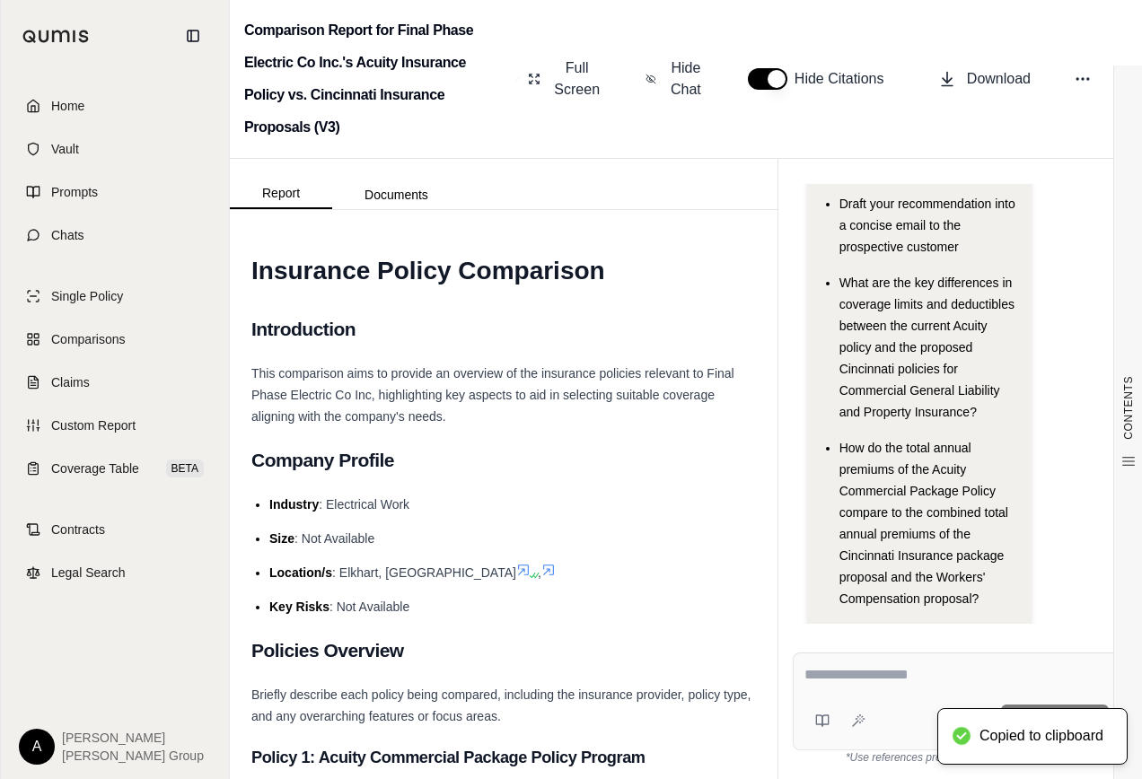
click at [836, 676] on textarea at bounding box center [956, 675] width 304 height 22
paste textarea "**********"
type textarea "**********"
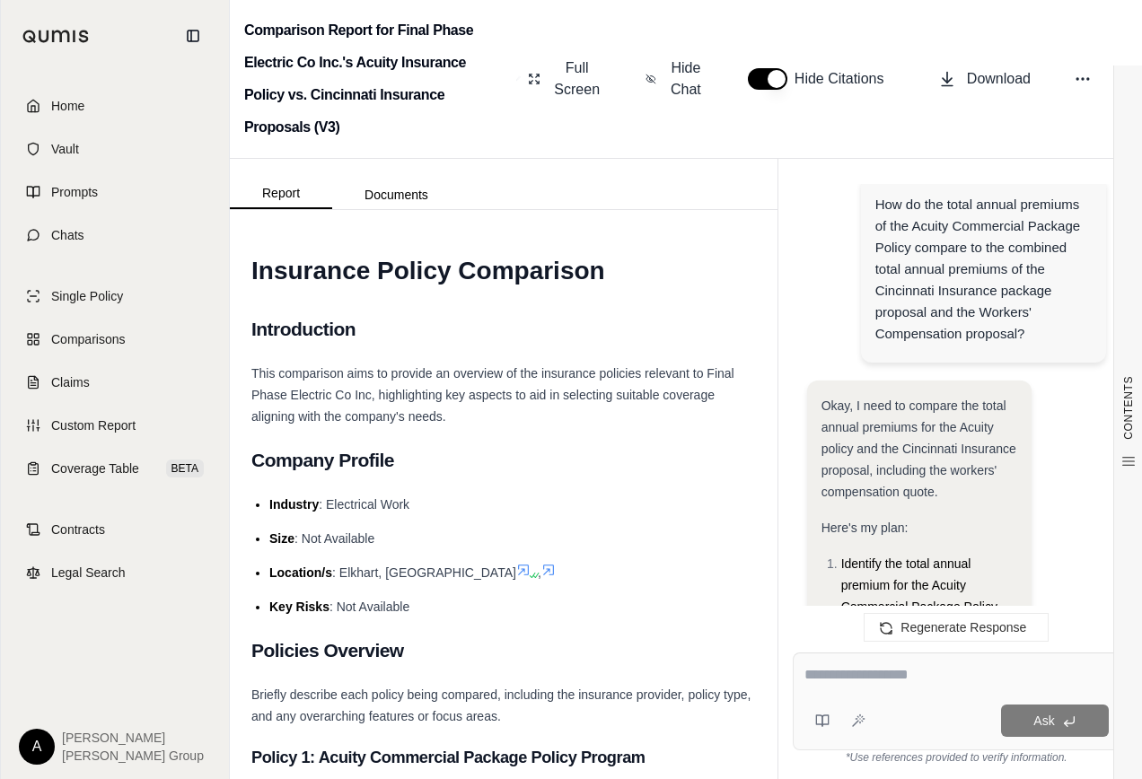
scroll to position [793, 0]
